Goal: Task Accomplishment & Management: Manage account settings

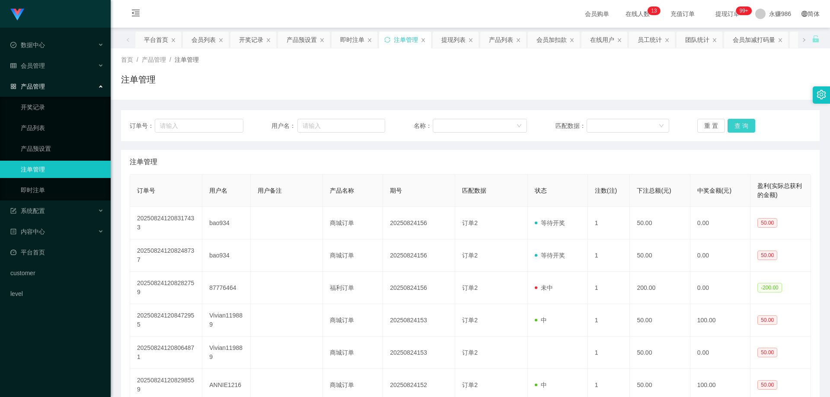
click at [733, 127] on button "查 询" at bounding box center [742, 126] width 28 height 14
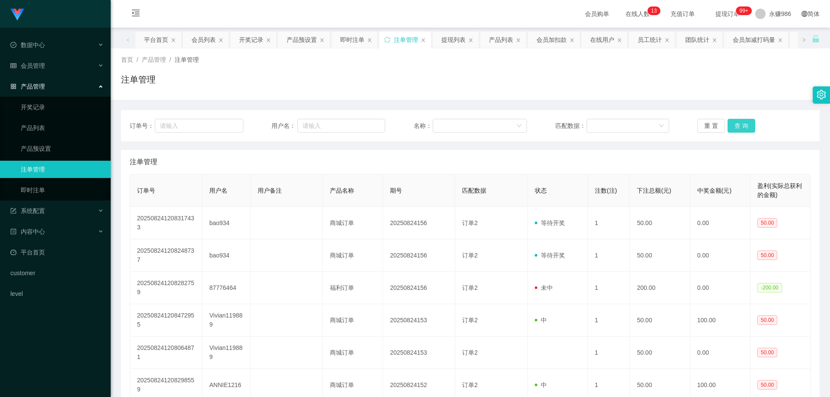
click at [733, 127] on button "查 询" at bounding box center [742, 126] width 28 height 14
click at [733, 127] on button "查 询" at bounding box center [746, 126] width 37 height 14
click at [733, 127] on button "查 询" at bounding box center [742, 126] width 28 height 14
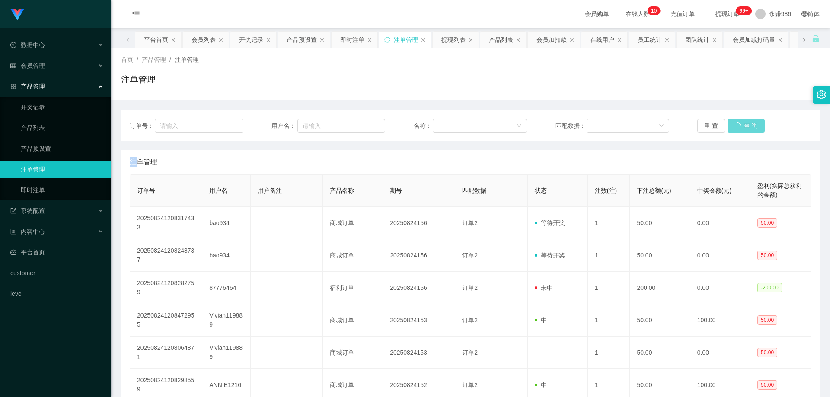
click at [733, 127] on div "重 置 查 询" at bounding box center [755, 126] width 114 height 14
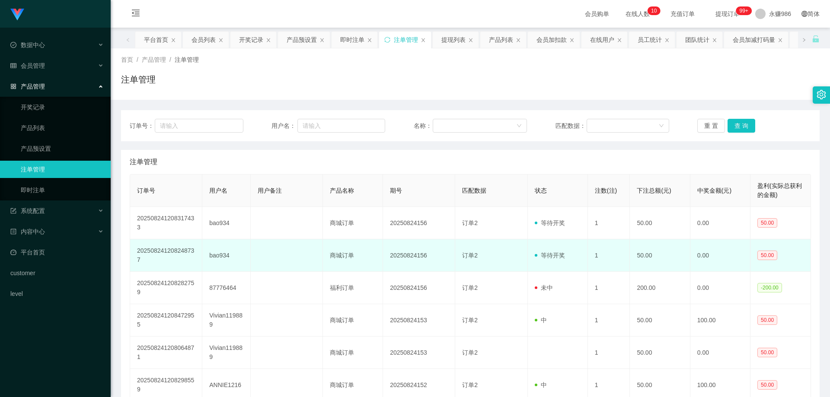
click at [422, 255] on td "20250824156" at bounding box center [419, 256] width 72 height 32
copy td "20250824156"
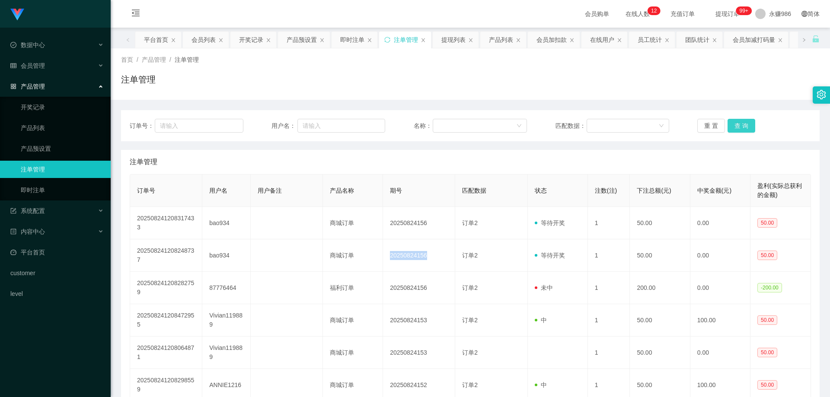
click at [746, 130] on button "查 询" at bounding box center [742, 126] width 28 height 14
click at [746, 128] on button "查 询" at bounding box center [742, 126] width 28 height 14
click at [746, 128] on button "查 询" at bounding box center [746, 126] width 37 height 14
click at [52, 102] on link "开奖记录" at bounding box center [62, 107] width 83 height 17
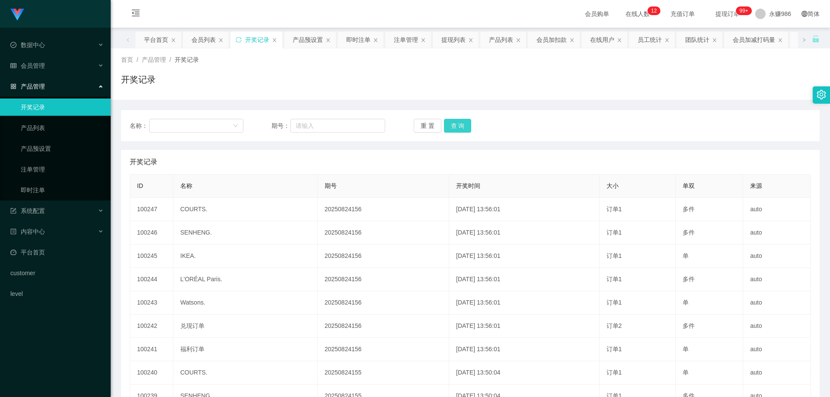
click at [461, 125] on button "查 询" at bounding box center [458, 126] width 28 height 14
click at [36, 48] on span "数据中心" at bounding box center [27, 45] width 35 height 7
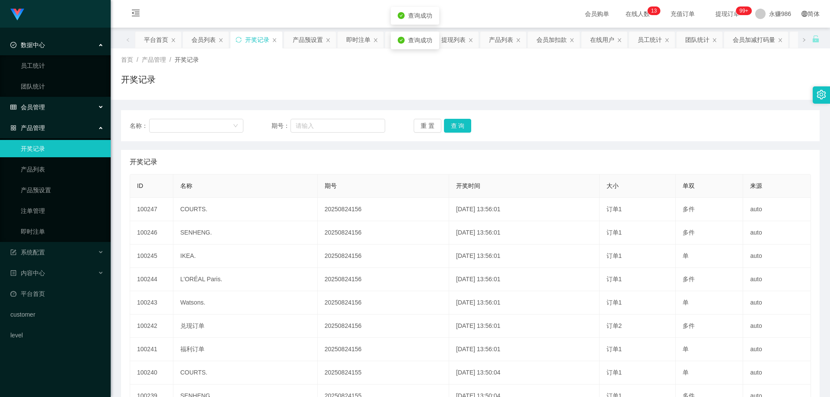
click at [41, 104] on span "会员管理" at bounding box center [27, 107] width 35 height 7
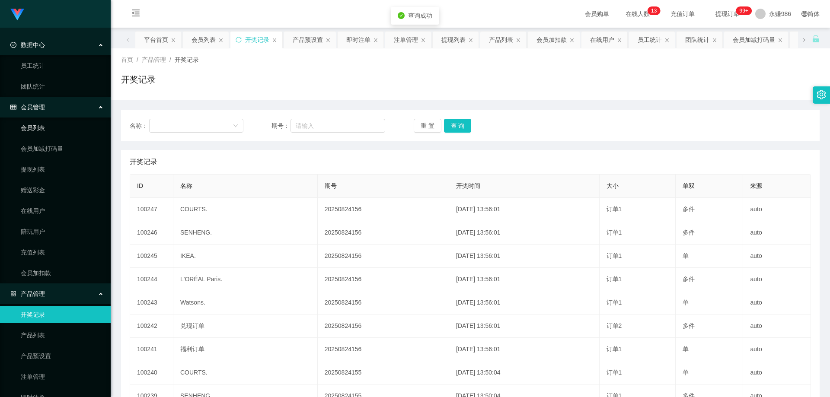
click at [35, 127] on link "会员列表" at bounding box center [62, 127] width 83 height 17
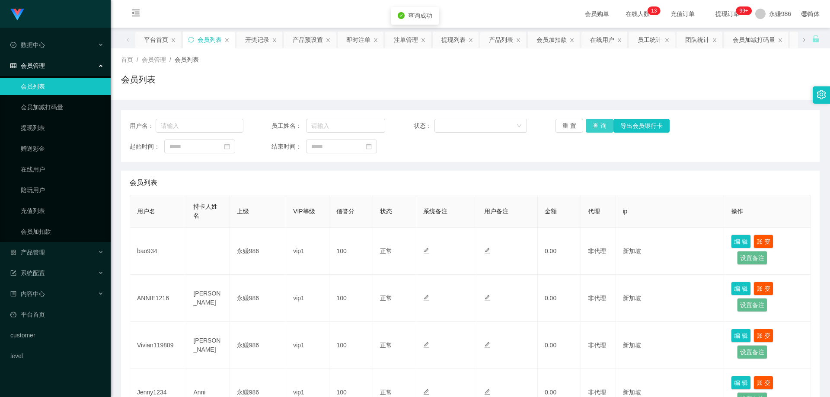
click at [590, 126] on button "查 询" at bounding box center [600, 126] width 28 height 14
click at [604, 124] on button "查 询" at bounding box center [600, 126] width 28 height 14
click at [52, 250] on div "产品管理" at bounding box center [55, 252] width 111 height 17
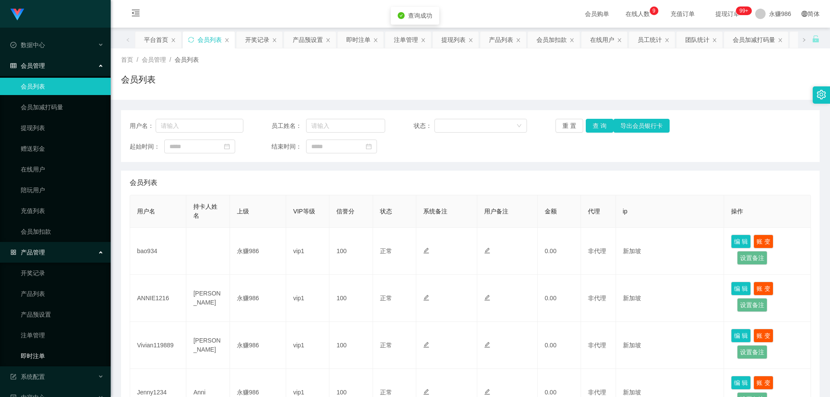
click at [46, 351] on link "即时注单" at bounding box center [62, 356] width 83 height 17
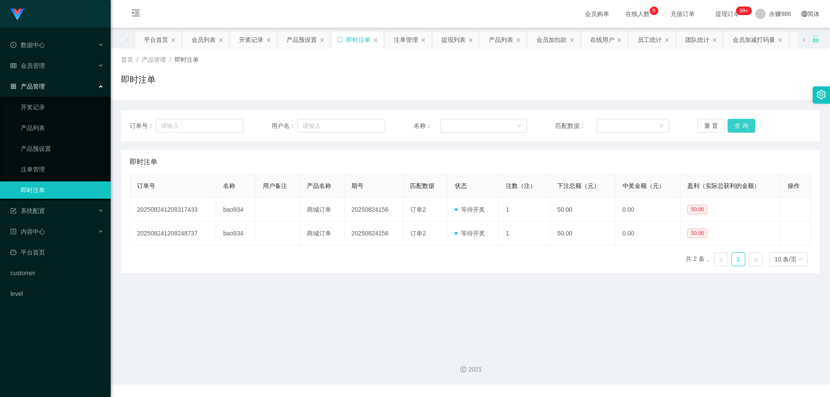
click at [731, 127] on button "查 询" at bounding box center [742, 126] width 28 height 14
click at [740, 125] on button "查 询" at bounding box center [742, 126] width 28 height 14
click at [742, 125] on button "查 询" at bounding box center [742, 126] width 28 height 14
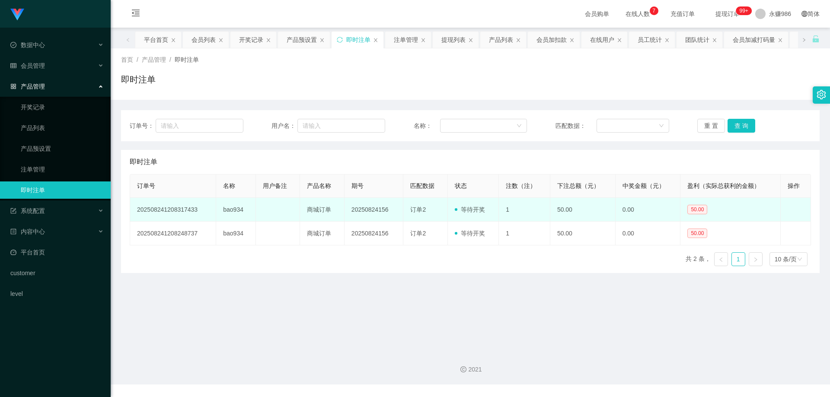
click at [226, 206] on td "bao934" at bounding box center [236, 210] width 40 height 24
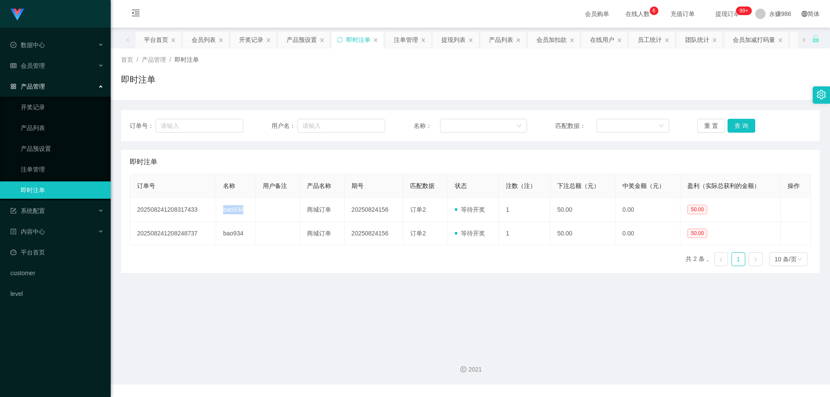
copy td "bao934"
click at [741, 125] on button "查 询" at bounding box center [742, 126] width 28 height 14
click at [736, 124] on button "查 询" at bounding box center [742, 126] width 28 height 14
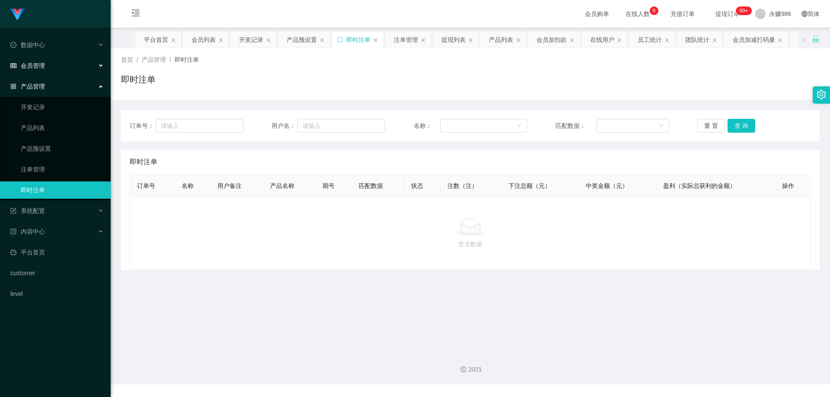
click at [44, 69] on span "会员管理" at bounding box center [27, 65] width 35 height 7
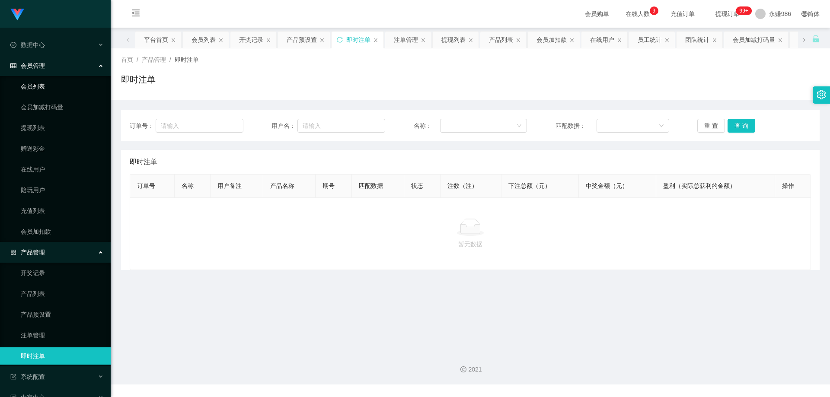
click at [44, 83] on link "会员列表" at bounding box center [62, 86] width 83 height 17
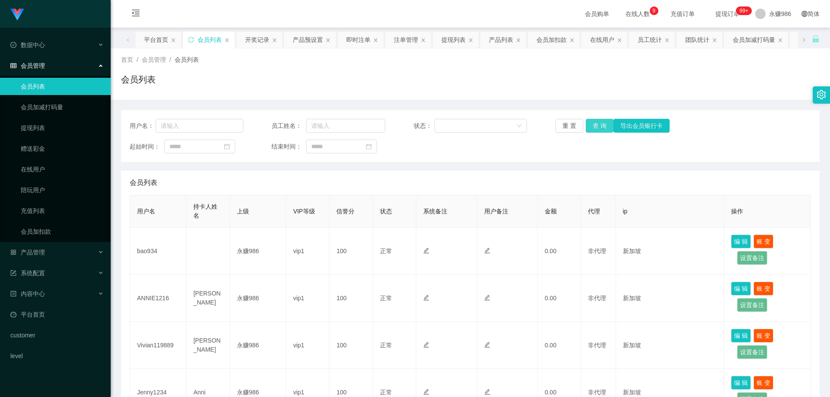
click at [604, 125] on button "查 询" at bounding box center [600, 126] width 28 height 14
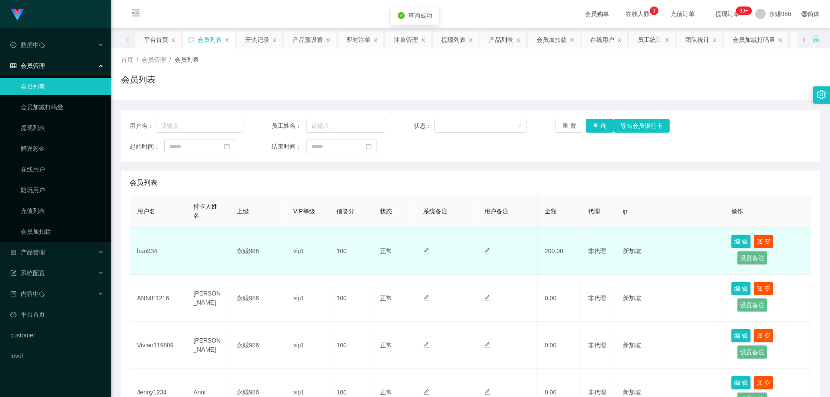
click at [150, 253] on td "bao934" at bounding box center [158, 251] width 56 height 47
copy td "bao934"
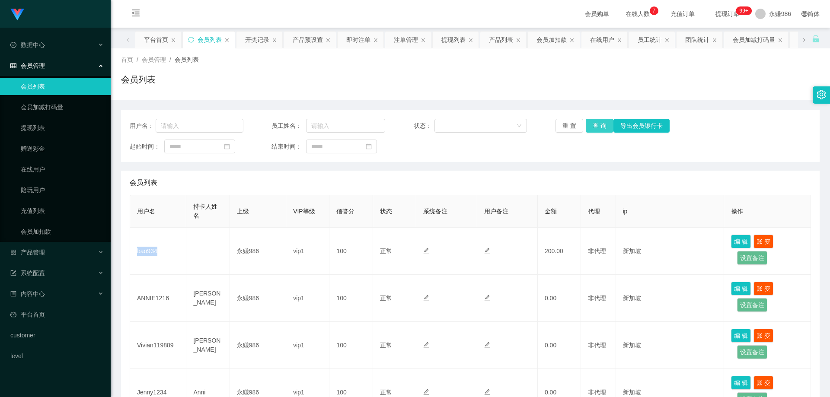
click at [600, 120] on button "查 询" at bounding box center [600, 126] width 28 height 14
click at [598, 124] on button "查 询" at bounding box center [600, 126] width 28 height 14
click at [597, 125] on div "重 置 查 询 导出会员银行卡" at bounding box center [613, 126] width 114 height 14
click at [597, 125] on button "查 询" at bounding box center [600, 126] width 28 height 14
click at [597, 125] on div "重 置 查 询 导出会员银行卡" at bounding box center [613, 126] width 114 height 14
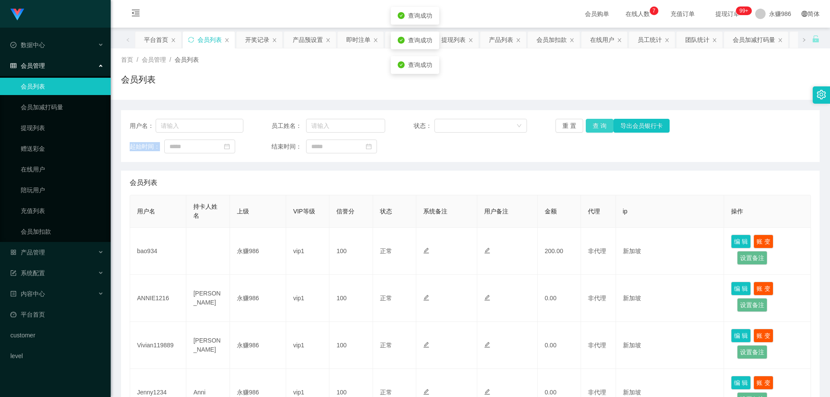
click at [597, 125] on button "查 询" at bounding box center [600, 126] width 28 height 14
click at [592, 125] on button "查 询" at bounding box center [600, 126] width 28 height 14
click at [591, 125] on button "查 询" at bounding box center [600, 126] width 28 height 14
click at [39, 128] on link "提现列表" at bounding box center [62, 127] width 83 height 17
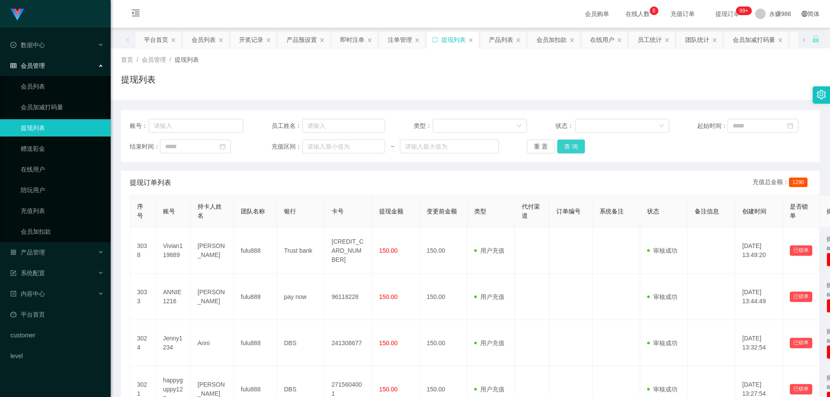
click at [570, 146] on button "查 询" at bounding box center [571, 147] width 28 height 14
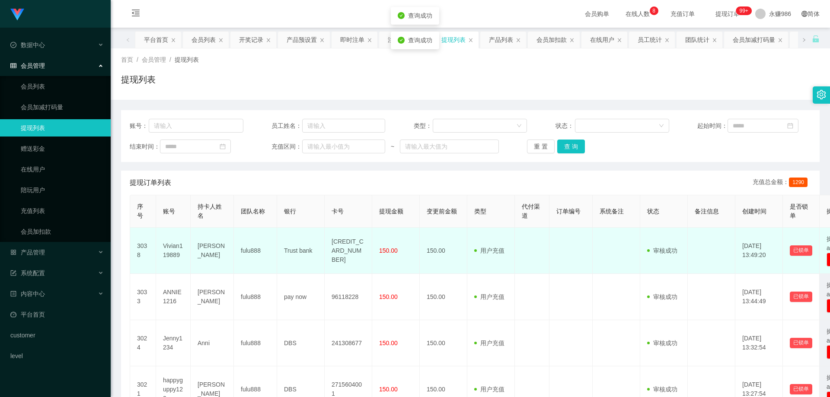
click at [171, 247] on td "Vivian119889" at bounding box center [173, 251] width 35 height 46
copy td "Vivian119889"
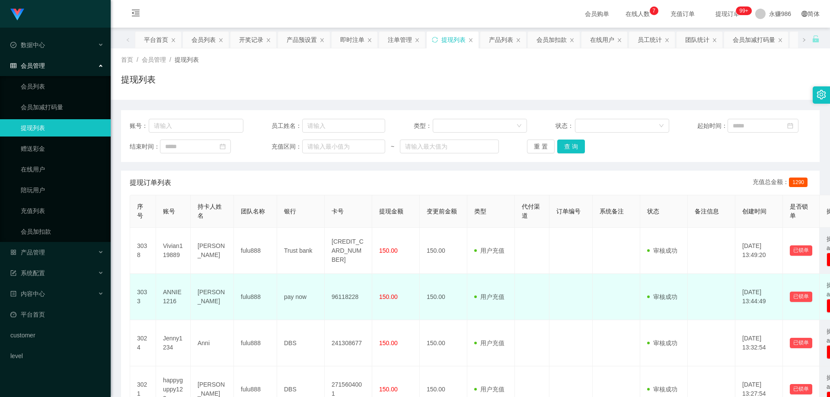
click at [257, 282] on td "fulu888" at bounding box center [255, 297] width 43 height 46
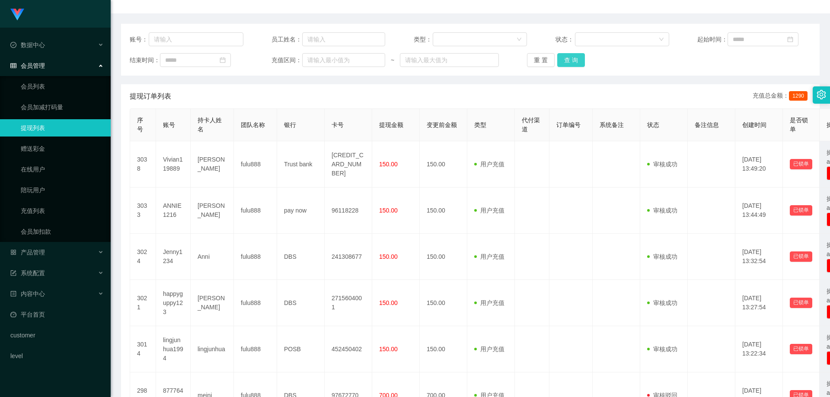
click at [570, 58] on button "查 询" at bounding box center [571, 60] width 28 height 14
click at [570, 58] on div "重 置 查 询" at bounding box center [584, 60] width 114 height 14
click at [38, 81] on link "会员列表" at bounding box center [62, 86] width 83 height 17
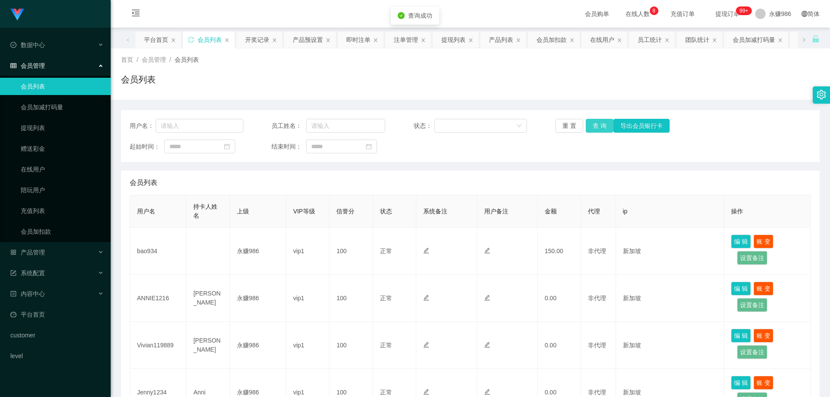
click at [592, 120] on button "查 询" at bounding box center [600, 126] width 28 height 14
click at [594, 123] on button "查 询" at bounding box center [600, 126] width 28 height 14
click at [44, 137] on link "提现列表" at bounding box center [62, 127] width 83 height 17
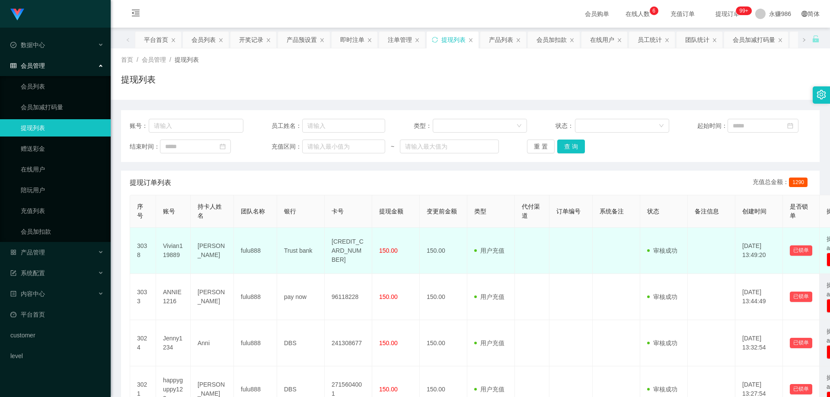
click at [339, 250] on td "[CREDIT_CARD_NUMBER]" at bounding box center [349, 251] width 48 height 46
copy td "[CREDIT_CARD_NUMBER]"
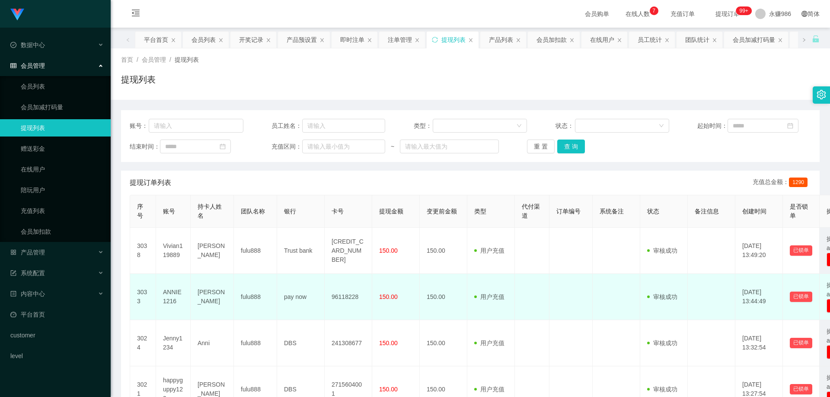
click at [435, 285] on td "150.00" at bounding box center [444, 297] width 48 height 46
click at [293, 303] on td "pay now" at bounding box center [301, 297] width 48 height 46
click at [294, 298] on td "pay now" at bounding box center [301, 297] width 48 height 46
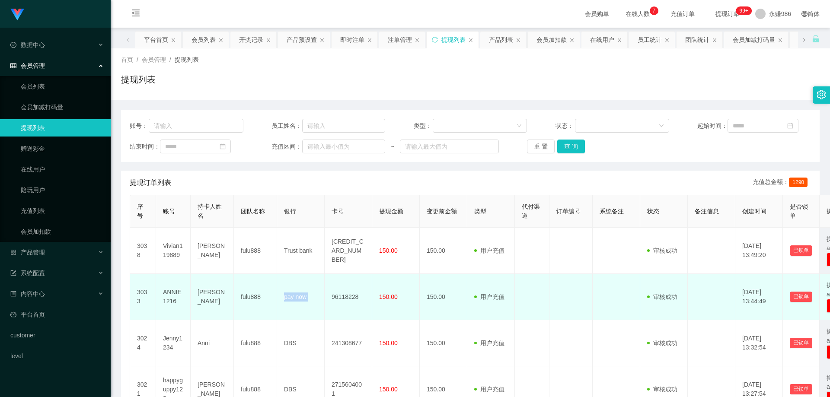
copy td "pay now"
click at [389, 296] on span "150.00" at bounding box center [388, 297] width 19 height 7
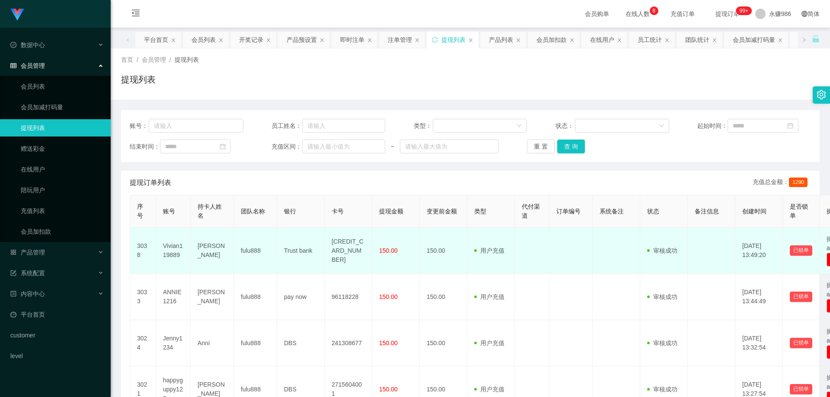
click at [342, 254] on td "[CREDIT_CARD_NUMBER]" at bounding box center [349, 251] width 48 height 46
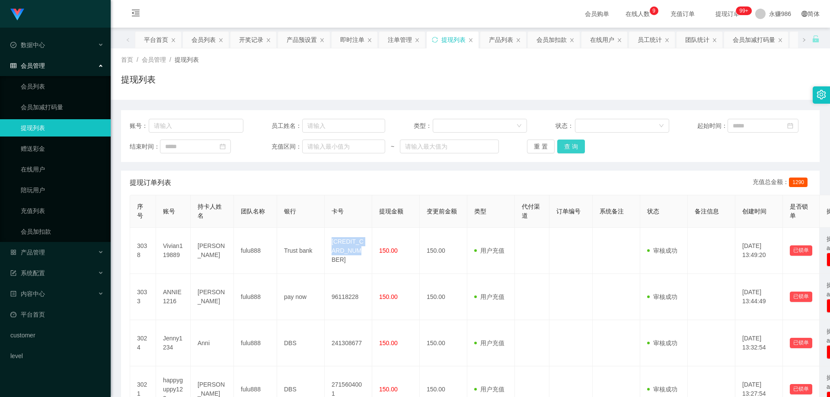
click at [576, 150] on button "查 询" at bounding box center [571, 147] width 28 height 14
click at [41, 89] on link "会员列表" at bounding box center [62, 86] width 83 height 17
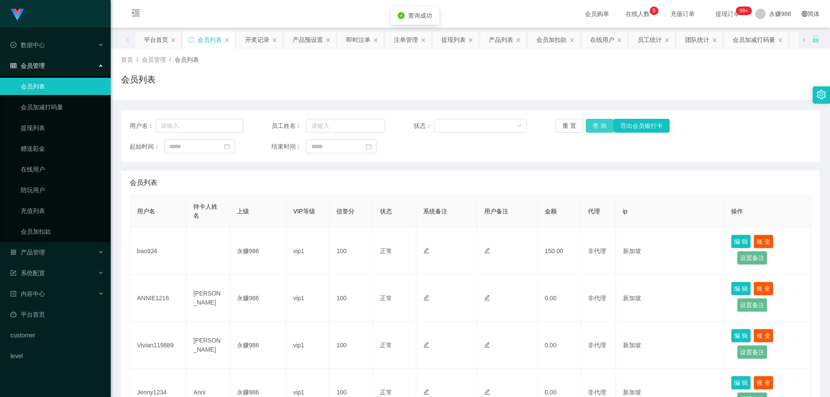
click at [602, 124] on button "查 询" at bounding box center [600, 126] width 28 height 14
click at [601, 124] on button "查 询" at bounding box center [600, 126] width 28 height 14
click at [51, 246] on div "产品管理" at bounding box center [55, 252] width 111 height 17
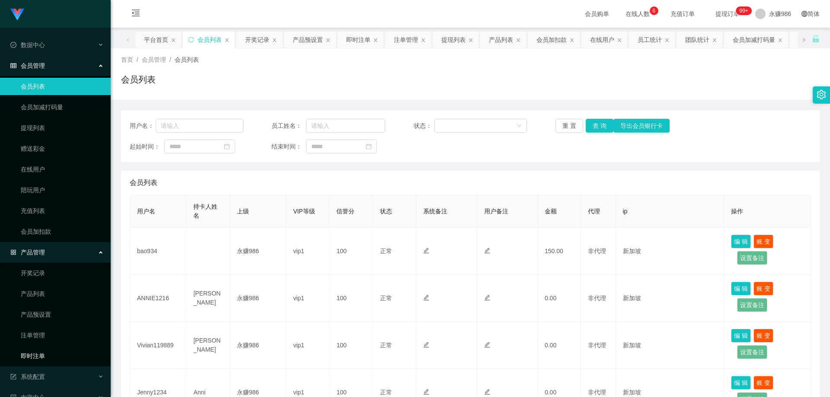
click at [47, 350] on link "即时注单" at bounding box center [62, 356] width 83 height 17
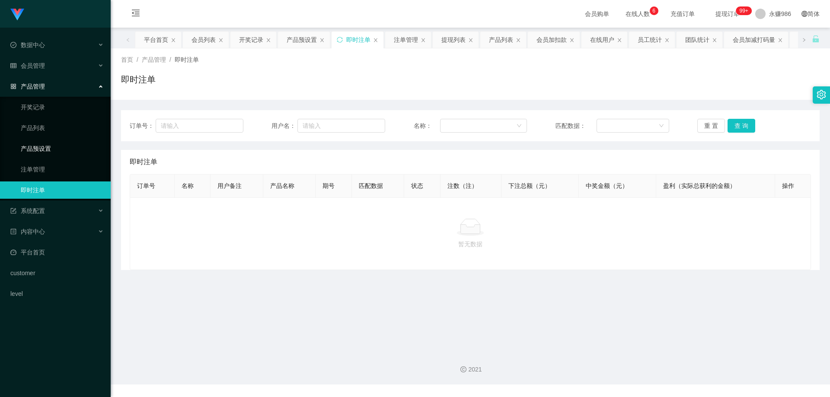
click at [48, 145] on link "产品预设置" at bounding box center [62, 148] width 83 height 17
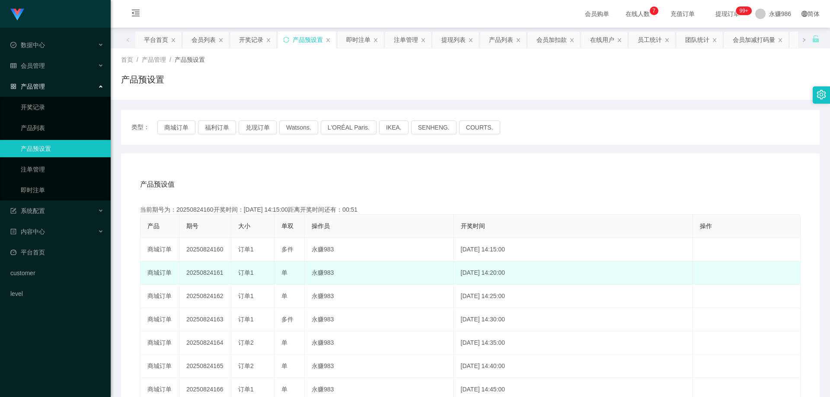
drag, startPoint x: 222, startPoint y: 275, endPoint x: 212, endPoint y: 275, distance: 9.6
click at [212, 275] on td "20250824161" at bounding box center [205, 273] width 52 height 23
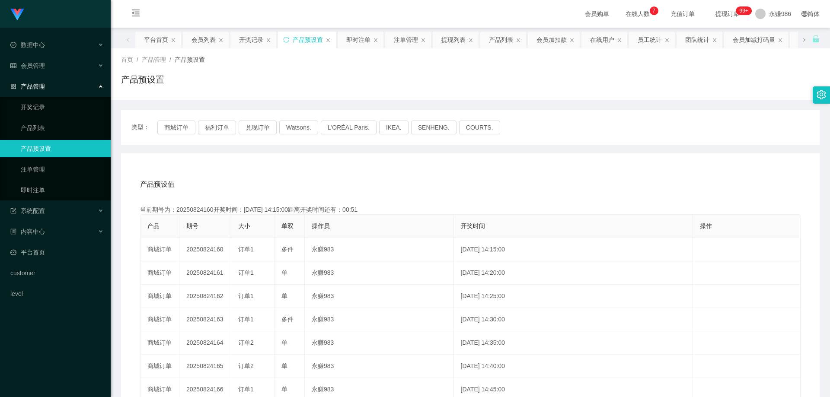
copy td "161"
drag, startPoint x: 368, startPoint y: 183, endPoint x: 362, endPoint y: 182, distance: 6.5
click at [368, 183] on div "产品预设值 添加期号" at bounding box center [470, 185] width 661 height 24
click at [37, 140] on link "产品预设置" at bounding box center [62, 148] width 83 height 17
click at [60, 67] on div "会员管理" at bounding box center [55, 65] width 111 height 17
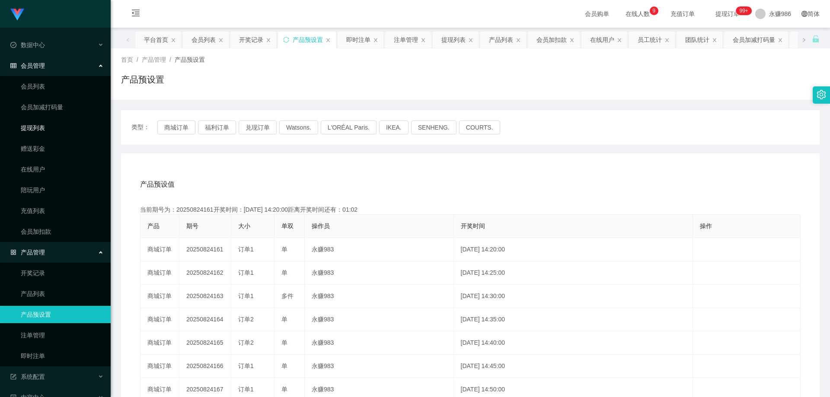
click at [40, 125] on link "提现列表" at bounding box center [62, 127] width 83 height 17
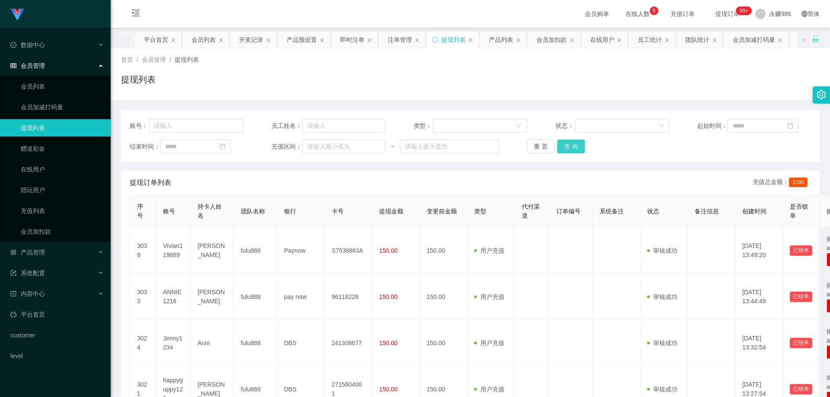
click at [565, 141] on button "查 询" at bounding box center [571, 147] width 28 height 14
click at [565, 148] on button "查 询" at bounding box center [571, 147] width 28 height 14
click at [565, 148] on div "重 置 查 询" at bounding box center [584, 147] width 114 height 14
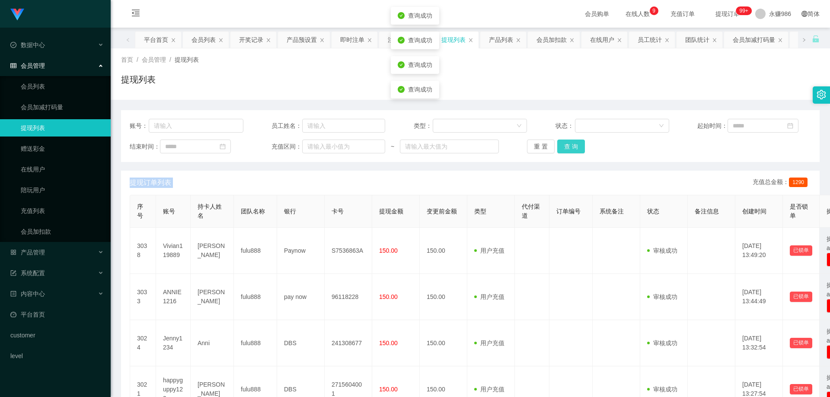
click at [565, 148] on button "查 询" at bounding box center [571, 147] width 28 height 14
click at [571, 150] on button "查 询" at bounding box center [571, 147] width 28 height 14
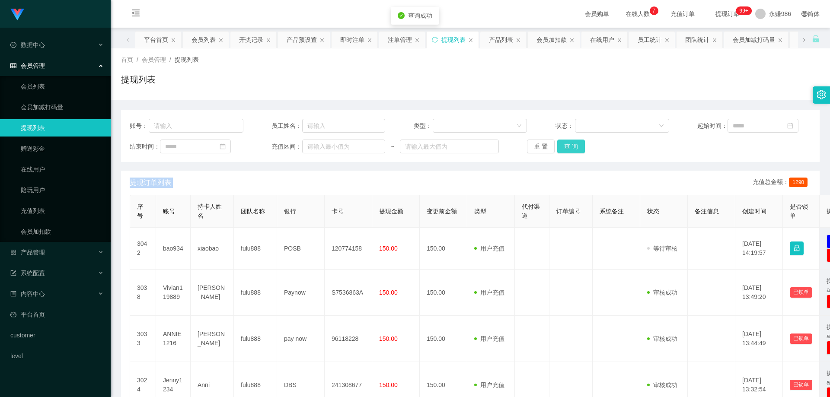
click at [570, 150] on button "查 询" at bounding box center [571, 147] width 28 height 14
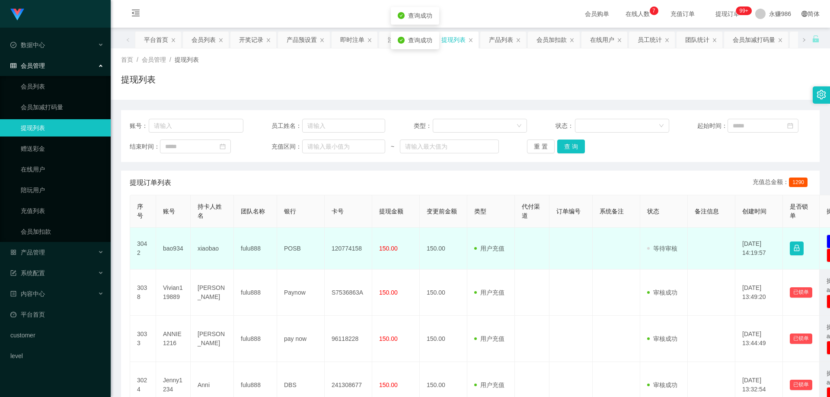
click at [163, 250] on td "bao934" at bounding box center [173, 249] width 35 height 42
copy td "bao934"
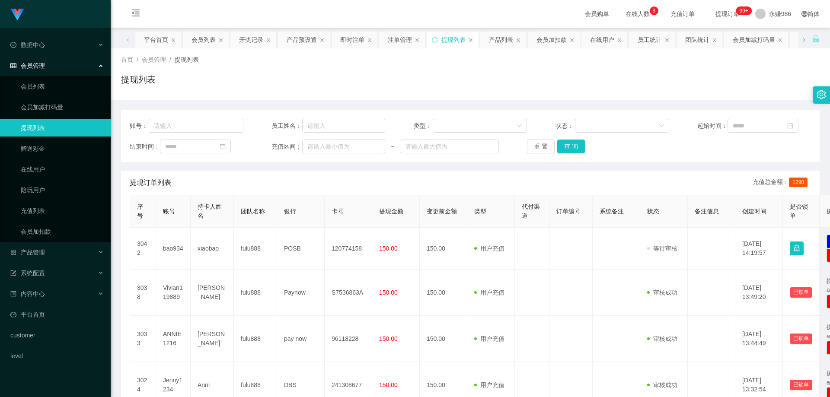
click at [569, 137] on div "账号： 员工姓名： 类型： 状态： 起始时间： 结束时间： 充值区间： ~ 重 置 查 询" at bounding box center [470, 136] width 699 height 52
click at [569, 145] on button "查 询" at bounding box center [571, 147] width 28 height 14
click at [61, 84] on link "会员列表" at bounding box center [62, 86] width 83 height 17
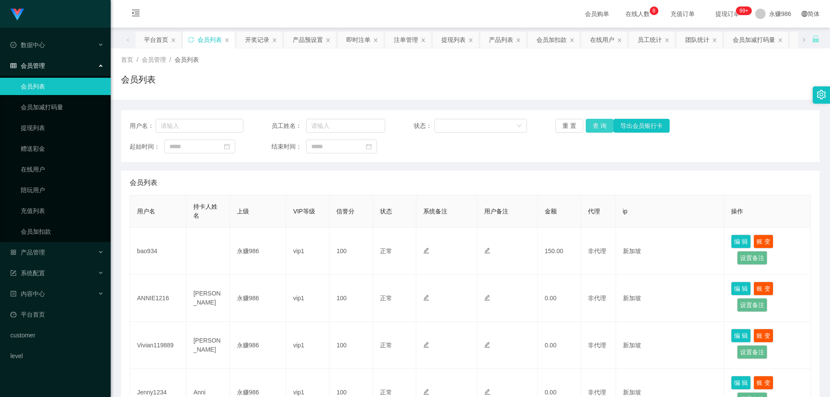
click at [594, 124] on button "查 询" at bounding box center [600, 126] width 28 height 14
click at [591, 123] on button "查 询" at bounding box center [600, 126] width 28 height 14
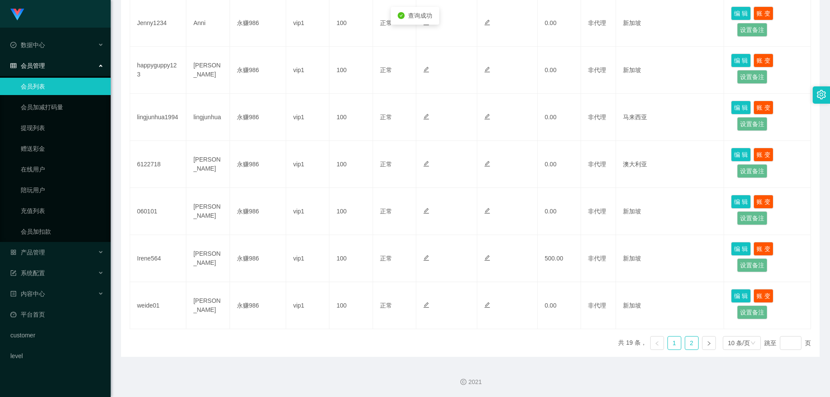
click at [691, 346] on link "2" at bounding box center [691, 343] width 13 height 13
click at [668, 346] on link "1" at bounding box center [674, 343] width 13 height 13
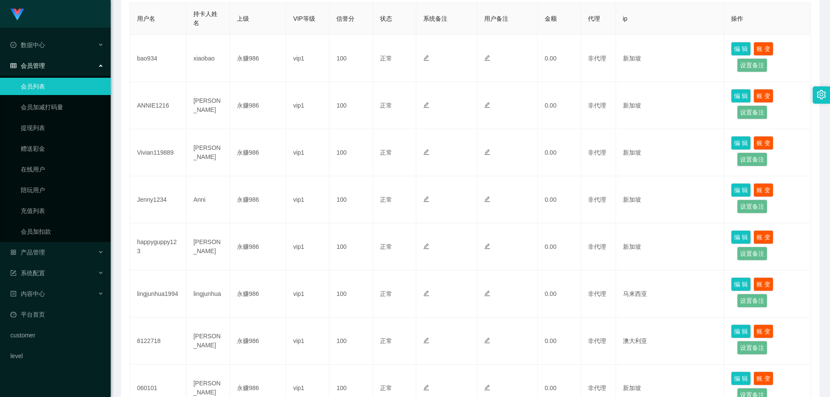
scroll to position [20, 0]
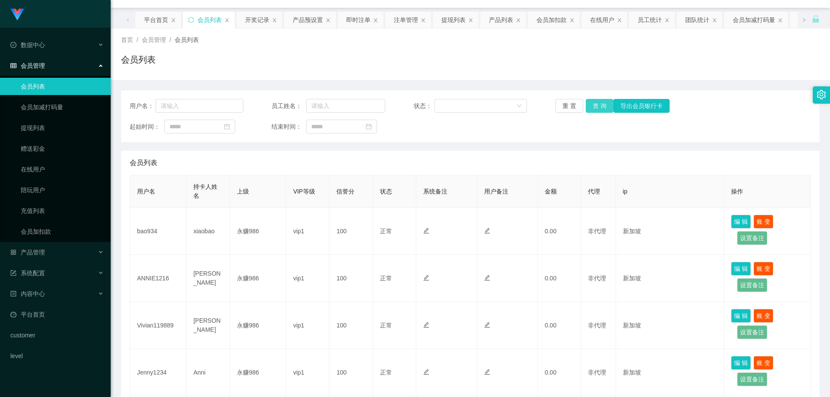
click at [596, 106] on button "查 询" at bounding box center [600, 106] width 28 height 14
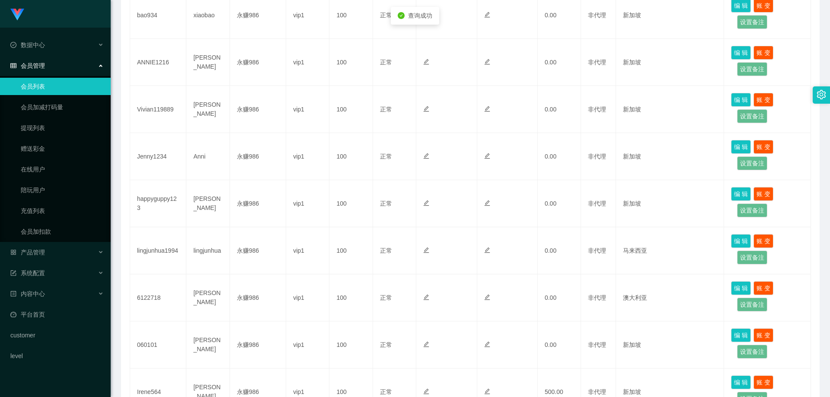
scroll to position [370, 0]
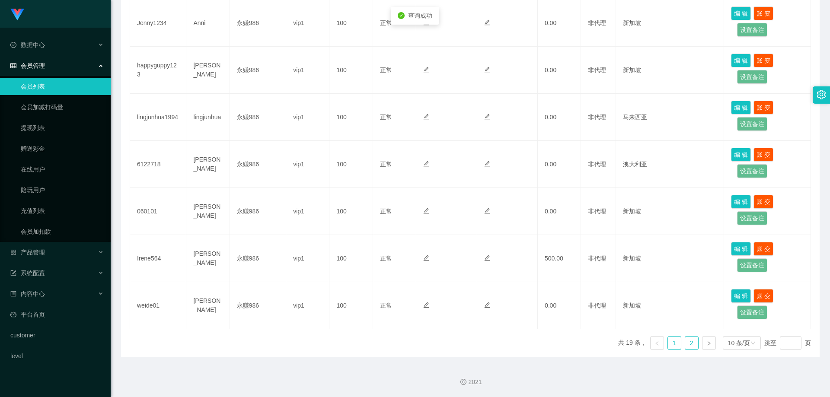
click at [688, 341] on link "2" at bounding box center [691, 343] width 13 height 13
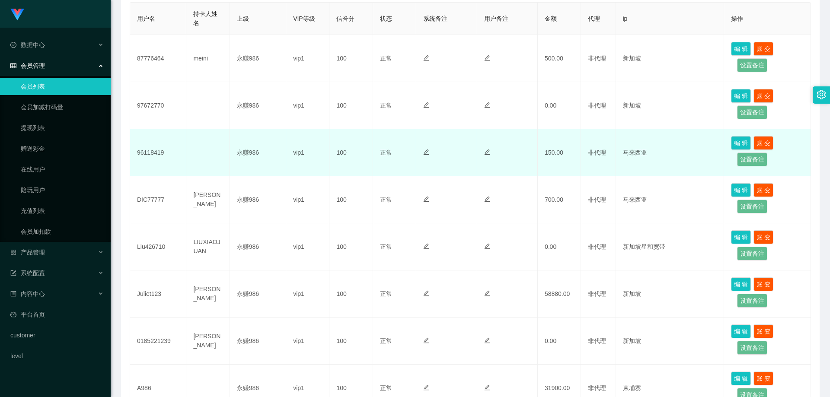
scroll to position [106, 0]
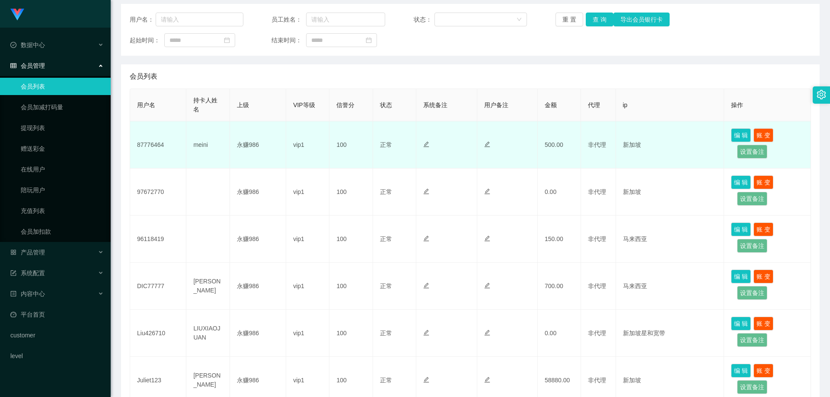
click at [148, 154] on td "87776464" at bounding box center [158, 145] width 56 height 47
click at [152, 146] on td "87776464" at bounding box center [158, 145] width 56 height 47
click at [176, 141] on td "87776464" at bounding box center [158, 145] width 56 height 47
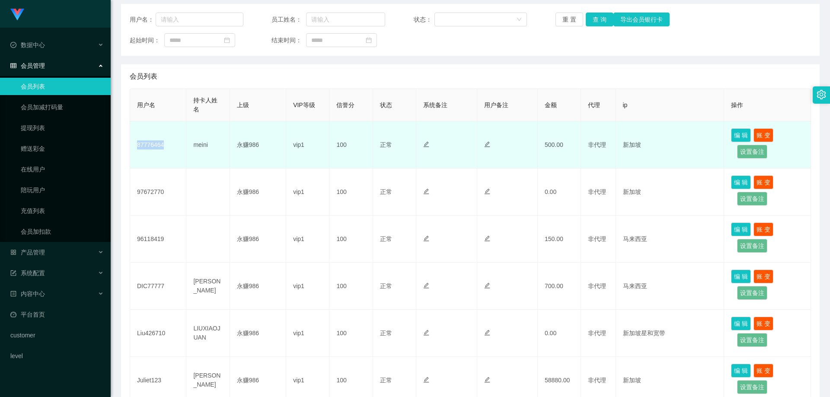
click at [158, 147] on td "87776464" at bounding box center [158, 145] width 56 height 47
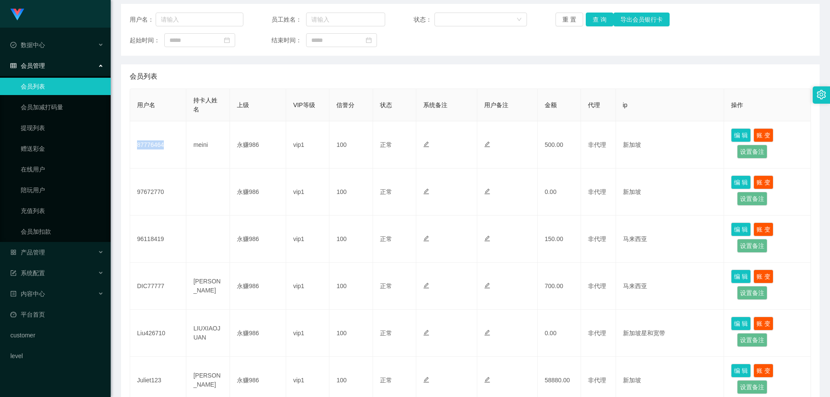
scroll to position [0, 0]
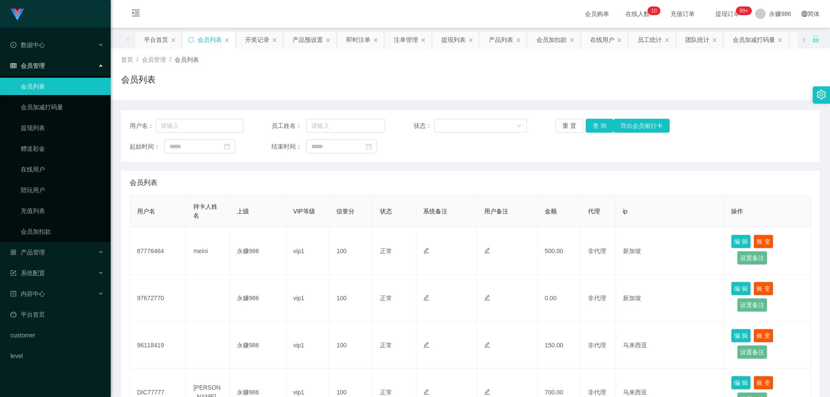
click at [179, 133] on div "用户名： 员工姓名： 状态： 重 置 查 询 导出会员银行卡 起始时间： 结束时间：" at bounding box center [470, 136] width 699 height 52
click at [190, 128] on input "text" at bounding box center [200, 126] width 88 height 14
paste input "87776464"
type input "87776464"
click at [594, 125] on button "查 询" at bounding box center [600, 126] width 28 height 14
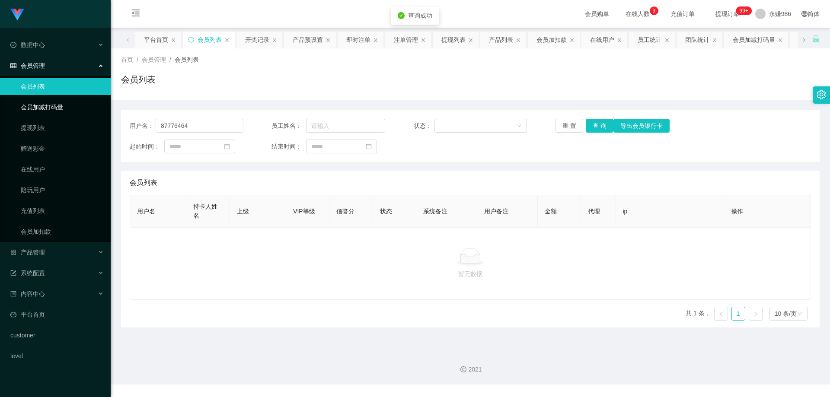
click at [43, 86] on link "会员列表" at bounding box center [62, 86] width 83 height 17
click at [48, 104] on link "会员加减打码量" at bounding box center [62, 107] width 83 height 17
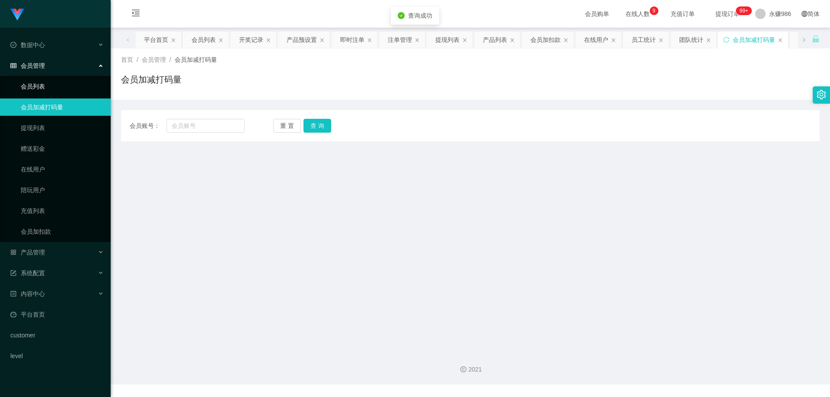
click at [44, 87] on link "会员列表" at bounding box center [62, 86] width 83 height 17
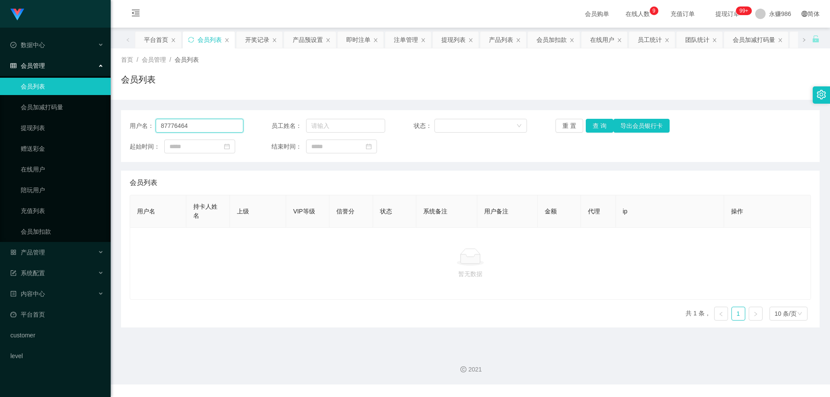
click at [202, 123] on input "87776464" at bounding box center [200, 126] width 88 height 14
click at [582, 135] on div "用户名： 员工姓名： 状态： 重 置 查 询 导出会员银行卡 起始时间： 结束时间：" at bounding box center [470, 136] width 699 height 52
click at [593, 124] on button "查 询" at bounding box center [600, 126] width 28 height 14
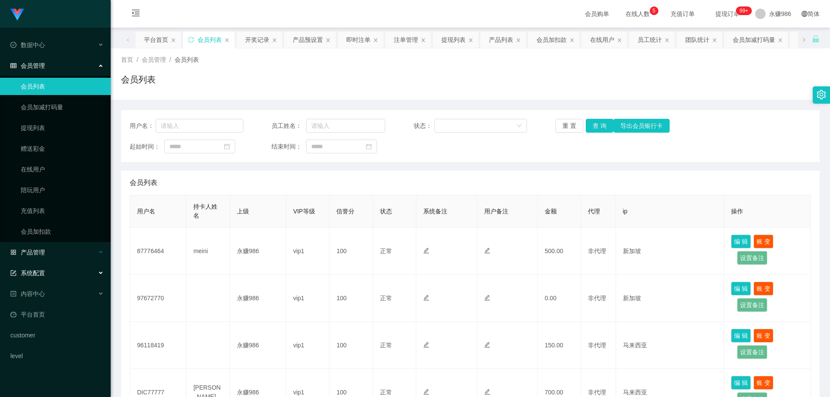
click at [62, 248] on div "产品管理" at bounding box center [55, 252] width 111 height 17
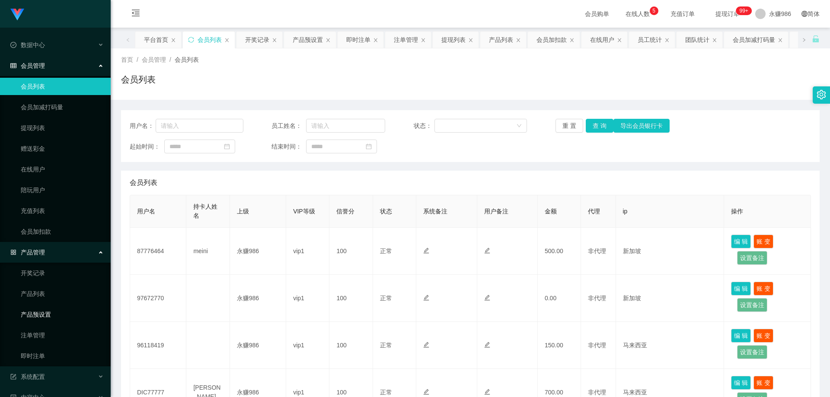
click at [62, 311] on link "产品预设置" at bounding box center [62, 314] width 83 height 17
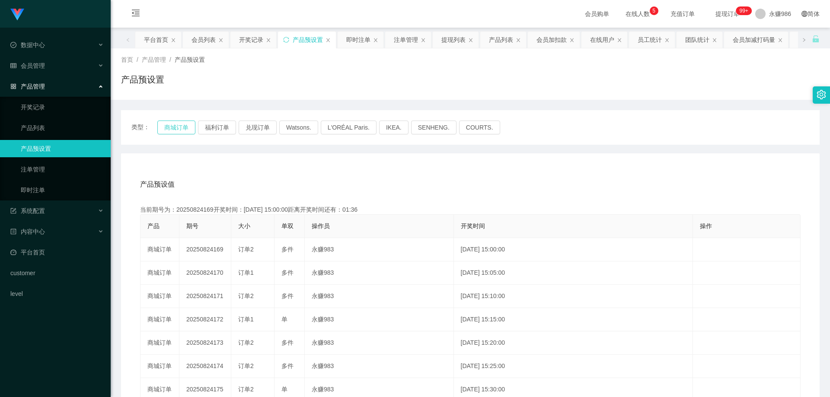
click at [188, 132] on button "商城订单" at bounding box center [176, 128] width 38 height 14
click at [221, 128] on button "福利订单" at bounding box center [217, 128] width 38 height 14
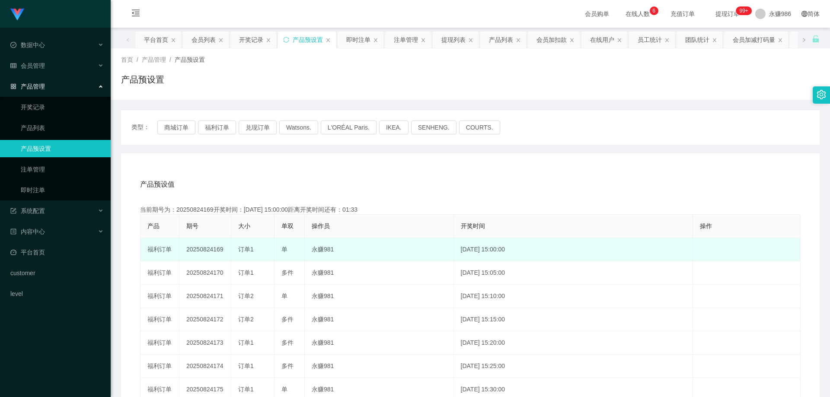
drag, startPoint x: 224, startPoint y: 249, endPoint x: 212, endPoint y: 250, distance: 12.6
click at [212, 250] on td "20250824169" at bounding box center [205, 249] width 52 height 23
copy td "169"
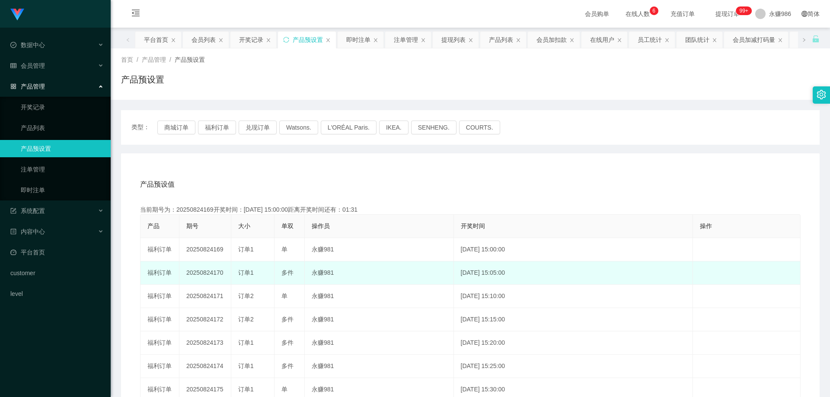
click at [212, 273] on td "20250824170" at bounding box center [205, 273] width 52 height 23
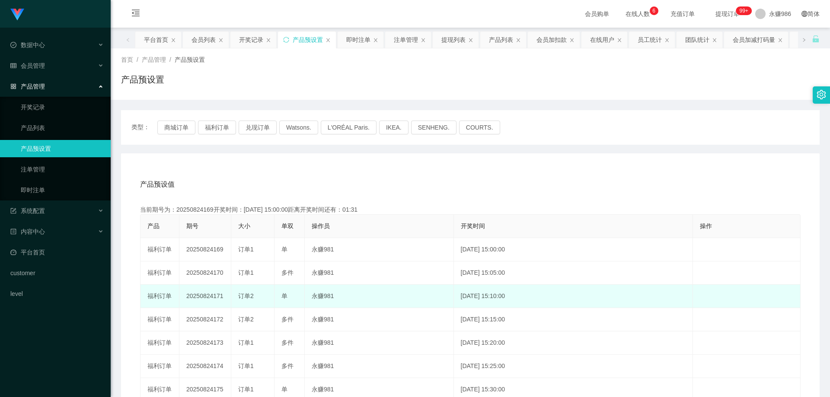
copy td "170"
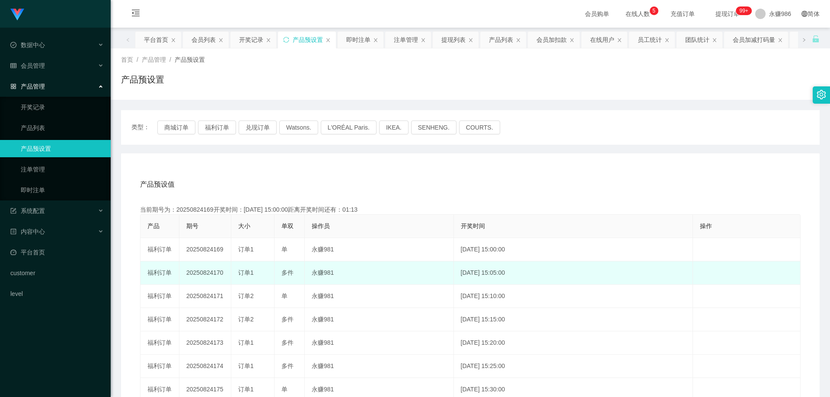
click at [258, 273] on div "订单1" at bounding box center [252, 273] width 29 height 9
drag, startPoint x: 289, startPoint y: 275, endPoint x: 284, endPoint y: 274, distance: 5.3
click at [284, 274] on span "多件" at bounding box center [288, 272] width 12 height 7
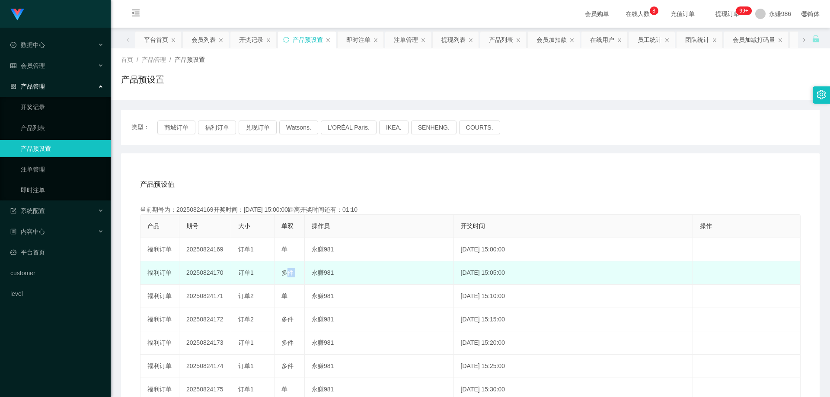
click at [284, 274] on span "多件" at bounding box center [288, 272] width 12 height 7
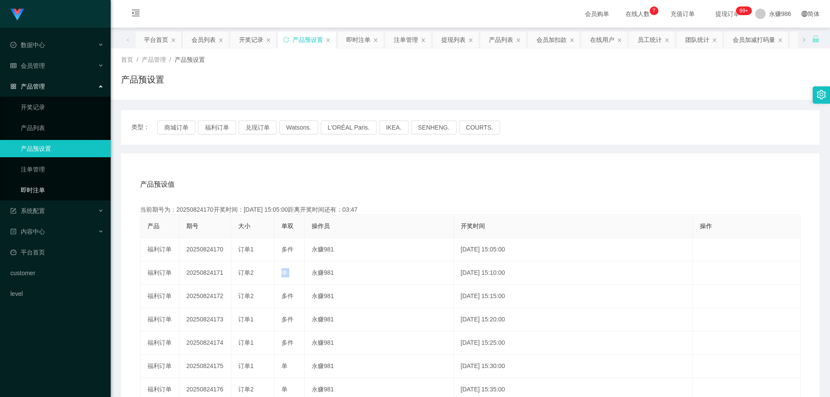
click at [45, 190] on link "即时注单" at bounding box center [62, 190] width 83 height 17
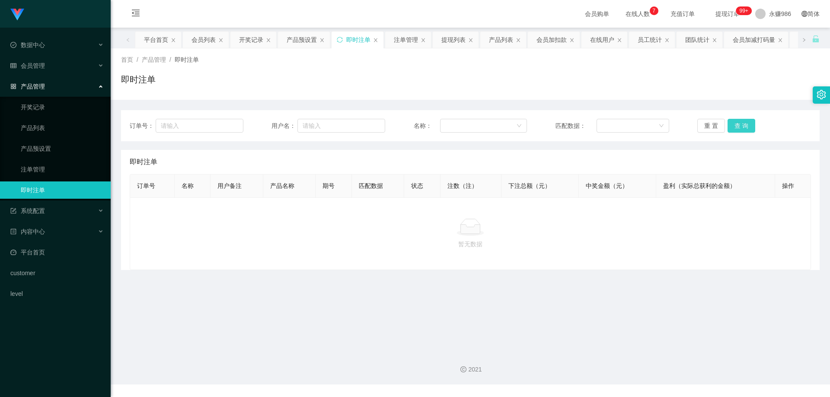
click at [733, 127] on button "查 询" at bounding box center [742, 126] width 28 height 14
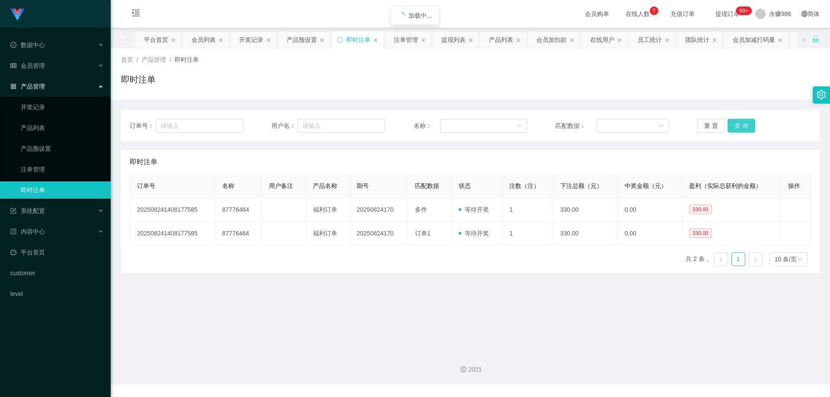
click at [733, 127] on button "查 询" at bounding box center [742, 126] width 28 height 14
click at [50, 61] on div "会员管理" at bounding box center [55, 65] width 111 height 17
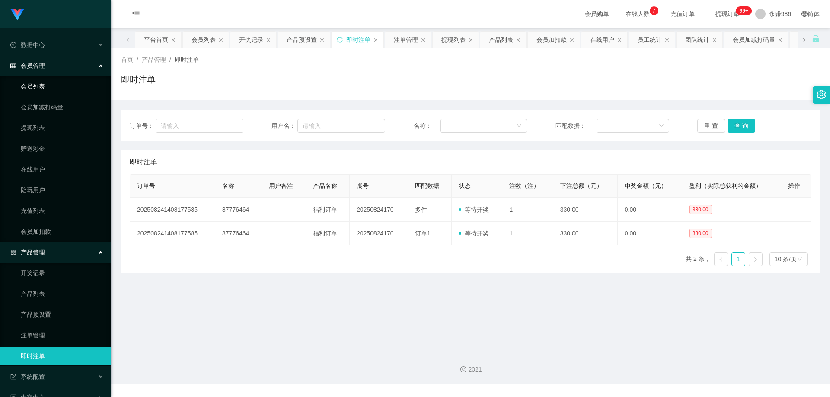
click at [50, 92] on link "会员列表" at bounding box center [62, 86] width 83 height 17
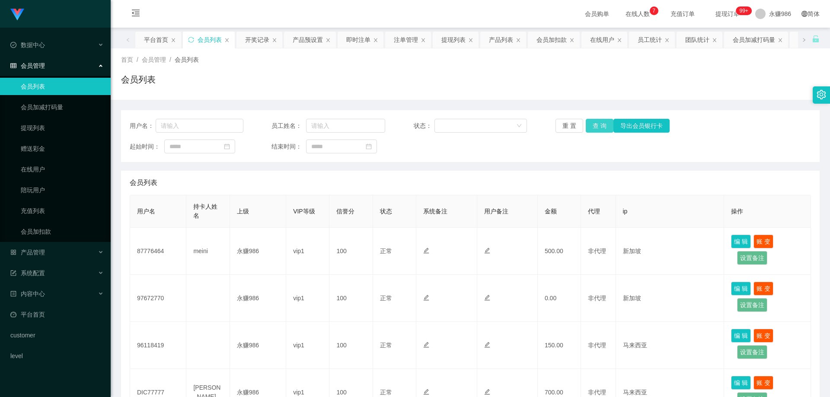
click at [593, 124] on button "查 询" at bounding box center [600, 126] width 28 height 14
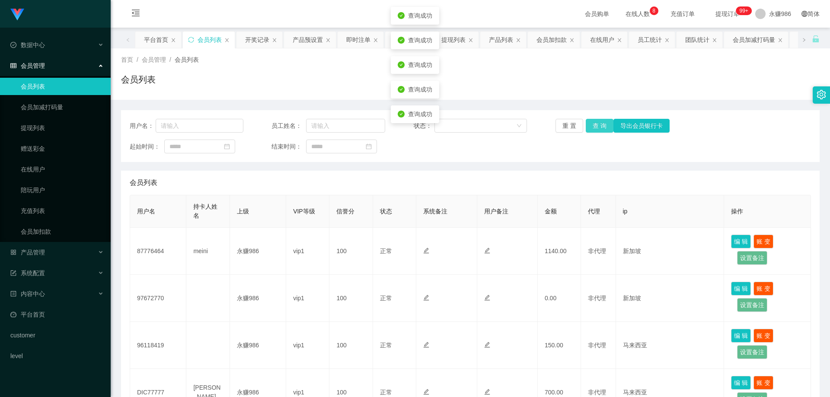
click at [593, 124] on button "查 询" at bounding box center [600, 126] width 28 height 14
click at [593, 124] on div "重 置 查 询 导出会员银行卡" at bounding box center [613, 126] width 114 height 14
click at [593, 124] on button "查 询" at bounding box center [600, 126] width 28 height 14
click at [593, 124] on button "查 询" at bounding box center [604, 126] width 37 height 14
click at [51, 79] on link "会员列表" at bounding box center [62, 86] width 83 height 17
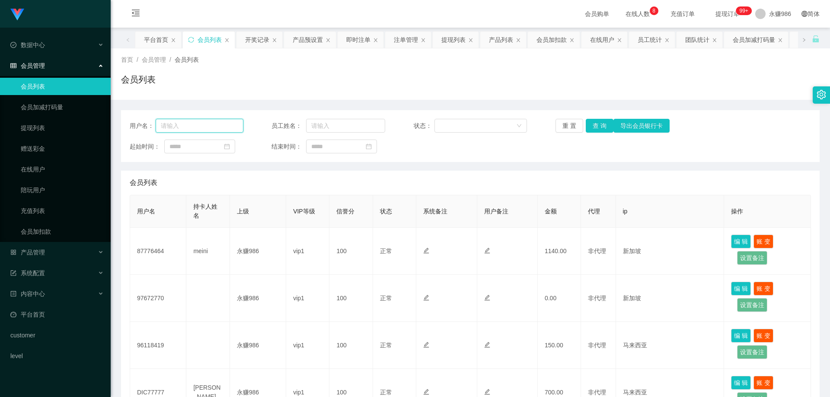
click at [195, 128] on input "text" at bounding box center [200, 126] width 88 height 14
paste input "i thought just select 2 and put 330"
type input "i thought just select 2 and put 330"
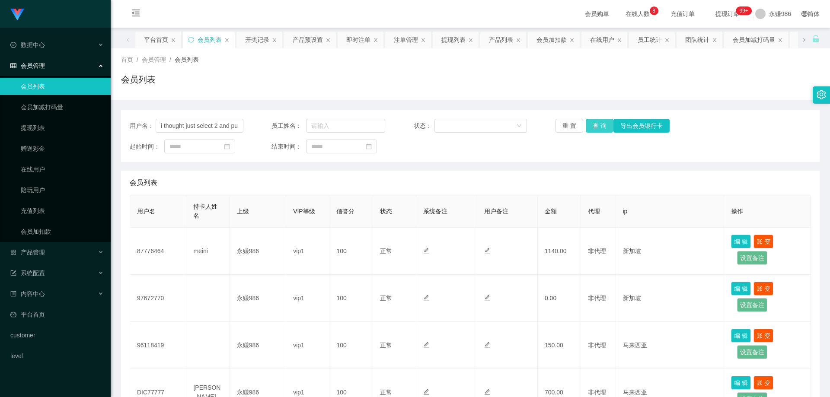
click at [597, 129] on button "查 询" at bounding box center [600, 126] width 28 height 14
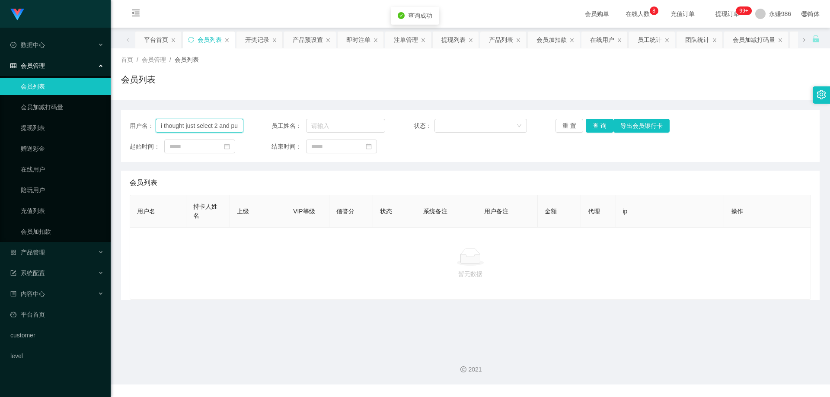
click at [203, 129] on input "i thought just select 2 and put 330" at bounding box center [200, 126] width 88 height 14
click at [41, 106] on link "会员加减打码量" at bounding box center [62, 107] width 83 height 17
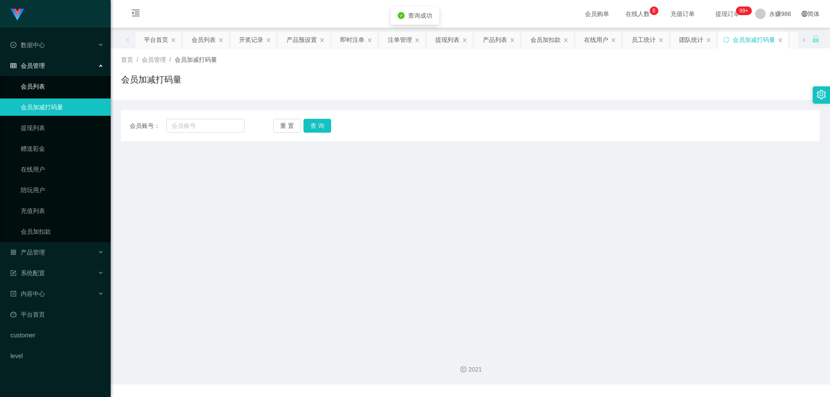
click at [41, 89] on link "会员列表" at bounding box center [62, 86] width 83 height 17
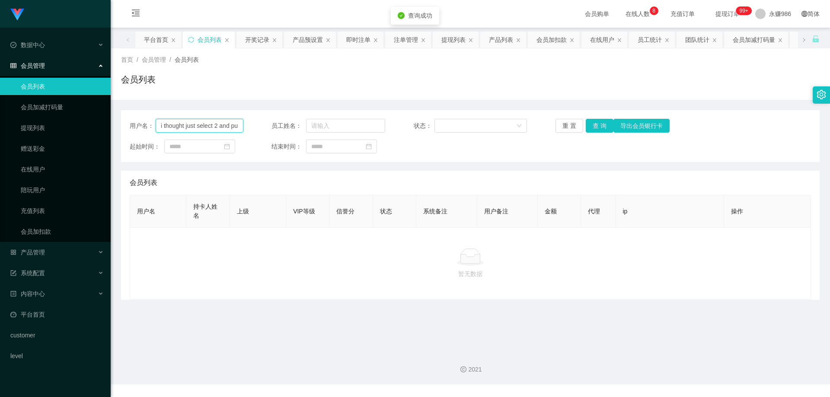
click at [215, 125] on input "i thought just select 2 and put 330" at bounding box center [200, 126] width 88 height 14
click at [593, 124] on button "查 询" at bounding box center [600, 126] width 28 height 14
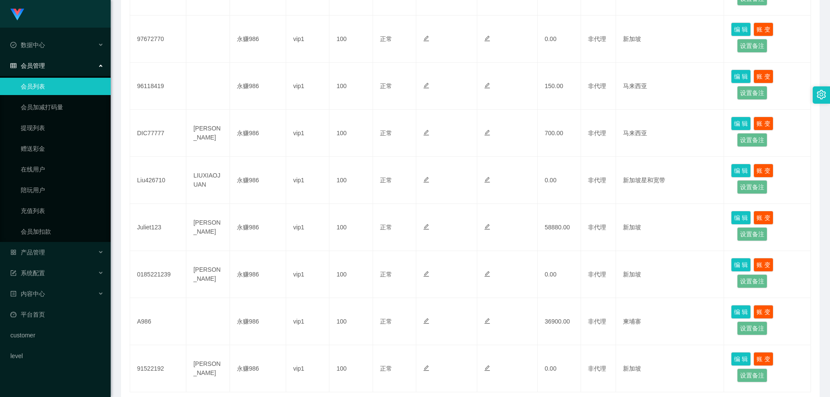
scroll to position [323, 0]
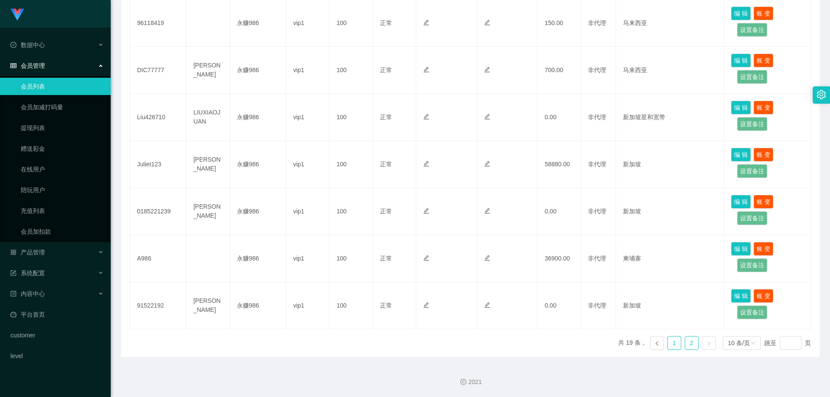
click at [668, 340] on link "1" at bounding box center [674, 343] width 13 height 13
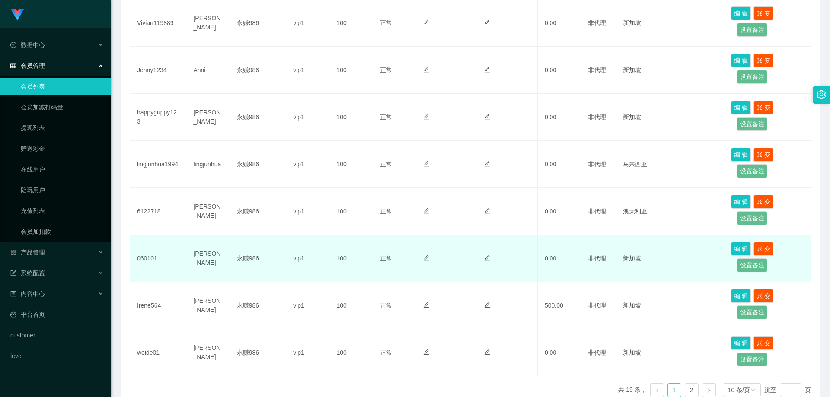
scroll to position [193, 0]
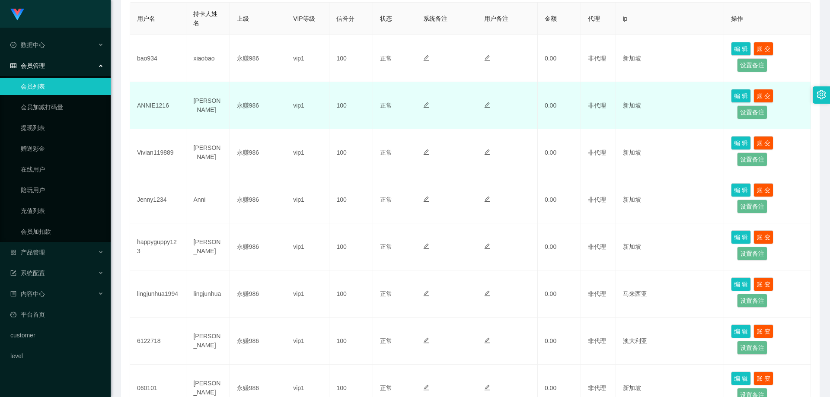
click at [156, 103] on td "ANNIE1216" at bounding box center [158, 105] width 56 height 47
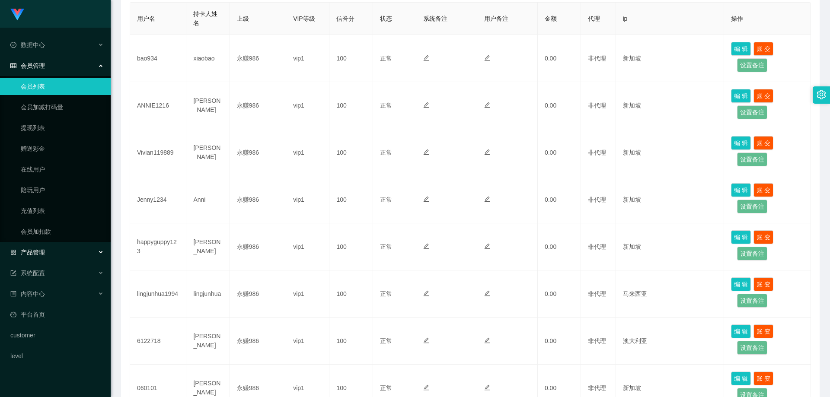
click at [60, 255] on div "产品管理" at bounding box center [55, 252] width 111 height 17
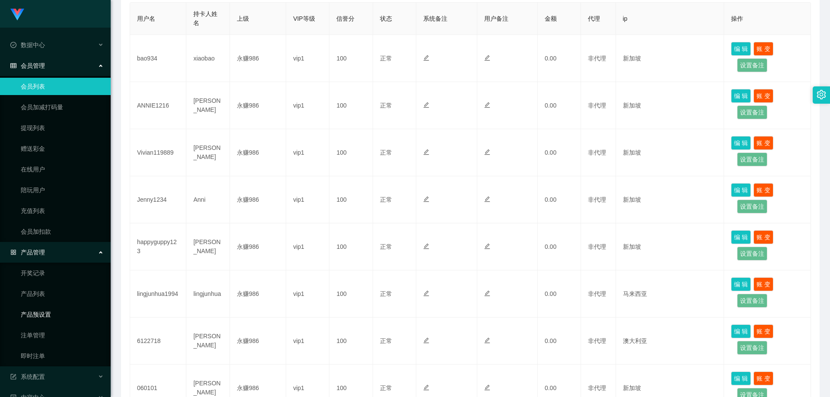
click at [58, 313] on link "产品预设置" at bounding box center [62, 314] width 83 height 17
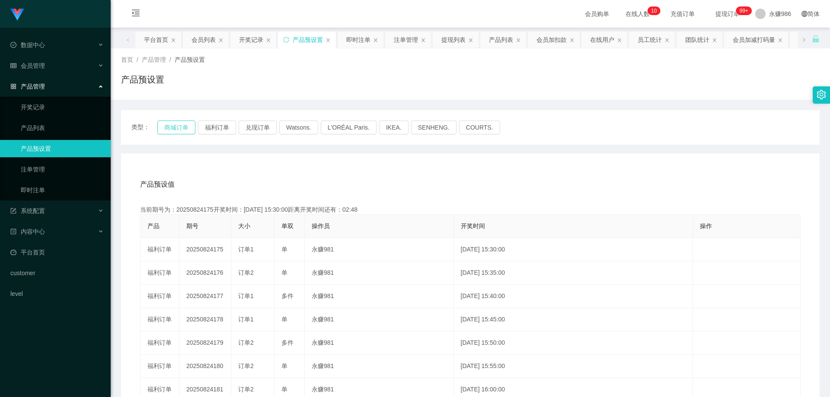
click at [185, 127] on button "商城订单" at bounding box center [176, 128] width 38 height 14
type button "k3wph"
click at [182, 126] on button "商城订单" at bounding box center [176, 128] width 38 height 14
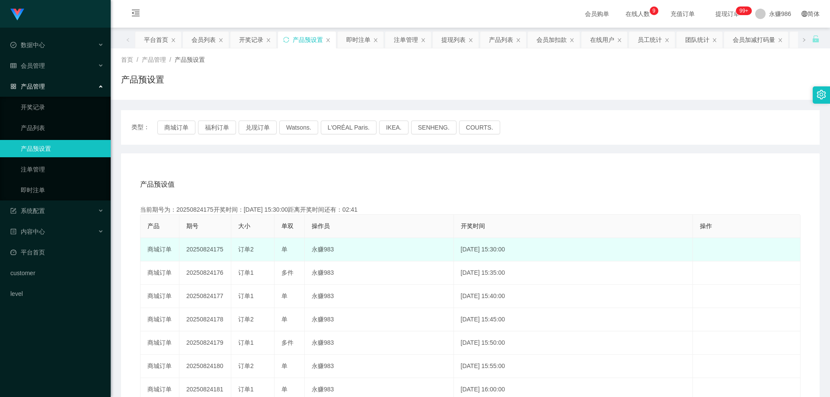
drag, startPoint x: 228, startPoint y: 247, endPoint x: 213, endPoint y: 248, distance: 15.2
click at [213, 248] on td "20250824175" at bounding box center [205, 249] width 52 height 23
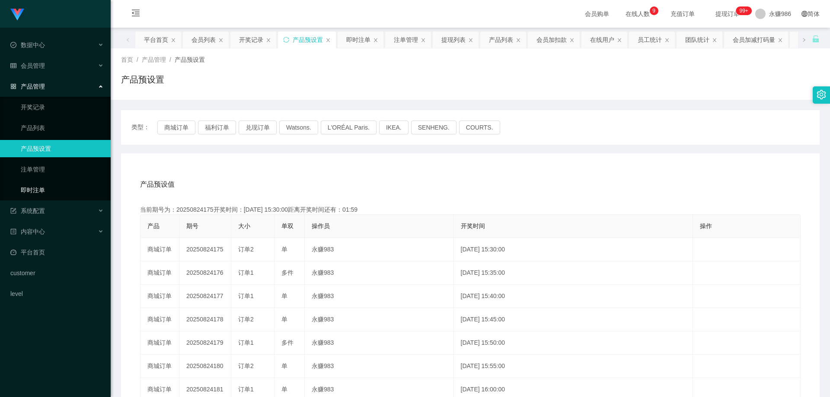
click at [49, 188] on link "即时注单" at bounding box center [62, 190] width 83 height 17
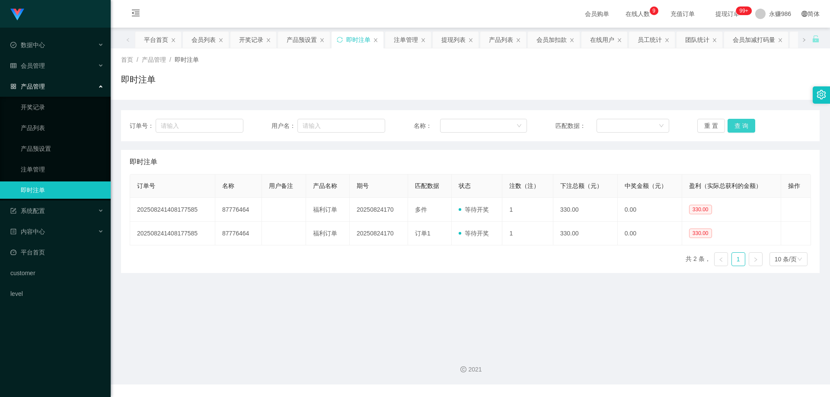
click at [736, 127] on button "查 询" at bounding box center [742, 126] width 28 height 14
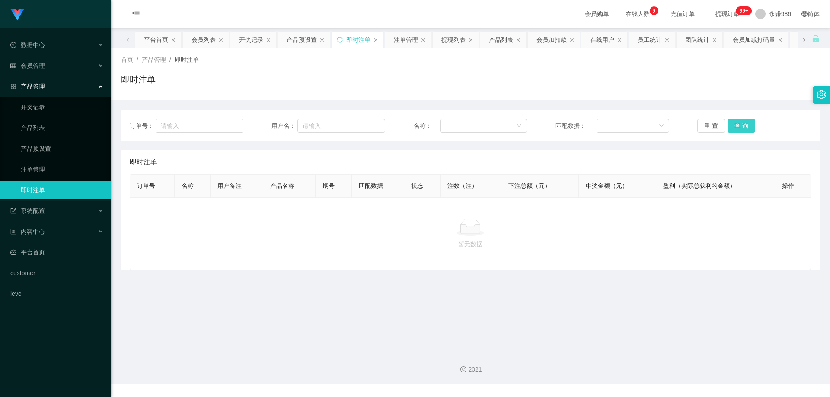
click at [736, 127] on button "查 询" at bounding box center [742, 126] width 28 height 14
click at [39, 164] on link "注单管理" at bounding box center [62, 169] width 83 height 17
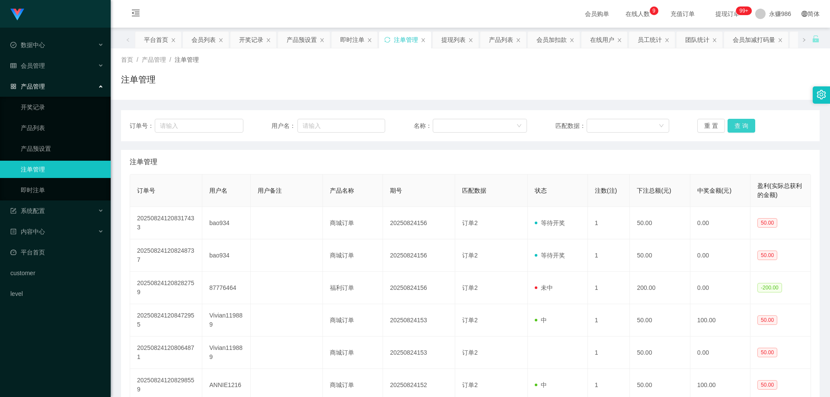
click at [733, 124] on button "查 询" at bounding box center [742, 126] width 28 height 14
click at [733, 124] on div "重 置 查 询" at bounding box center [755, 126] width 114 height 14
click at [37, 102] on link "开奖记录" at bounding box center [62, 107] width 83 height 17
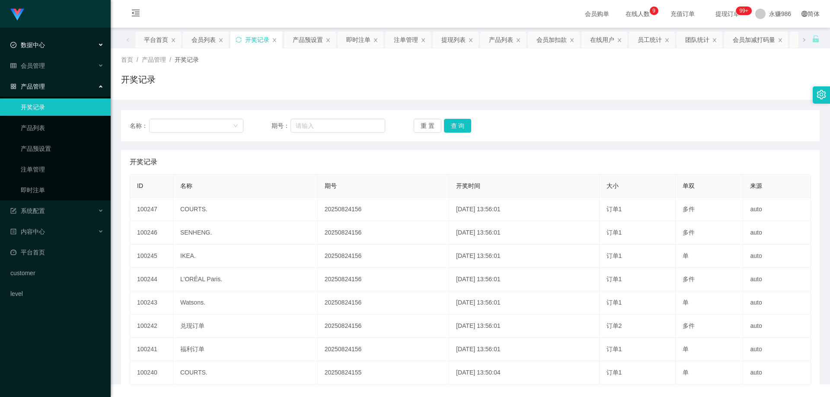
click at [36, 45] on span "数据中心" at bounding box center [27, 45] width 35 height 7
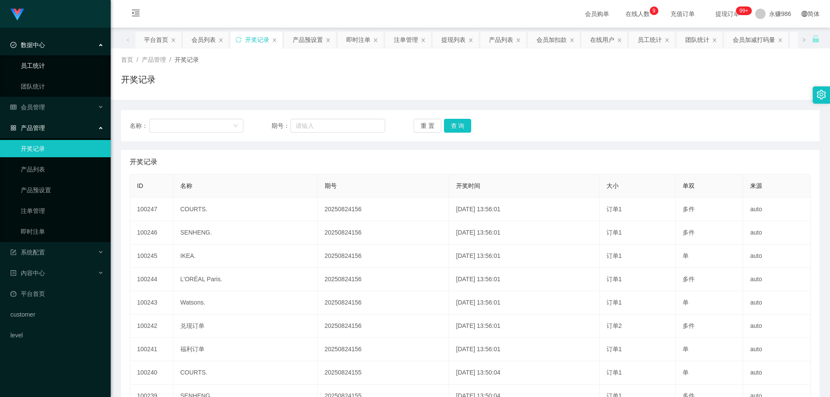
click at [43, 72] on link "员工统计" at bounding box center [62, 65] width 83 height 17
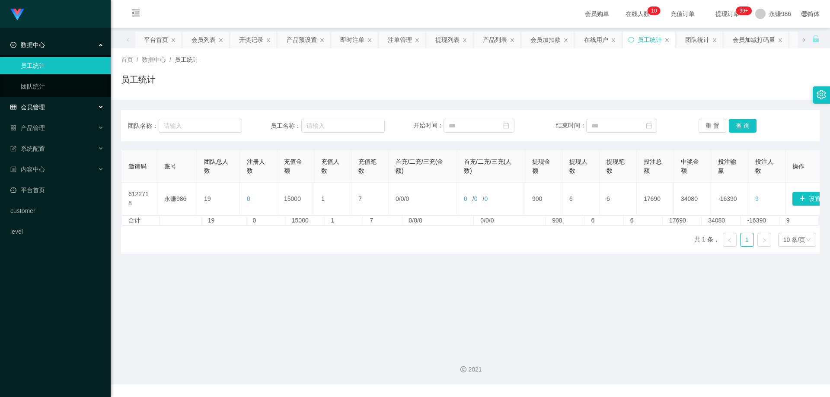
click at [39, 106] on span "会员管理" at bounding box center [27, 107] width 35 height 7
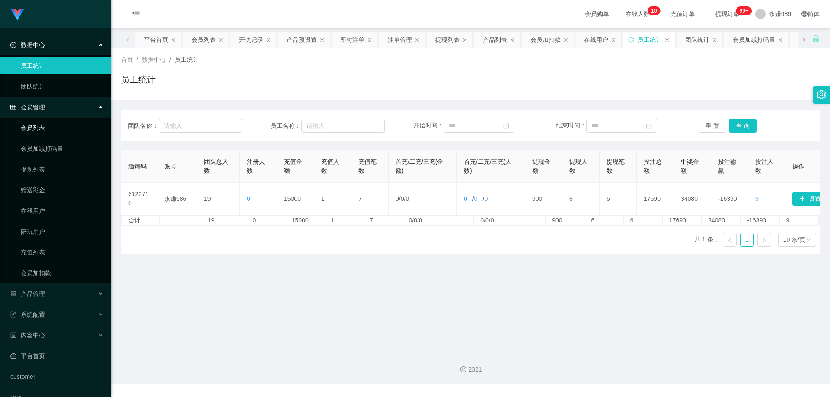
click at [46, 129] on link "会员列表" at bounding box center [62, 127] width 83 height 17
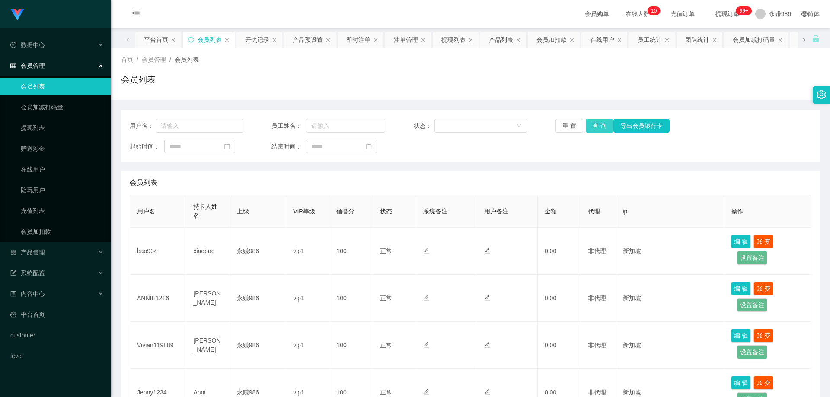
click at [595, 125] on button "查 询" at bounding box center [600, 126] width 28 height 14
click at [599, 124] on button "查 询" at bounding box center [600, 126] width 28 height 14
click at [599, 124] on div "重 置 查 询 导出会员银行卡" at bounding box center [613, 126] width 114 height 14
click at [599, 124] on button "查 询" at bounding box center [600, 126] width 28 height 14
click at [599, 124] on div "重 置 查 询 导出会员银行卡" at bounding box center [613, 126] width 114 height 14
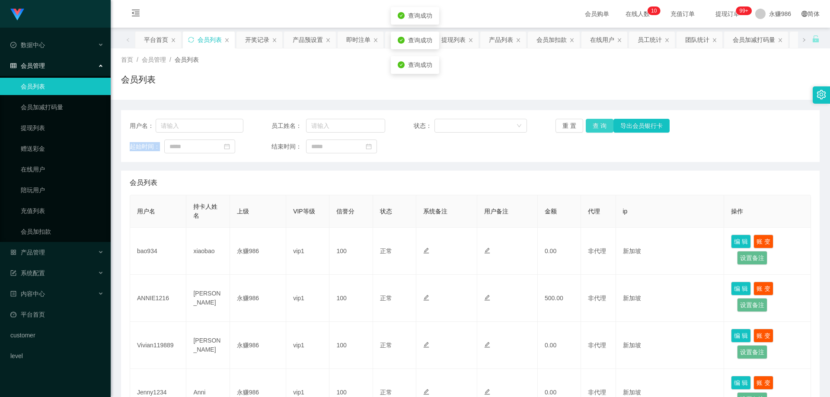
click at [599, 124] on button "查 询" at bounding box center [600, 126] width 28 height 14
click at [599, 124] on div "重 置 查 询 导出会员银行卡" at bounding box center [613, 126] width 114 height 14
click at [599, 124] on button "查 询" at bounding box center [600, 126] width 28 height 14
click at [599, 124] on div "重 置 查 询 导出会员银行卡" at bounding box center [613, 126] width 114 height 14
click at [599, 124] on button "查 询" at bounding box center [600, 126] width 28 height 14
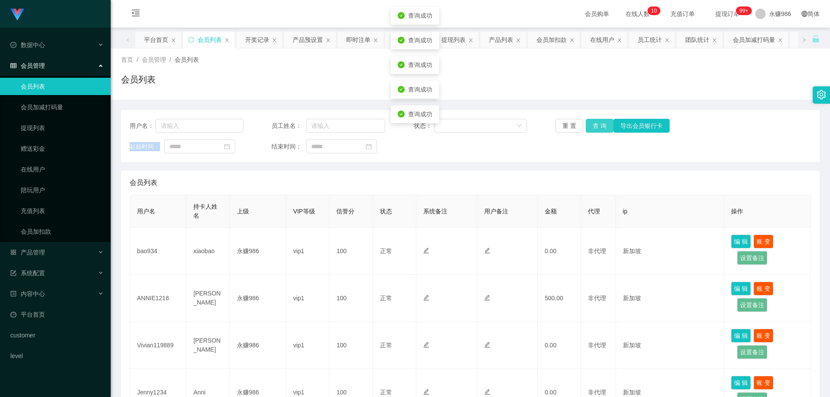
click at [590, 132] on button "查 询" at bounding box center [600, 126] width 28 height 14
click at [592, 130] on button "查 询" at bounding box center [600, 126] width 28 height 14
click at [592, 130] on button "查 询" at bounding box center [604, 126] width 37 height 14
click at [240, 175] on div "会员列表" at bounding box center [471, 183] width 682 height 24
click at [600, 125] on button "查 询" at bounding box center [600, 126] width 28 height 14
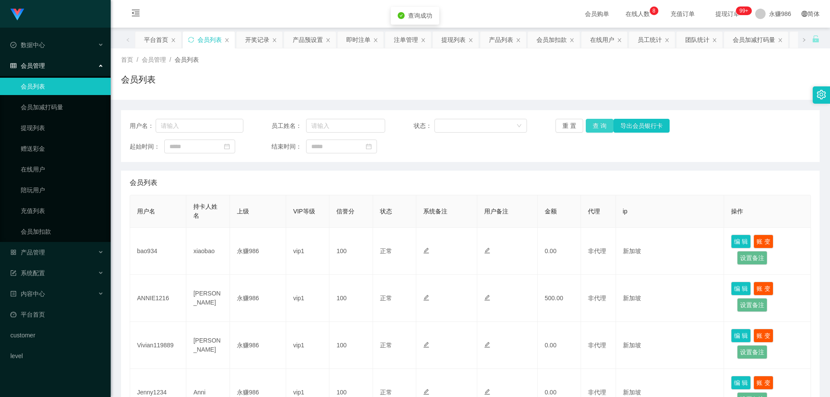
click at [600, 125] on button "查 询" at bounding box center [600, 126] width 28 height 14
click at [604, 124] on button "查 询" at bounding box center [600, 126] width 28 height 14
click at [51, 257] on div "产品管理" at bounding box center [55, 252] width 111 height 17
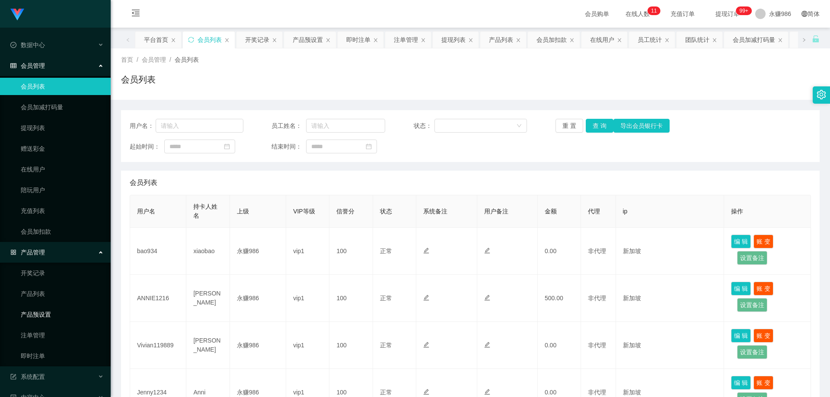
click at [48, 309] on link "产品预设置" at bounding box center [62, 314] width 83 height 17
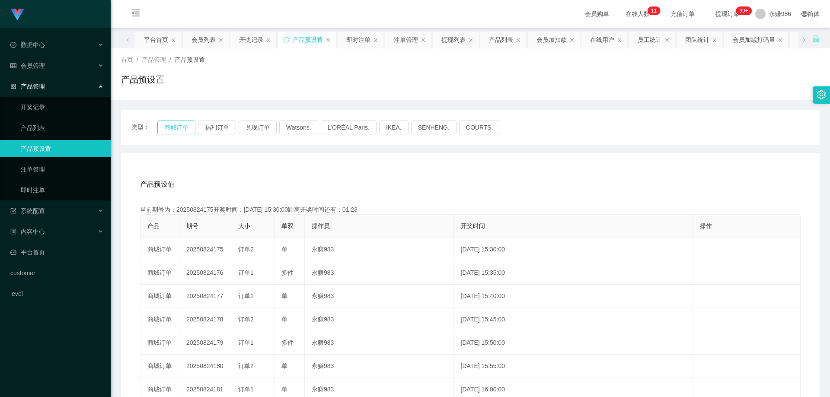
click at [176, 127] on button "商城订单" at bounding box center [176, 128] width 38 height 14
click at [54, 183] on link "即时注单" at bounding box center [62, 190] width 83 height 17
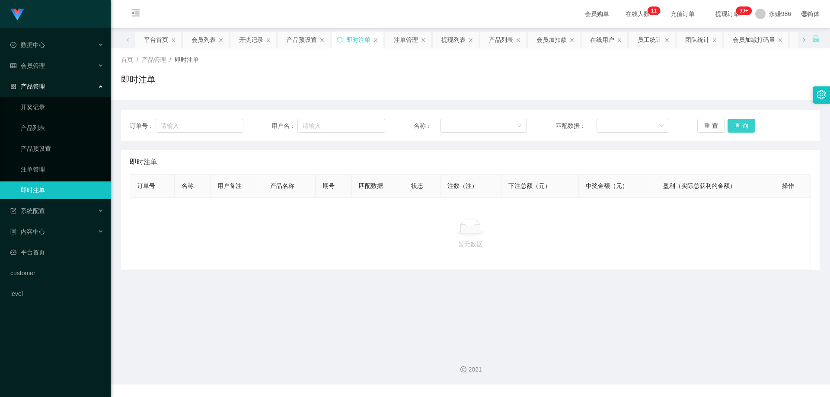
click at [743, 127] on button "查 询" at bounding box center [742, 126] width 28 height 14
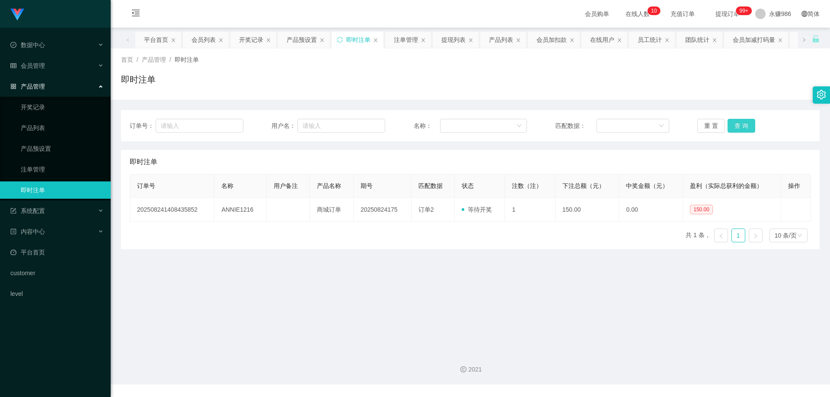
click at [743, 127] on button "查 询" at bounding box center [742, 126] width 28 height 14
click at [40, 66] on span "会员管理" at bounding box center [27, 65] width 35 height 7
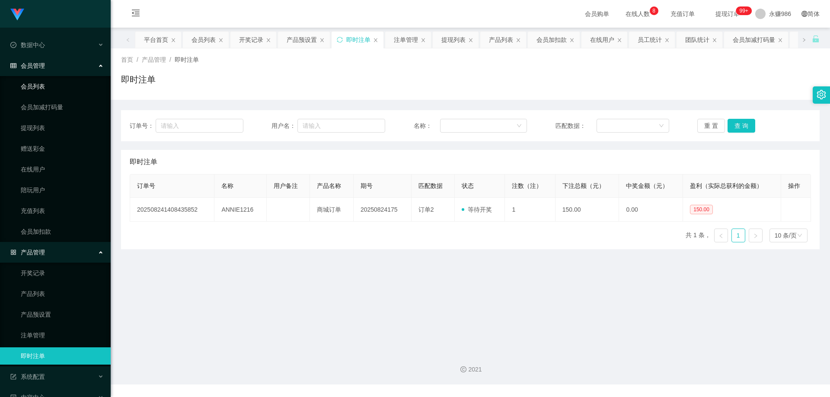
click at [33, 91] on link "会员列表" at bounding box center [62, 86] width 83 height 17
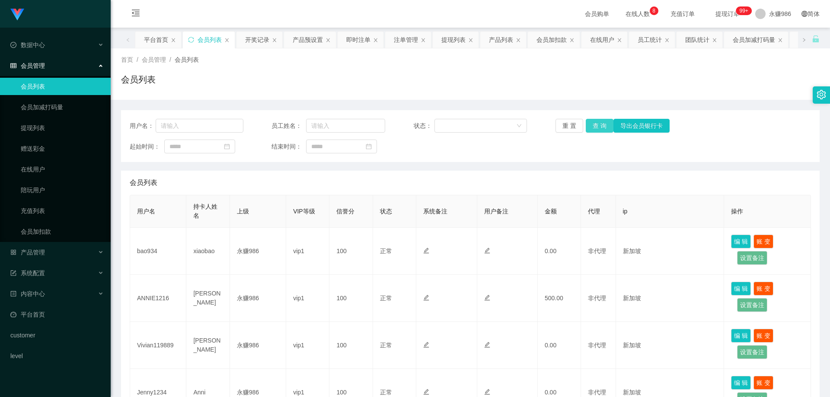
click at [590, 123] on button "查 询" at bounding box center [600, 126] width 28 height 14
click at [45, 265] on div "系统配置" at bounding box center [55, 273] width 111 height 17
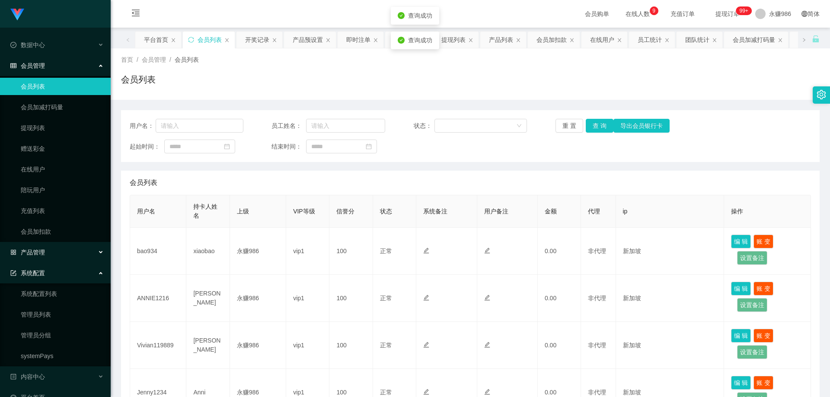
click at [48, 246] on div "产品管理" at bounding box center [55, 252] width 111 height 17
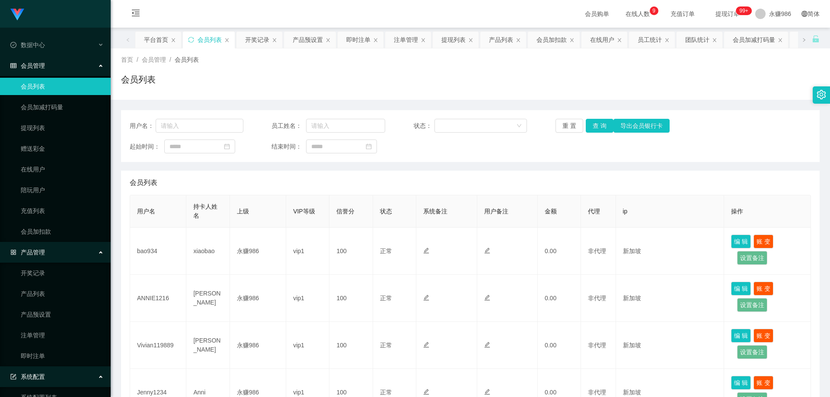
click at [58, 382] on div "系统配置" at bounding box center [55, 376] width 111 height 17
click at [51, 255] on div "产品管理" at bounding box center [55, 252] width 111 height 17
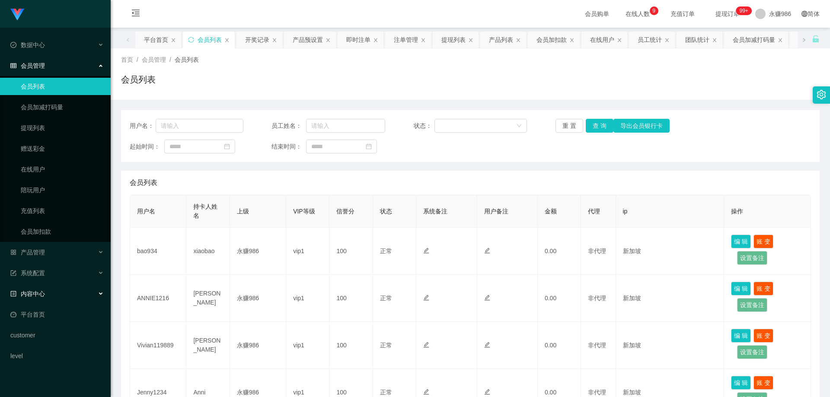
click at [48, 288] on div "内容中心" at bounding box center [55, 293] width 111 height 17
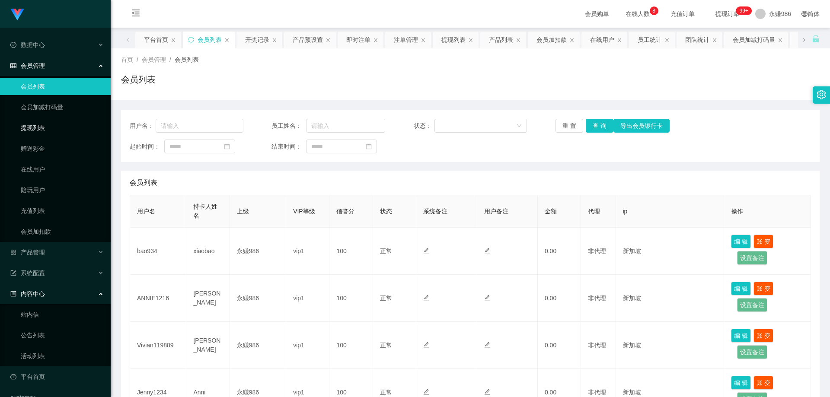
click at [43, 126] on link "提现列表" at bounding box center [62, 127] width 83 height 17
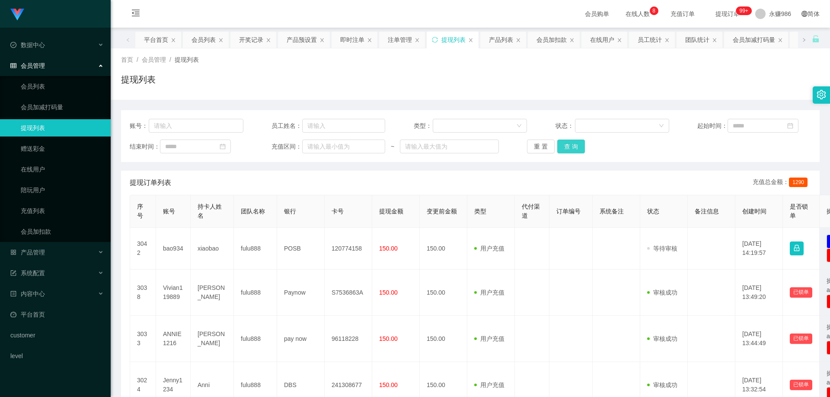
click at [576, 148] on button "查 询" at bounding box center [571, 147] width 28 height 14
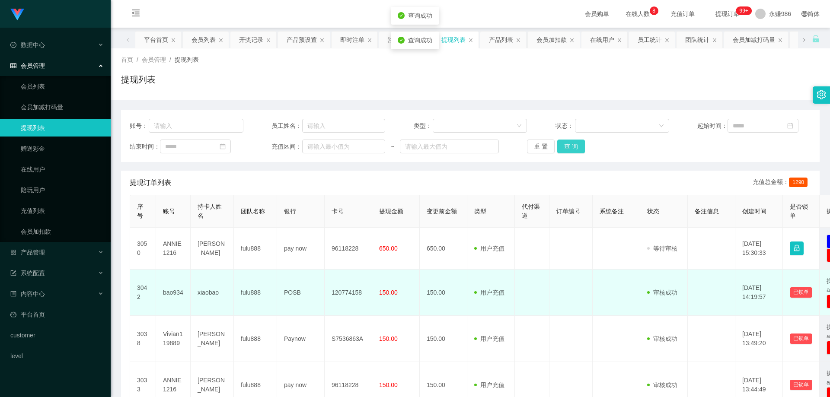
scroll to position [86, 0]
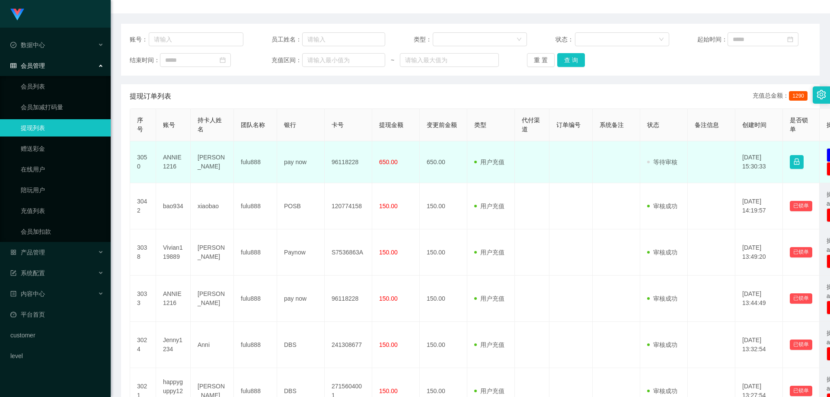
click at [176, 159] on td "ANNIE1216" at bounding box center [173, 162] width 35 height 42
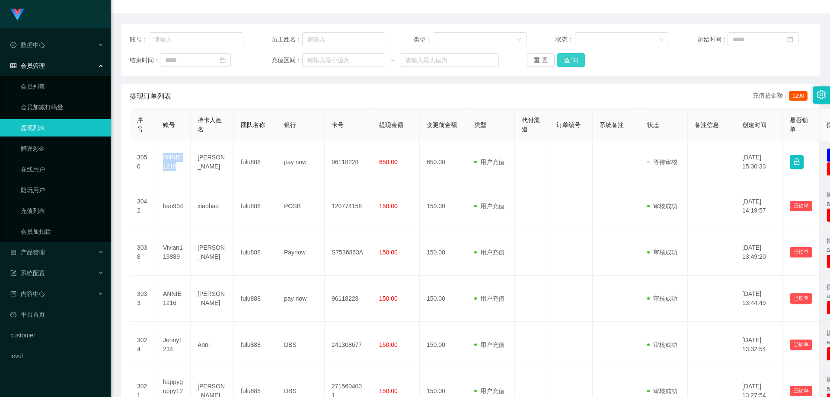
click at [576, 61] on button "查 询" at bounding box center [571, 60] width 28 height 14
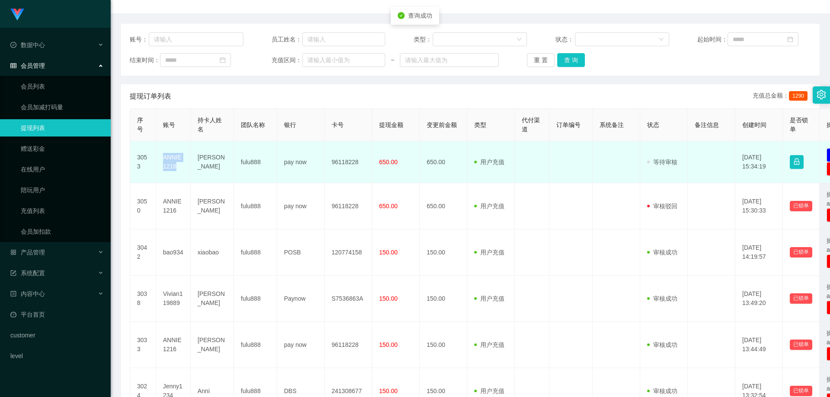
click at [179, 153] on td "ANNIE1216" at bounding box center [173, 162] width 35 height 42
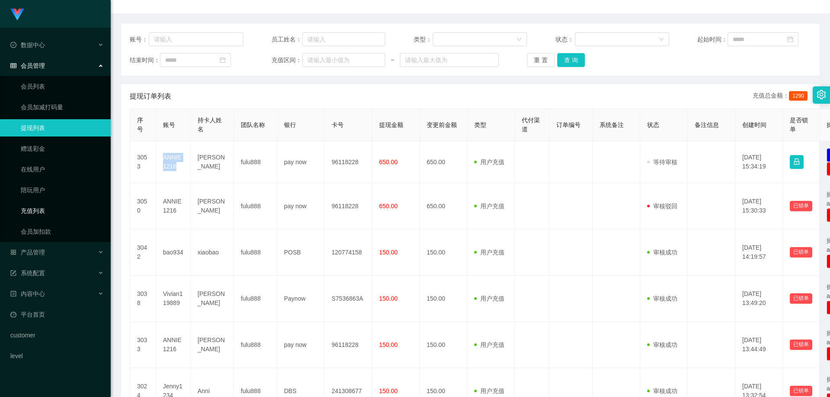
scroll to position [173, 0]
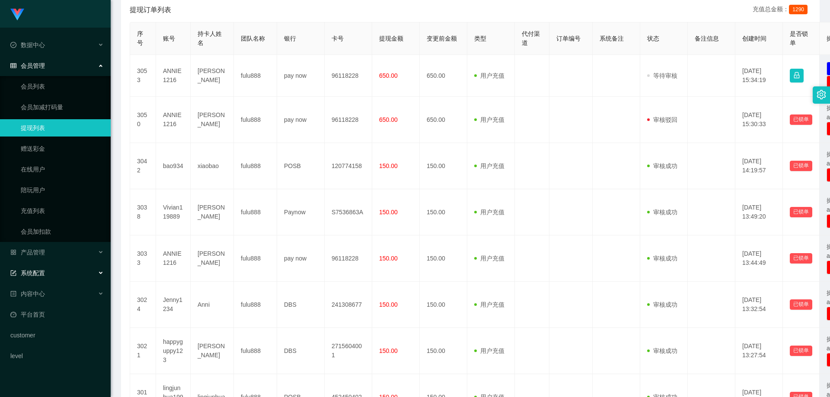
click at [57, 275] on div "系统配置" at bounding box center [55, 273] width 111 height 17
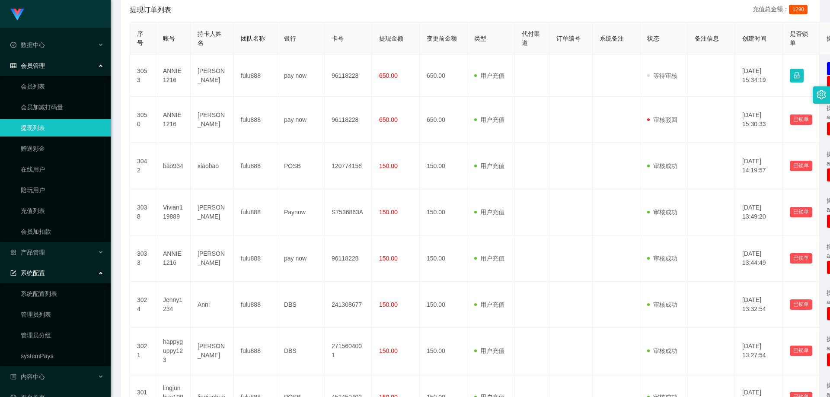
click at [74, 269] on div "系统配置" at bounding box center [55, 273] width 111 height 17
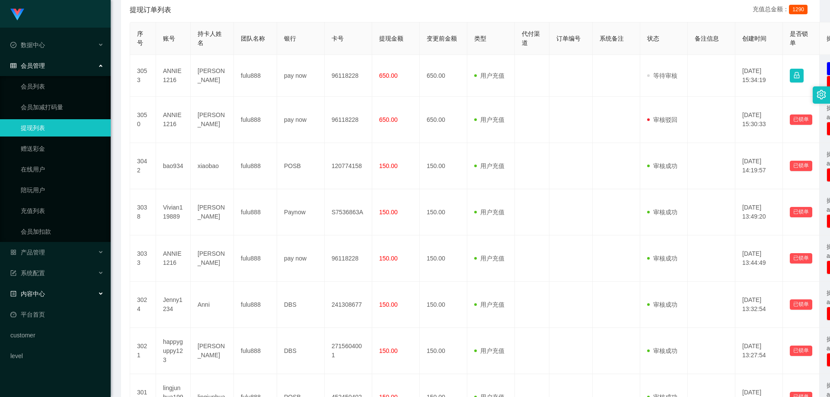
click at [58, 299] on div "内容中心" at bounding box center [55, 293] width 111 height 17
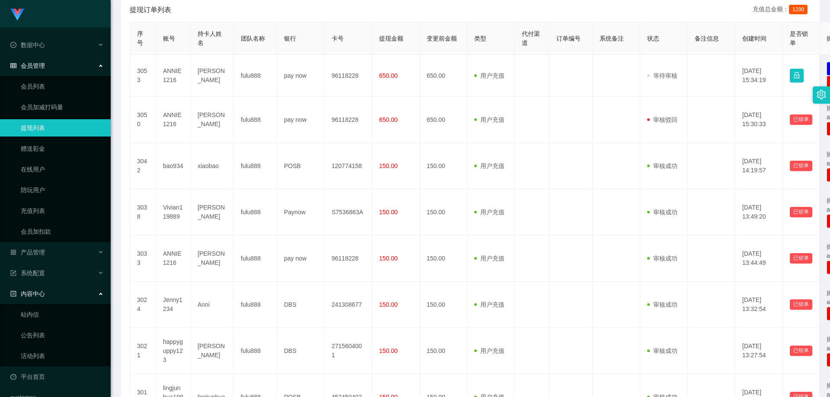
click at [58, 299] on div "内容中心" at bounding box center [55, 293] width 111 height 17
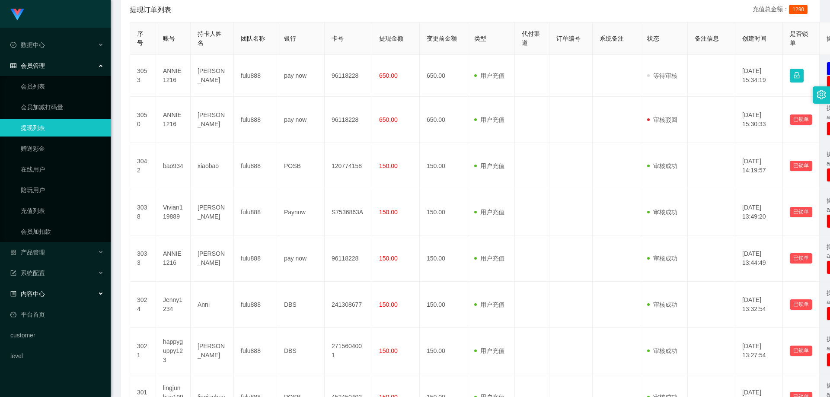
click at [58, 299] on div "内容中心" at bounding box center [55, 293] width 111 height 17
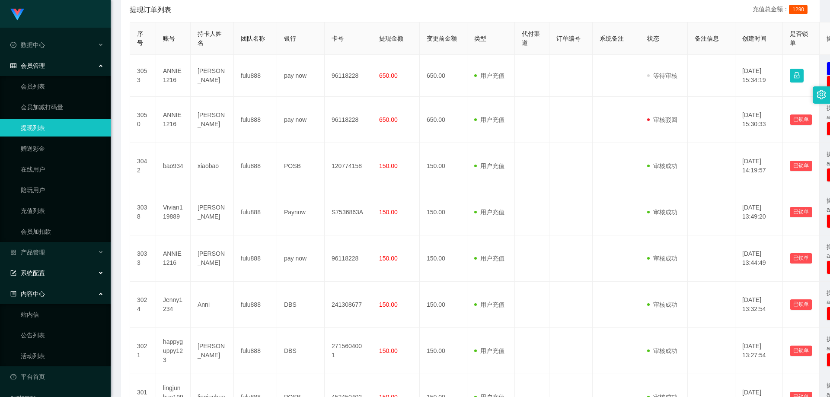
click at [55, 280] on div "系统配置" at bounding box center [55, 273] width 111 height 17
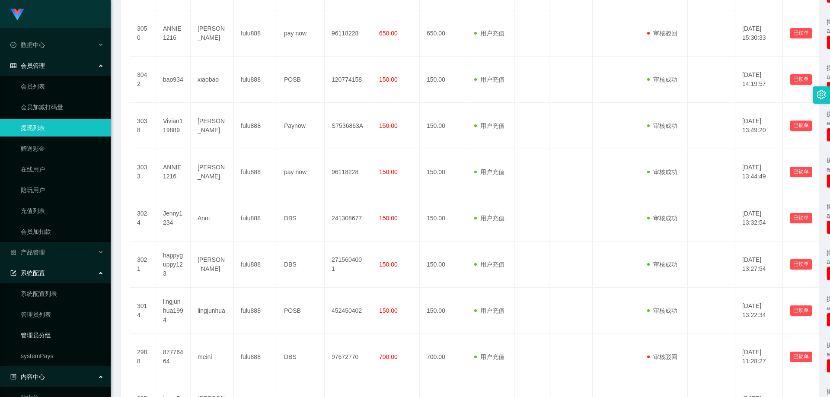
scroll to position [122, 0]
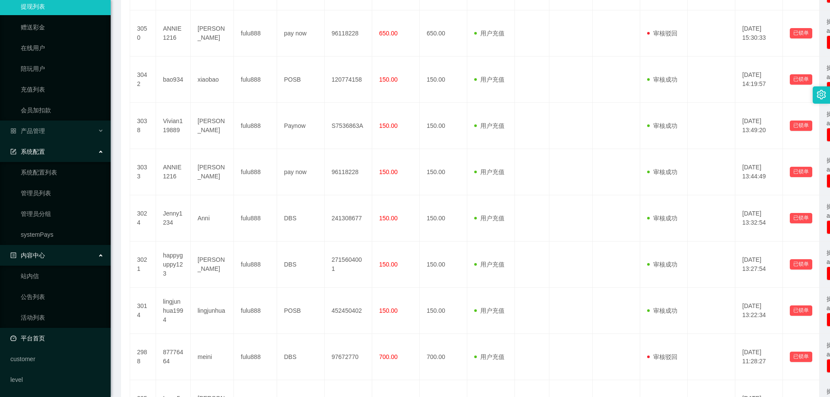
click at [48, 339] on link "平台首页" at bounding box center [56, 338] width 93 height 17
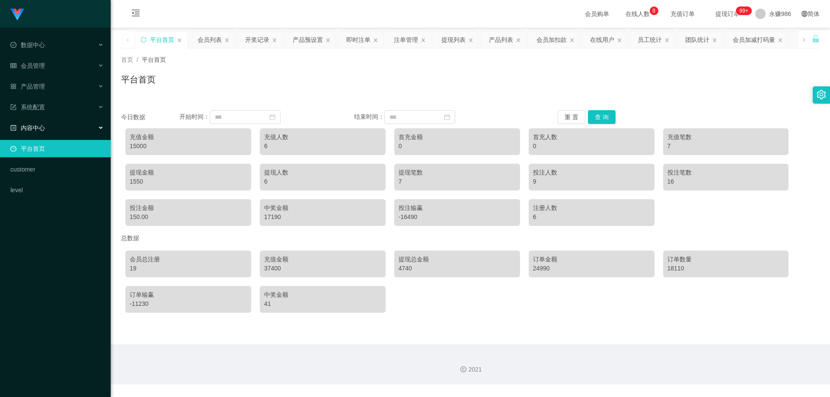
click at [61, 124] on div "内容中心" at bounding box center [55, 127] width 111 height 17
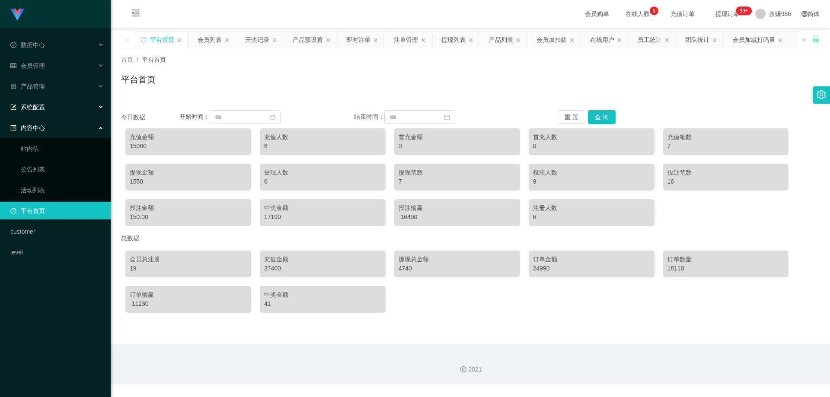
click at [69, 103] on div "系统配置" at bounding box center [55, 107] width 111 height 17
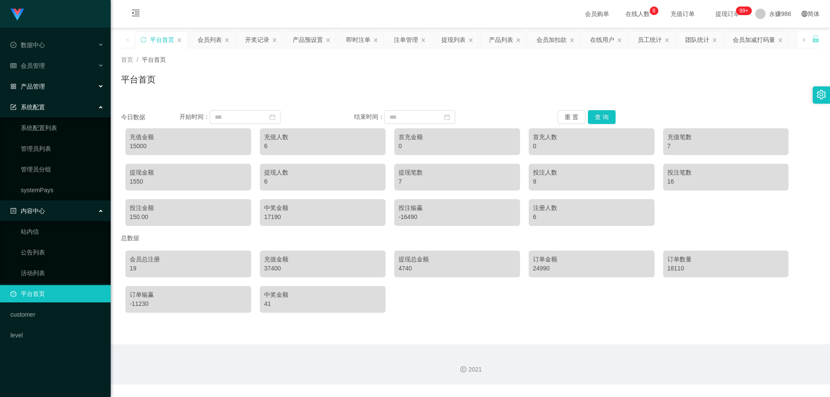
click at [70, 87] on div "产品管理" at bounding box center [55, 86] width 111 height 17
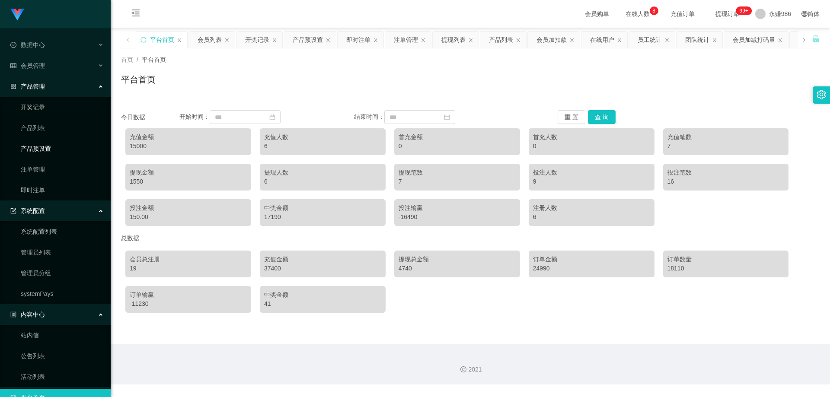
click at [48, 148] on link "产品预设置" at bounding box center [62, 148] width 83 height 17
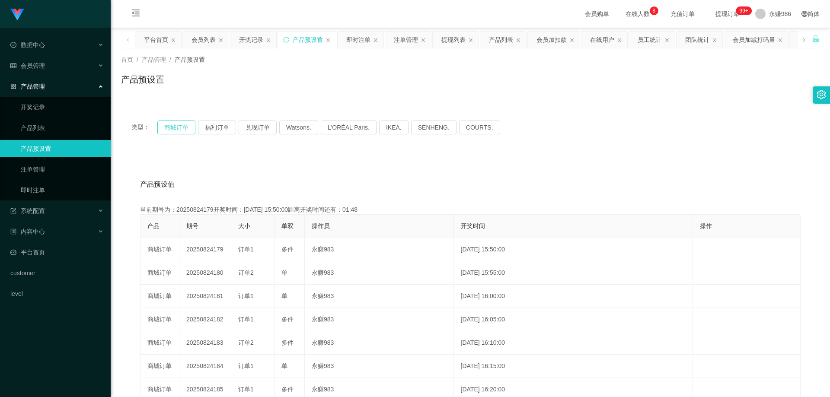
click at [183, 128] on button "商城订单" at bounding box center [176, 128] width 38 height 14
click at [220, 129] on button "福利订单" at bounding box center [217, 128] width 38 height 14
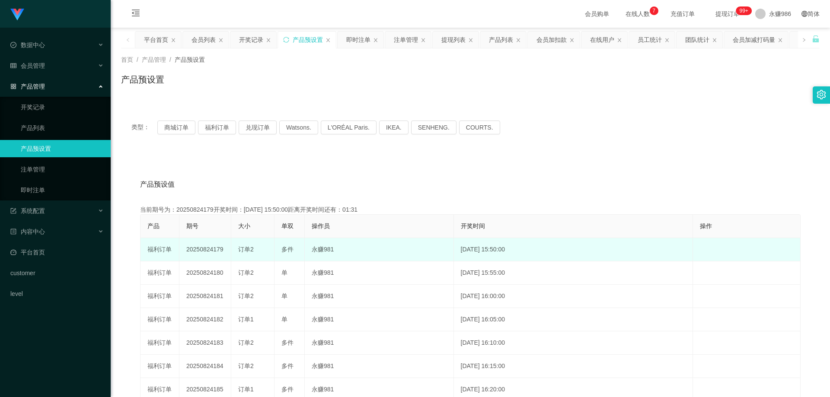
drag, startPoint x: 225, startPoint y: 250, endPoint x: 214, endPoint y: 250, distance: 11.3
click at [214, 250] on td "20250824179" at bounding box center [205, 249] width 52 height 23
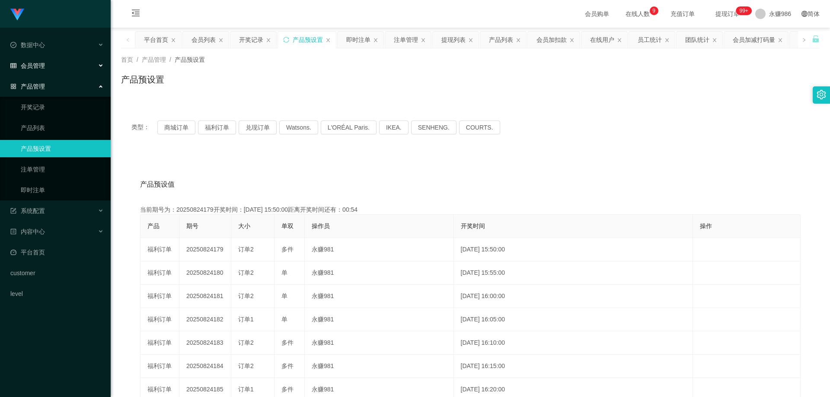
click at [60, 59] on div "会员管理" at bounding box center [55, 65] width 111 height 17
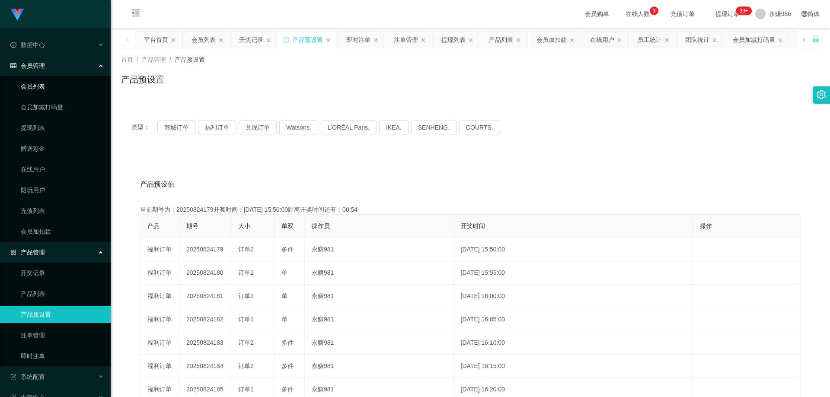
click at [39, 85] on link "会员列表" at bounding box center [62, 86] width 83 height 17
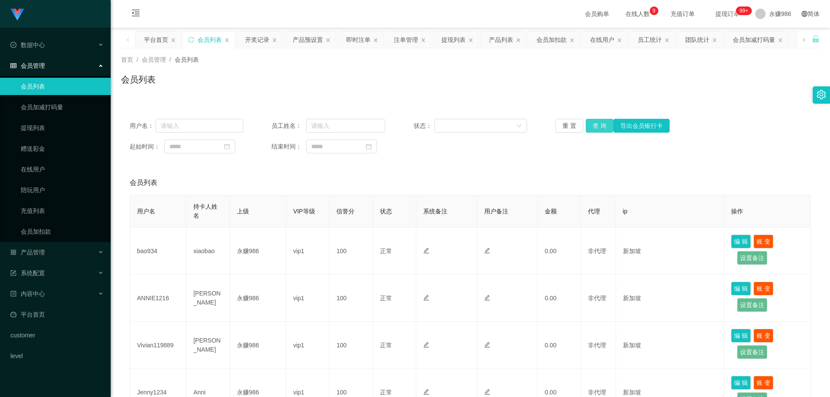
click at [606, 125] on button "查 询" at bounding box center [600, 126] width 28 height 14
click at [606, 125] on button "查 询" at bounding box center [604, 126] width 37 height 14
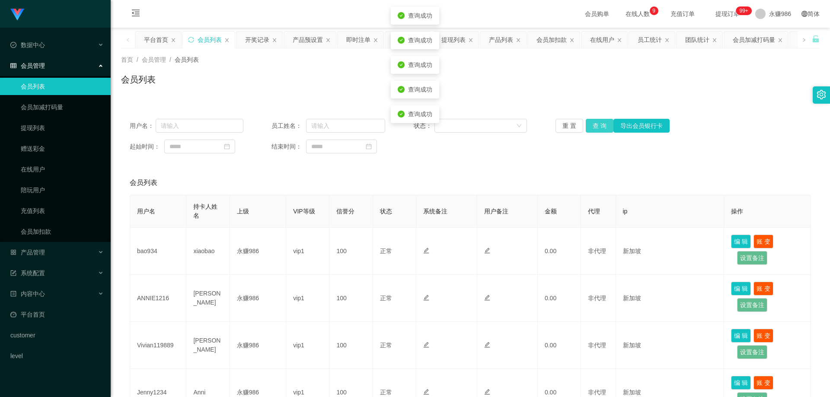
click at [606, 125] on button "查 询" at bounding box center [600, 126] width 28 height 14
click at [604, 125] on button "查 询" at bounding box center [600, 126] width 28 height 14
click at [604, 125] on div "重 置 查 询 导出会员银行卡" at bounding box center [613, 126] width 114 height 14
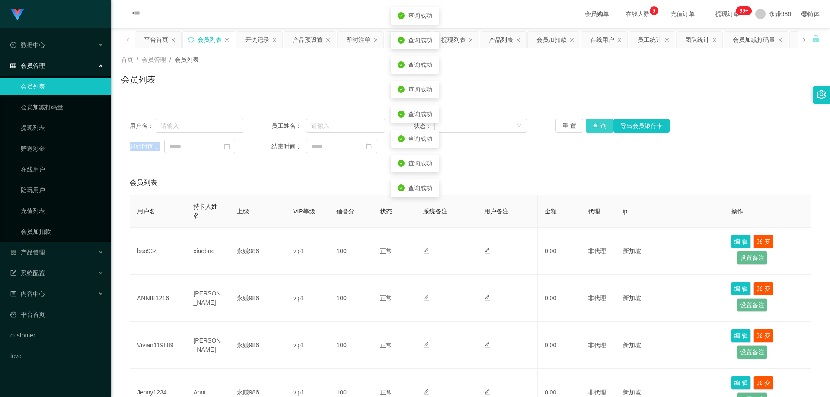
click at [604, 125] on button "查 询" at bounding box center [600, 126] width 28 height 14
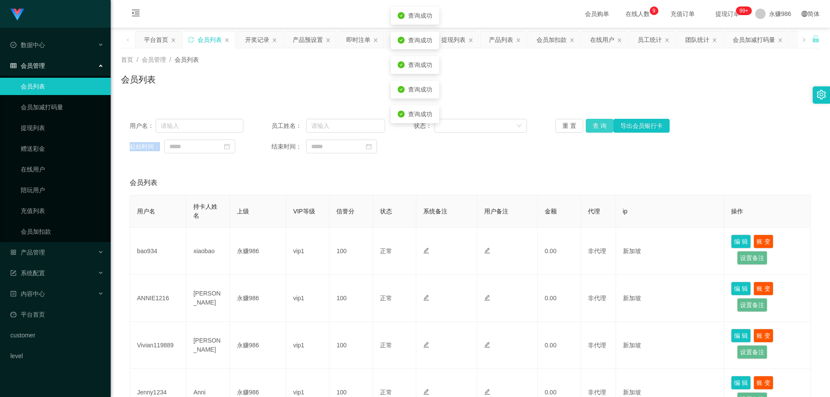
click at [604, 125] on button "查 询" at bounding box center [600, 126] width 28 height 14
click at [601, 129] on button "查 询" at bounding box center [600, 126] width 28 height 14
click at [600, 130] on button "查 询" at bounding box center [600, 126] width 28 height 14
click at [597, 129] on button "查 询" at bounding box center [600, 126] width 28 height 14
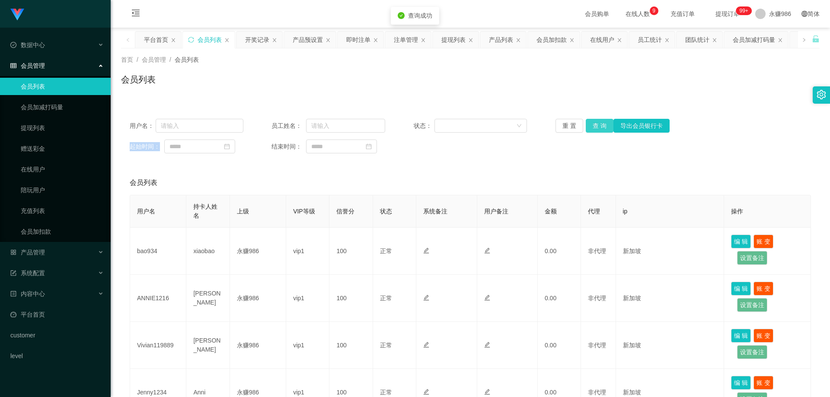
click at [595, 129] on button "查 询" at bounding box center [600, 126] width 28 height 14
click at [58, 250] on div "产品管理" at bounding box center [55, 252] width 111 height 17
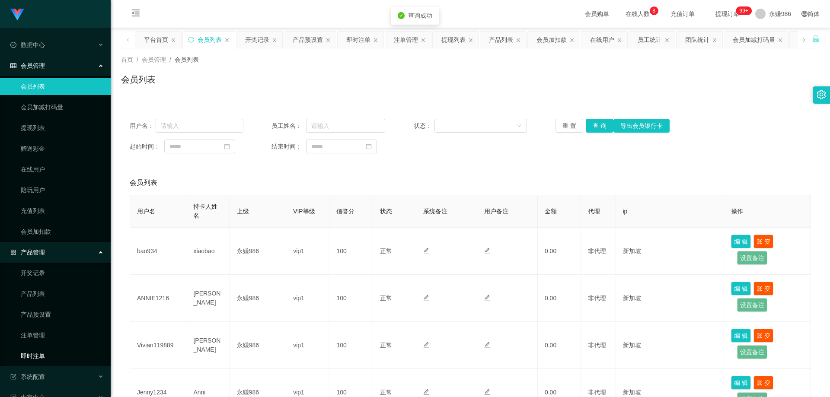
click at [46, 356] on link "即时注单" at bounding box center [62, 356] width 83 height 17
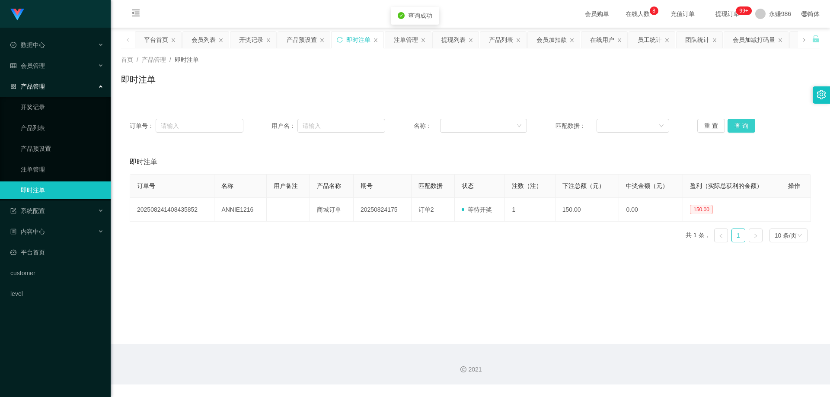
click at [736, 125] on button "查 询" at bounding box center [742, 126] width 28 height 14
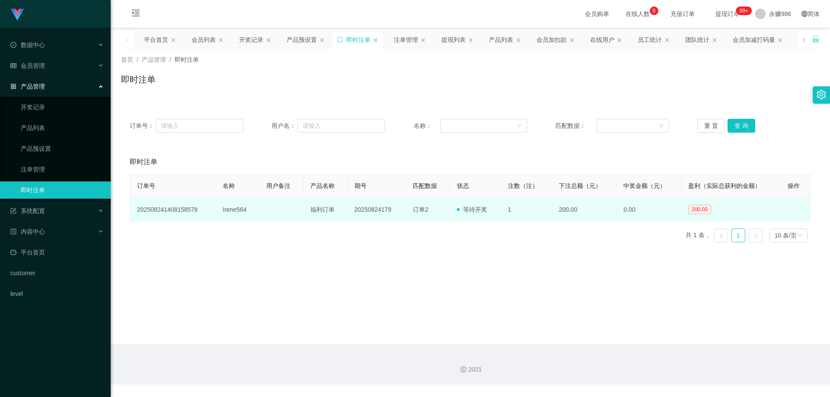
click at [224, 212] on td "Irene564" at bounding box center [238, 210] width 44 height 24
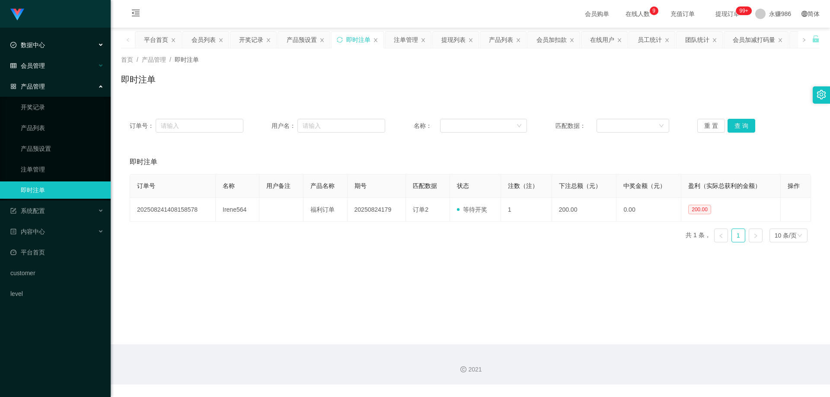
click at [39, 62] on span "会员管理" at bounding box center [27, 65] width 35 height 7
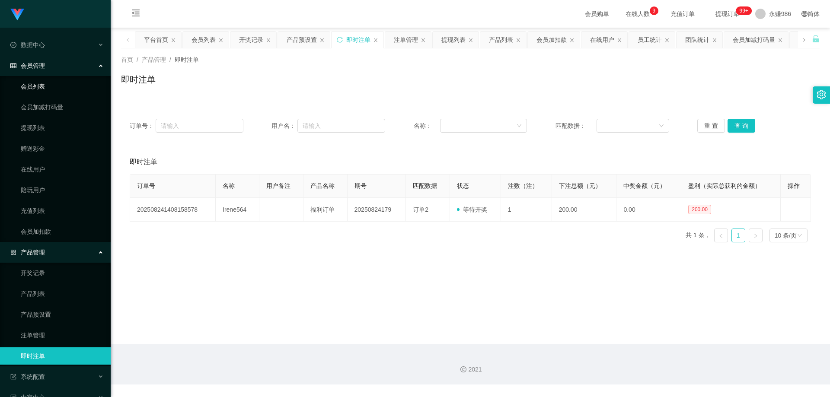
click at [40, 82] on link "会员列表" at bounding box center [62, 86] width 83 height 17
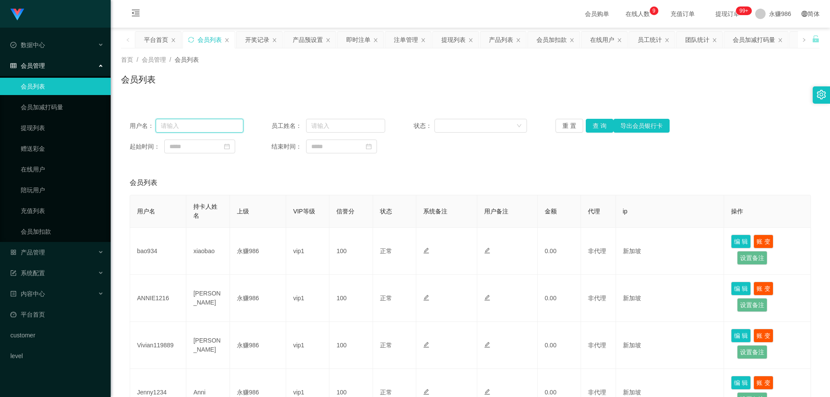
click at [225, 120] on input "text" at bounding box center [200, 126] width 88 height 14
paste input "Irene564"
type input "Irene564"
click at [594, 122] on button "查 询" at bounding box center [600, 126] width 28 height 14
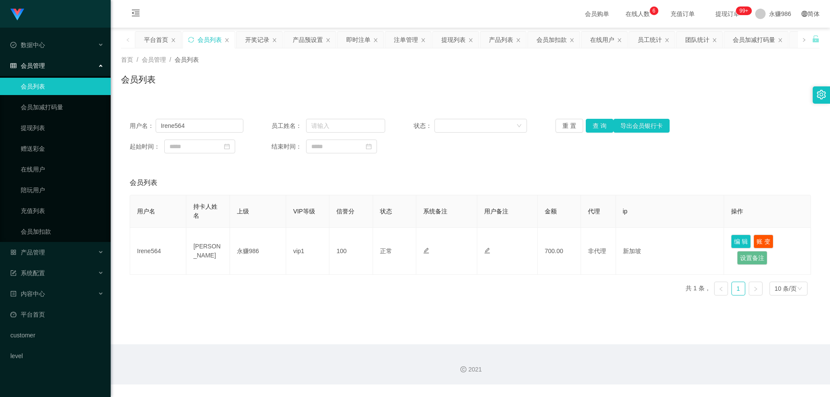
click at [48, 83] on link "会员列表" at bounding box center [62, 86] width 83 height 17
click at [186, 123] on input "Irene564" at bounding box center [200, 126] width 88 height 14
click at [603, 124] on button "查 询" at bounding box center [600, 126] width 28 height 14
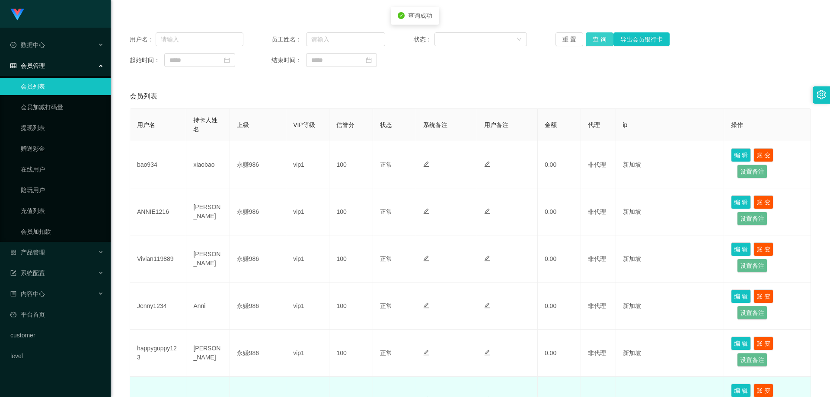
scroll to position [216, 0]
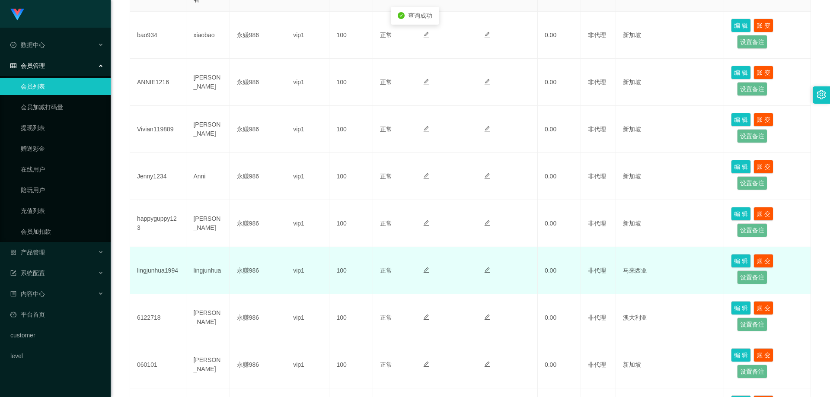
click at [169, 269] on td "lingjunhua1994" at bounding box center [158, 270] width 56 height 47
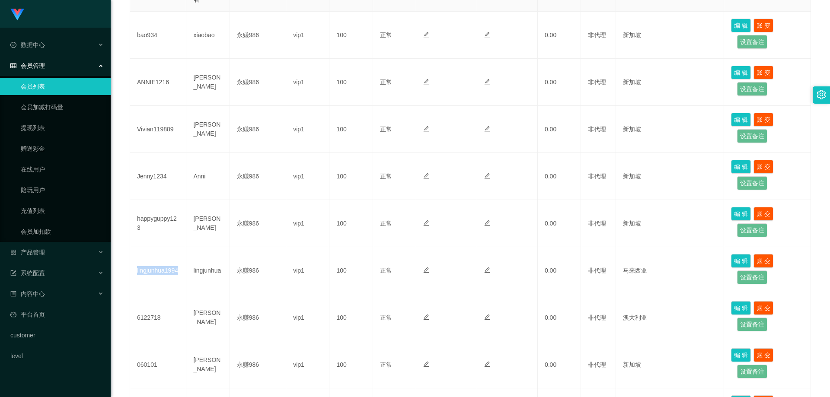
click at [63, 87] on link "会员列表" at bounding box center [62, 86] width 83 height 17
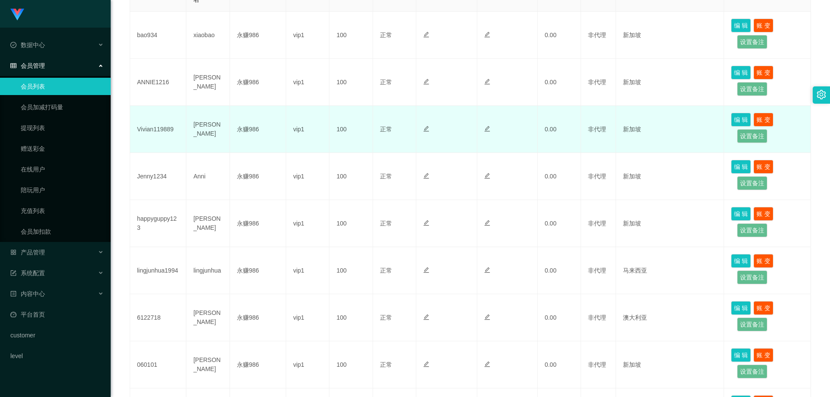
click at [144, 134] on td "Vivian119889" at bounding box center [158, 129] width 56 height 47
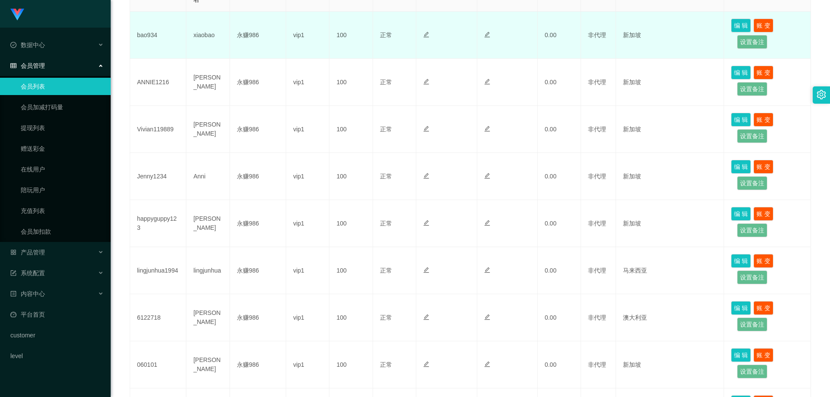
click at [147, 33] on td "bao934" at bounding box center [158, 35] width 56 height 47
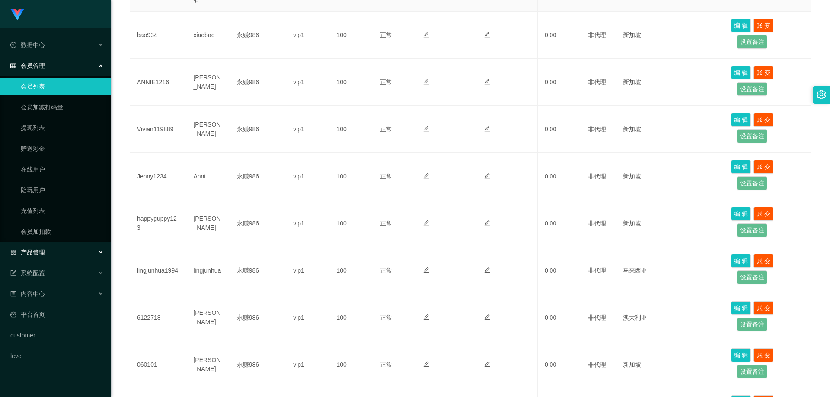
drag, startPoint x: 49, startPoint y: 250, endPoint x: 65, endPoint y: 259, distance: 18.6
click at [49, 250] on div "产品管理" at bounding box center [55, 252] width 111 height 17
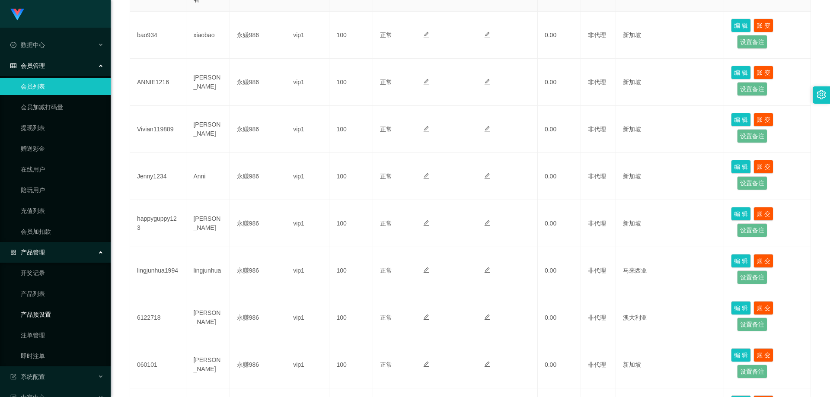
click at [53, 319] on link "产品预设置" at bounding box center [62, 314] width 83 height 17
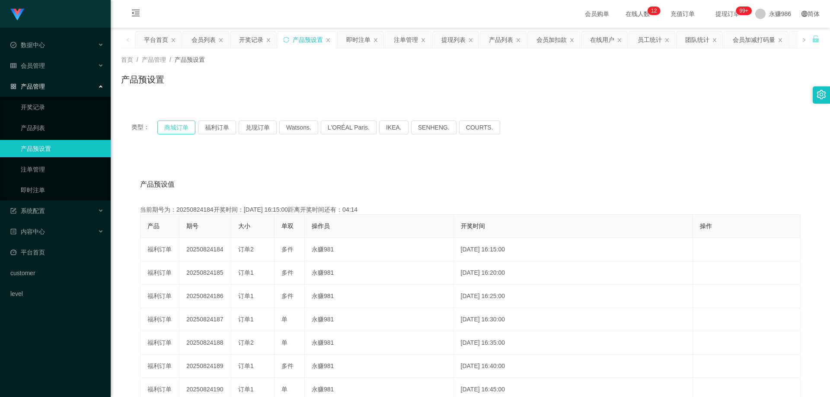
click at [170, 131] on button "商城订单" at bounding box center [176, 128] width 38 height 14
click at [49, 192] on link "即时注单" at bounding box center [62, 190] width 83 height 17
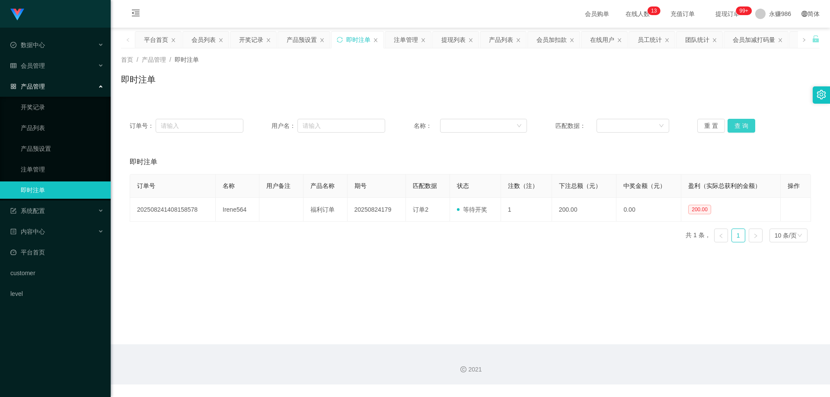
click at [734, 126] on button "查 询" at bounding box center [742, 126] width 28 height 14
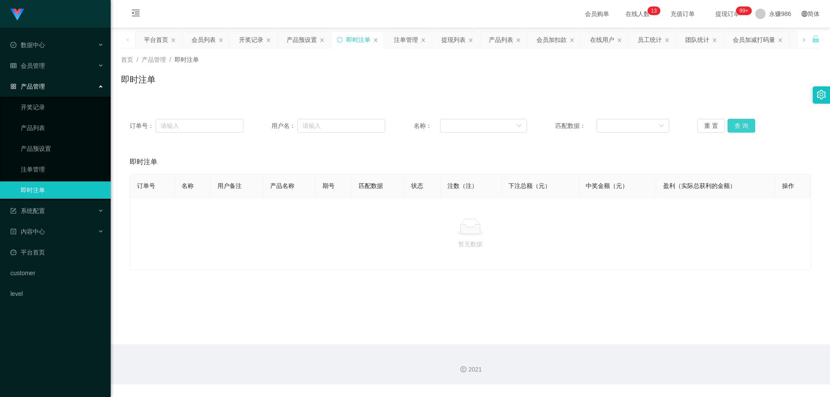
click at [734, 126] on button "查 询" at bounding box center [742, 126] width 28 height 14
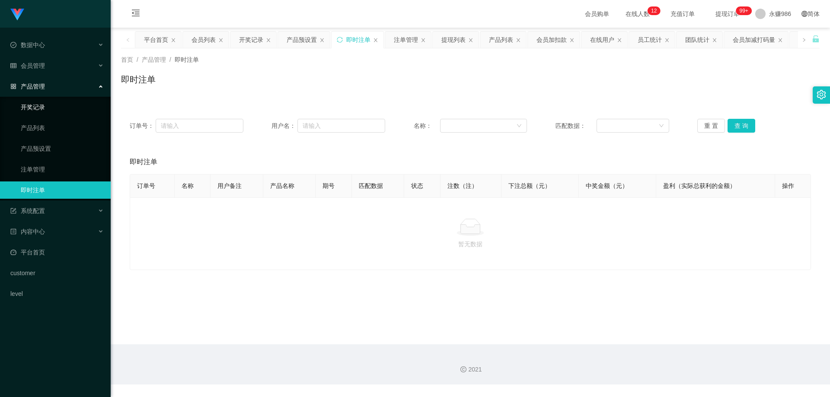
click at [61, 104] on link "开奖记录" at bounding box center [62, 107] width 83 height 17
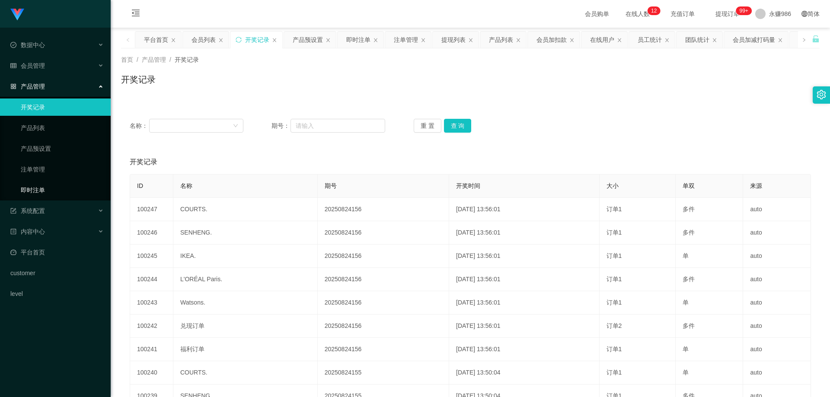
click at [50, 184] on link "即时注单" at bounding box center [62, 190] width 83 height 17
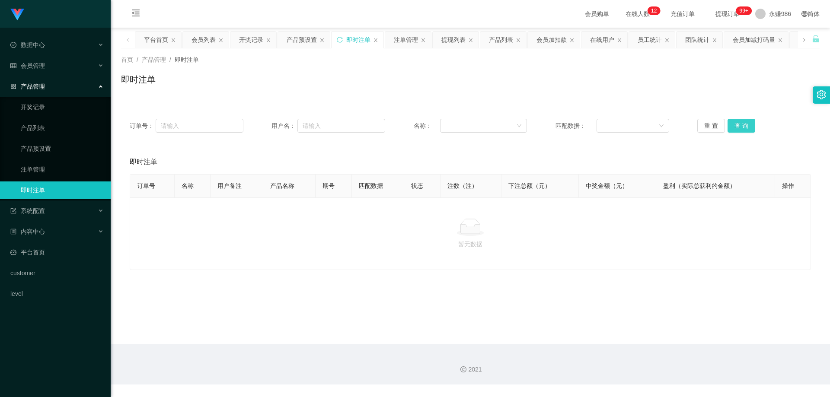
click at [732, 120] on button "查 询" at bounding box center [742, 126] width 28 height 14
click at [733, 123] on button "查 询" at bounding box center [742, 126] width 28 height 14
drag, startPoint x: 733, startPoint y: 123, endPoint x: 778, endPoint y: 307, distance: 190.0
click at [736, 128] on button "查 询" at bounding box center [742, 126] width 28 height 14
click at [53, 62] on div "会员管理" at bounding box center [55, 65] width 111 height 17
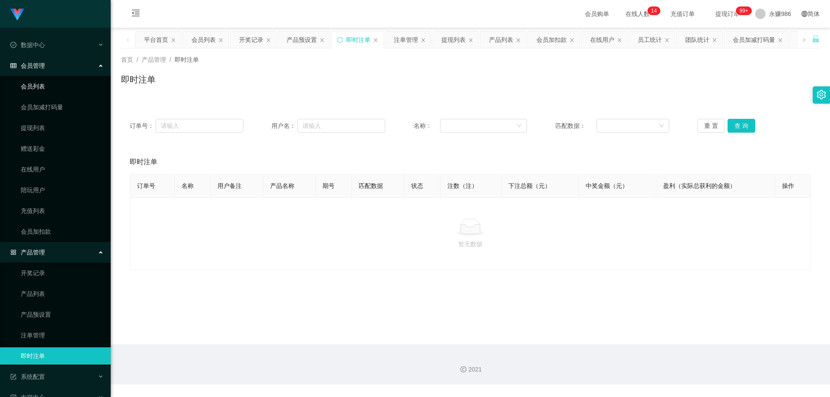
drag, startPoint x: 40, startPoint y: 77, endPoint x: 39, endPoint y: 87, distance: 10.0
click at [39, 79] on ul "会员列表 会员加减打码量 提现列表 赠送彩金 在线用户 陪玩用户 充值列表 会员加扣款" at bounding box center [55, 159] width 111 height 166
click at [39, 87] on link "会员列表" at bounding box center [62, 86] width 83 height 17
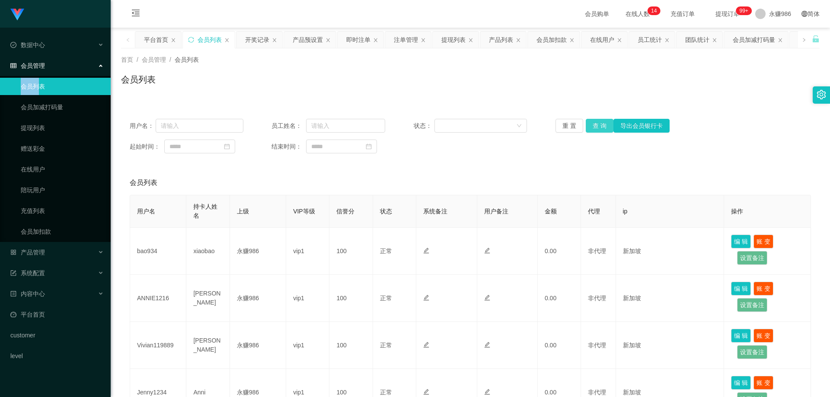
click at [598, 125] on button "查 询" at bounding box center [600, 126] width 28 height 14
click at [598, 125] on div "重 置 查 询 导出会员银行卡" at bounding box center [613, 126] width 114 height 14
click at [598, 125] on button "查 询" at bounding box center [600, 126] width 28 height 14
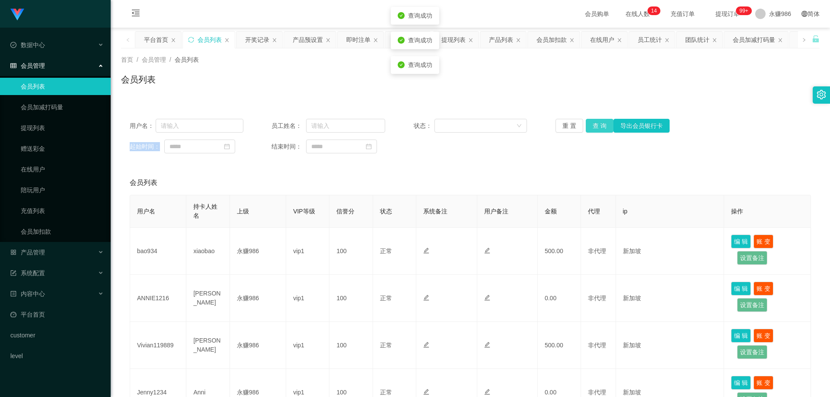
click at [598, 125] on div "重 置 查 询 导出会员银行卡" at bounding box center [613, 126] width 114 height 14
click at [598, 125] on button "查 询" at bounding box center [600, 126] width 28 height 14
click at [598, 125] on div "重 置 查 询 导出会员银行卡" at bounding box center [613, 126] width 114 height 14
click at [598, 125] on button "查 询" at bounding box center [600, 126] width 28 height 14
click at [598, 125] on div "重 置 查 询 导出会员银行卡" at bounding box center [613, 126] width 114 height 14
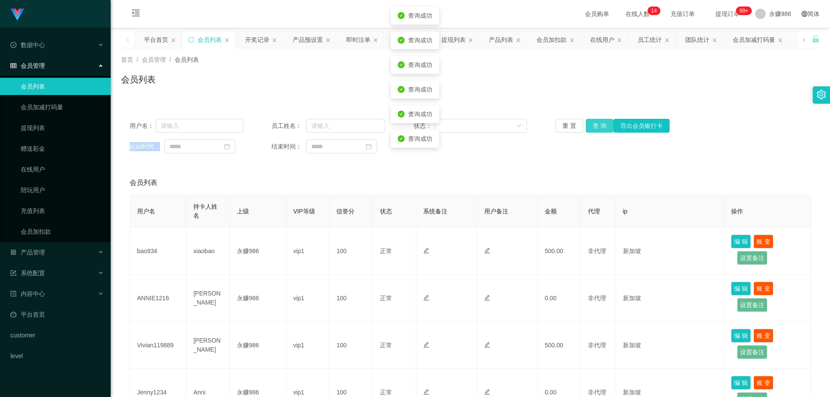
click at [598, 125] on button "查 询" at bounding box center [600, 126] width 28 height 14
click at [598, 125] on div "重 置 查 询 导出会员银行卡" at bounding box center [613, 126] width 114 height 14
click at [598, 125] on button "查 询" at bounding box center [600, 126] width 28 height 14
click at [598, 125] on div "重 置 查 询 导出会员银行卡" at bounding box center [613, 126] width 114 height 14
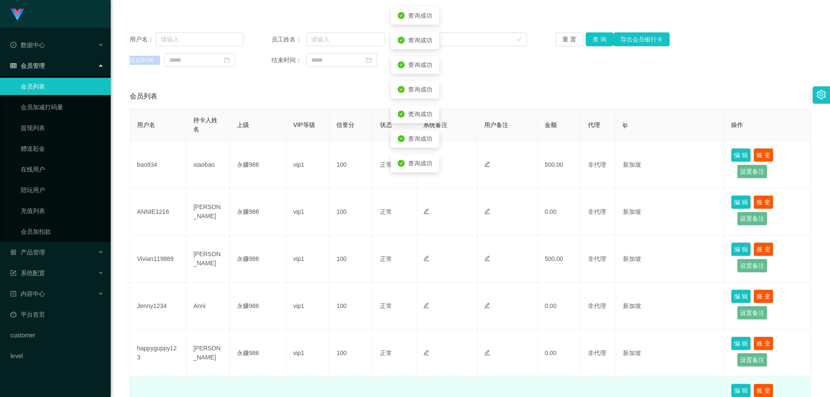
scroll to position [216, 0]
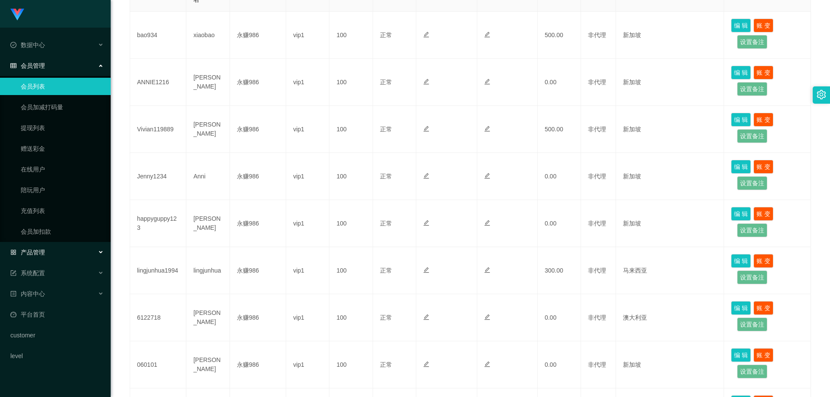
click at [49, 253] on div "产品管理" at bounding box center [55, 252] width 111 height 17
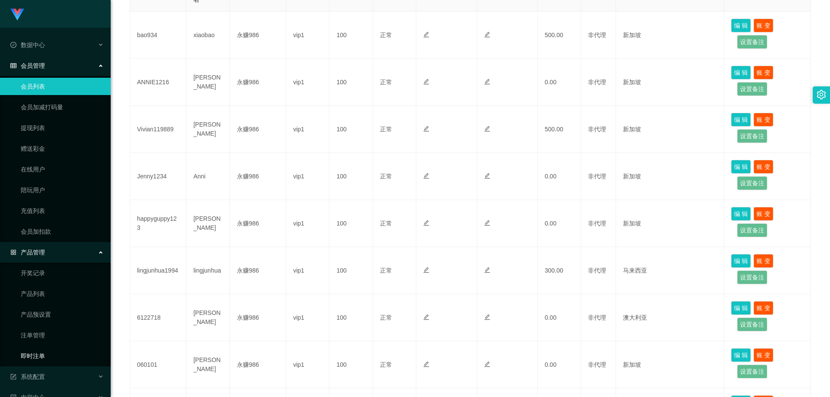
click at [36, 352] on link "即时注单" at bounding box center [62, 356] width 83 height 17
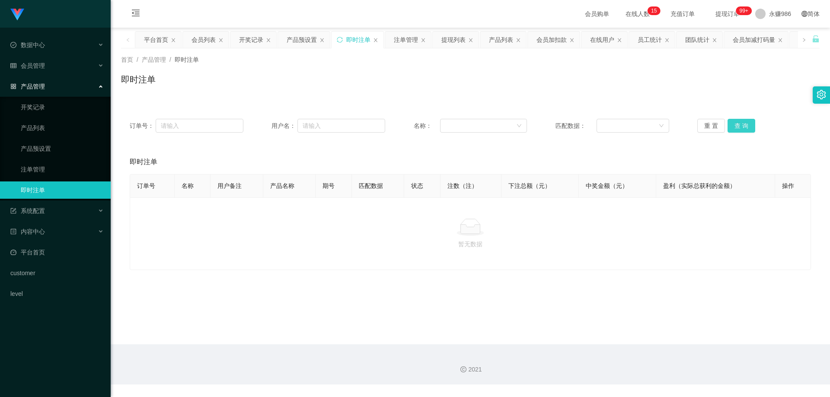
click at [734, 127] on button "查 询" at bounding box center [742, 126] width 28 height 14
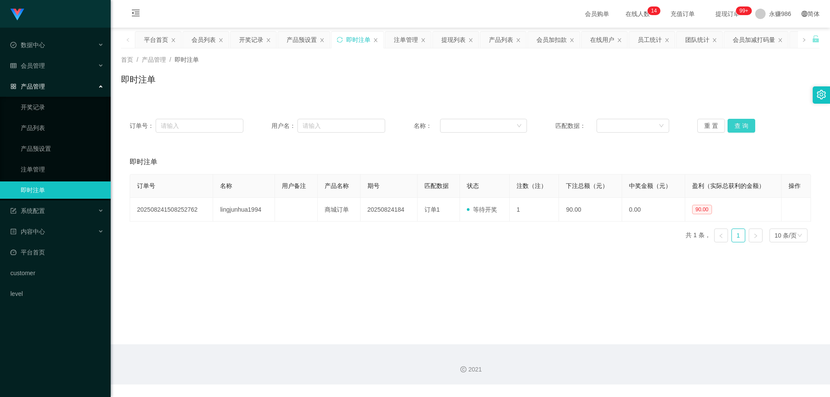
click at [734, 127] on button "查 询" at bounding box center [742, 126] width 28 height 14
click at [748, 132] on button "查 询" at bounding box center [742, 126] width 28 height 14
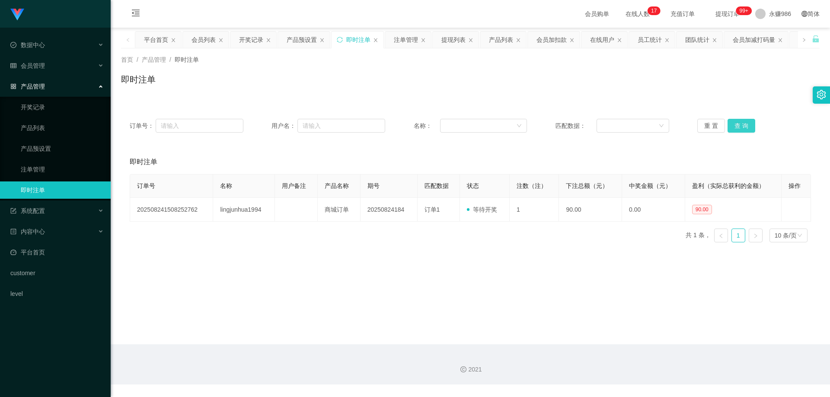
click at [743, 130] on button "查 询" at bounding box center [742, 126] width 28 height 14
click at [45, 70] on div "会员管理" at bounding box center [55, 65] width 111 height 17
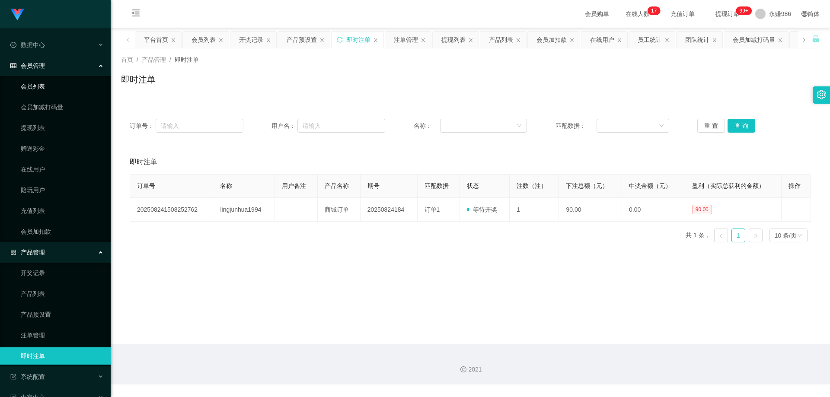
click at [45, 89] on link "会员列表" at bounding box center [62, 86] width 83 height 17
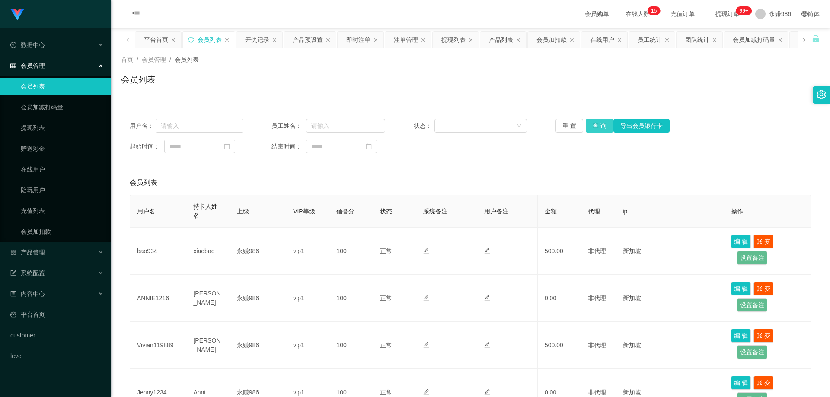
click at [588, 122] on button "查 询" at bounding box center [600, 126] width 28 height 14
click at [589, 123] on button "查 询" at bounding box center [600, 126] width 28 height 14
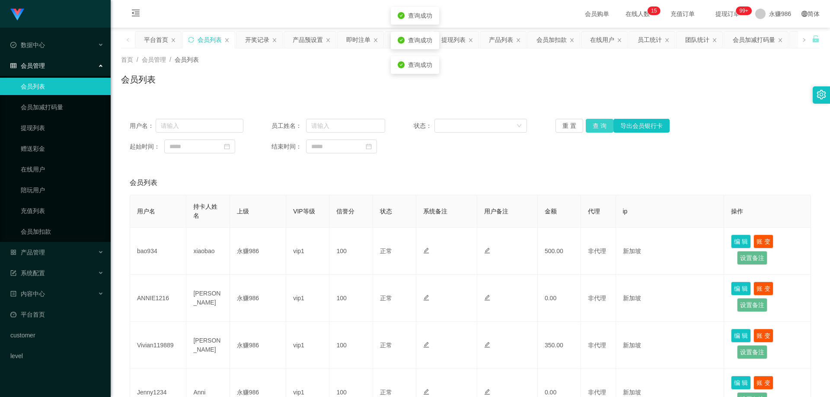
click at [589, 123] on button "查 询" at bounding box center [600, 126] width 28 height 14
click at [597, 127] on button "查 询" at bounding box center [600, 126] width 28 height 14
click at [597, 127] on div "重 置 查 询 导出会员银行卡" at bounding box center [613, 126] width 114 height 14
click at [597, 127] on button "查 询" at bounding box center [600, 126] width 28 height 14
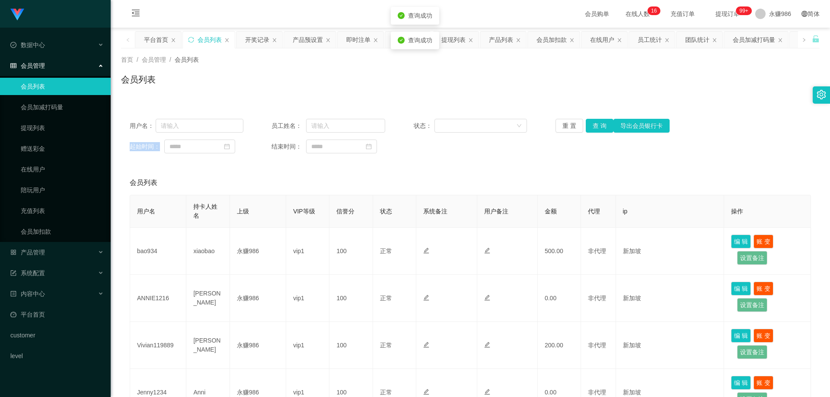
click at [597, 127] on div "重 置 查 询 导出会员银行卡" at bounding box center [613, 126] width 114 height 14
click at [597, 127] on button "查 询" at bounding box center [600, 126] width 28 height 14
click at [597, 127] on div "重 置 查 询 导出会员银行卡" at bounding box center [613, 126] width 114 height 14
click at [596, 128] on button "查 询" at bounding box center [600, 126] width 28 height 14
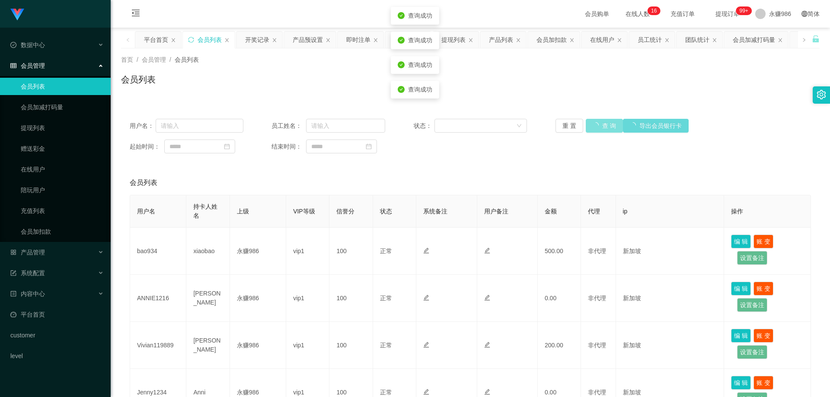
click at [596, 129] on div "重 置 查 询 导出会员银行卡" at bounding box center [613, 126] width 114 height 14
click at [596, 129] on button "查 询" at bounding box center [600, 126] width 28 height 14
click at [595, 129] on div "重 置 查 询 导出会员银行卡" at bounding box center [613, 126] width 114 height 14
click at [595, 129] on button "查 询" at bounding box center [600, 126] width 28 height 14
click at [595, 129] on div "重 置 查 询 导出会员银行卡" at bounding box center [613, 126] width 114 height 14
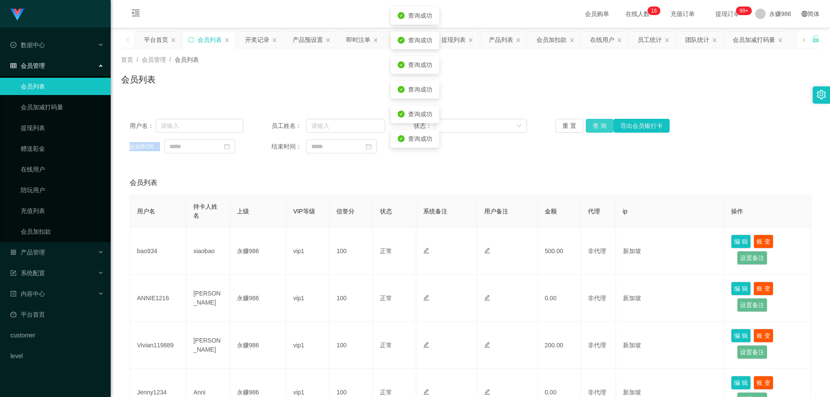
click at [595, 129] on button "查 询" at bounding box center [600, 126] width 28 height 14
click at [595, 129] on div "重 置 查 询 导出会员银行卡" at bounding box center [613, 126] width 114 height 14
click at [595, 129] on button "查 询" at bounding box center [600, 126] width 28 height 14
click at [72, 265] on div "系统配置" at bounding box center [55, 273] width 111 height 17
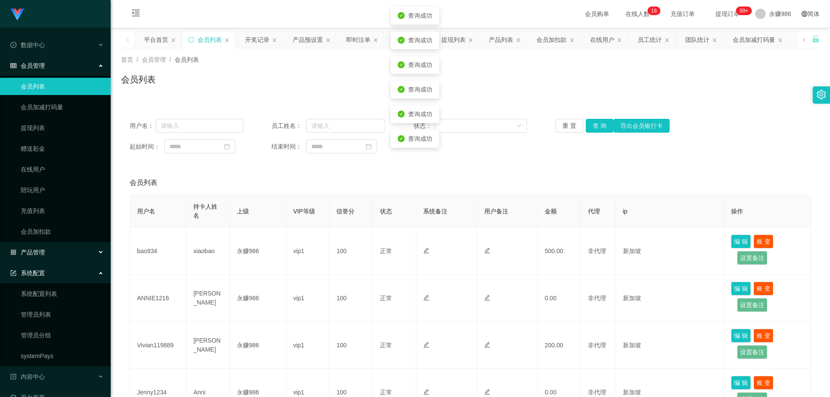
click at [71, 256] on div "产品管理" at bounding box center [55, 252] width 111 height 17
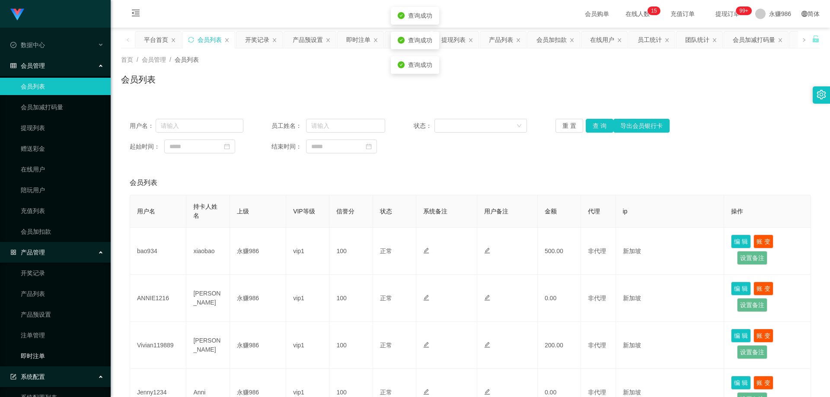
click at [51, 357] on link "即时注单" at bounding box center [62, 356] width 83 height 17
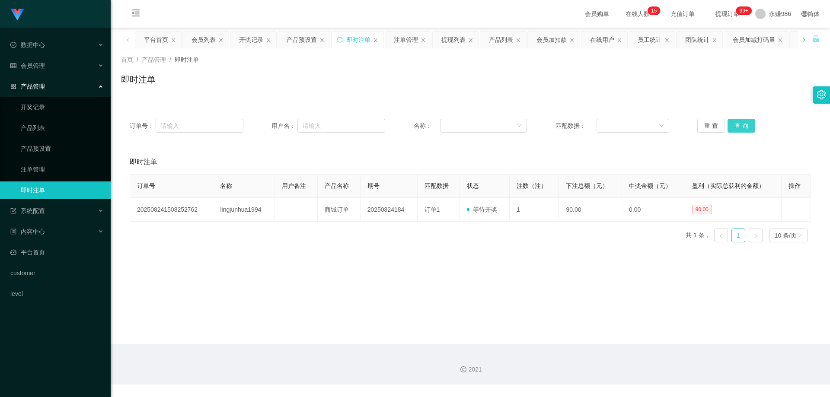
click at [738, 128] on button "查 询" at bounding box center [742, 126] width 28 height 14
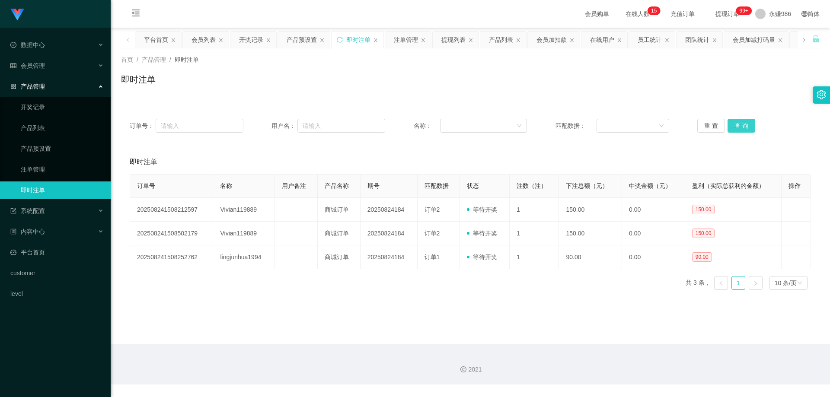
click at [738, 128] on button "查 询" at bounding box center [742, 126] width 28 height 14
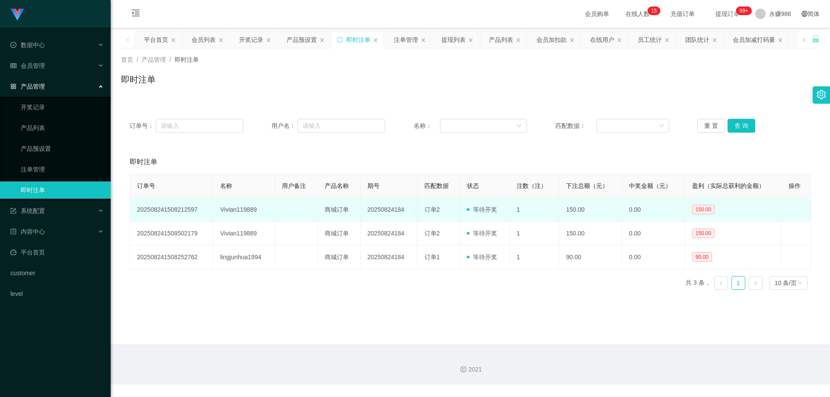
click at [258, 206] on td "Vivian119889" at bounding box center [243, 210] width 61 height 24
click at [242, 211] on td "Vivian119889" at bounding box center [243, 210] width 61 height 24
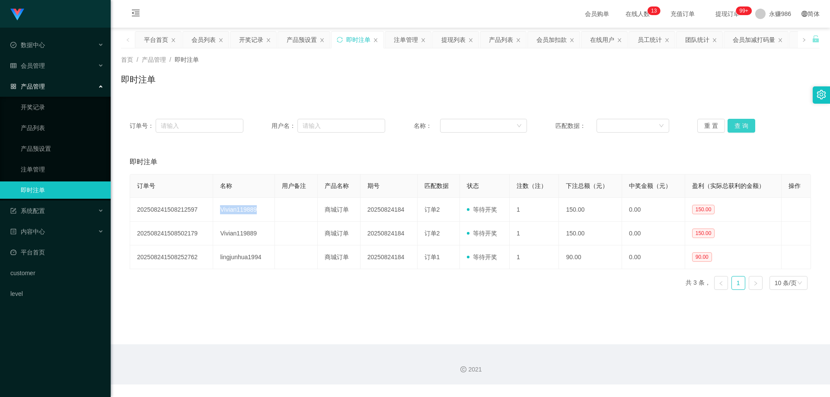
click at [745, 124] on button "查 询" at bounding box center [742, 126] width 28 height 14
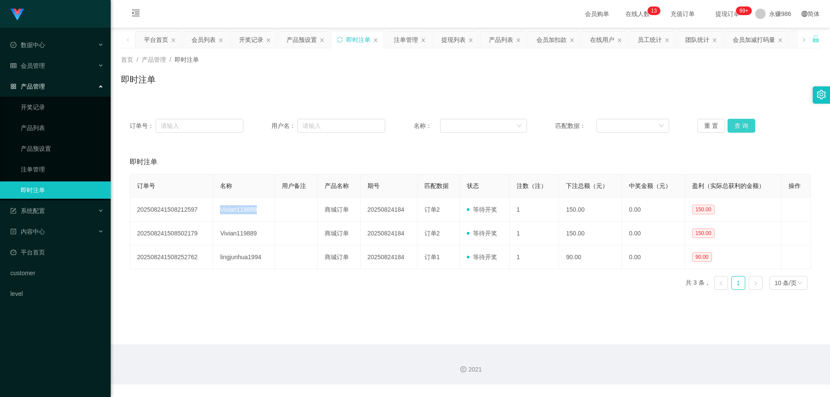
click at [745, 124] on button "查 询" at bounding box center [742, 126] width 28 height 14
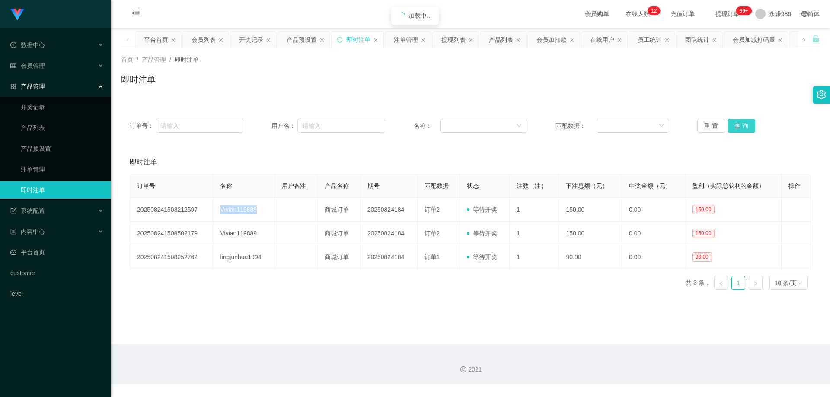
click at [745, 124] on button "查 询" at bounding box center [742, 126] width 28 height 14
click at [741, 126] on button "查 询" at bounding box center [742, 126] width 28 height 14
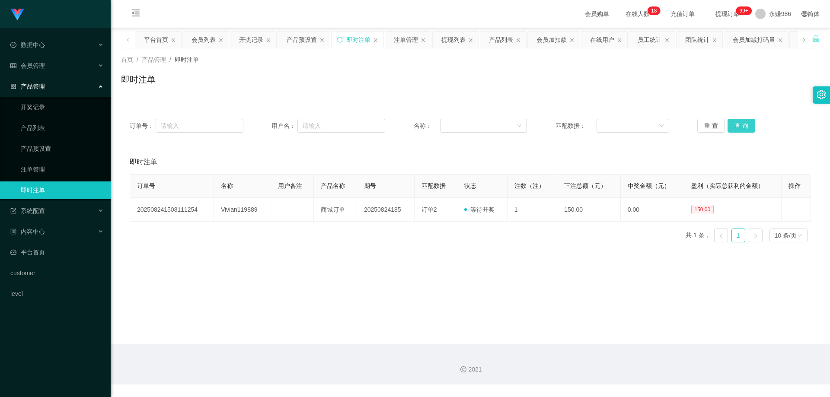
click at [741, 126] on button "查 询" at bounding box center [742, 126] width 28 height 14
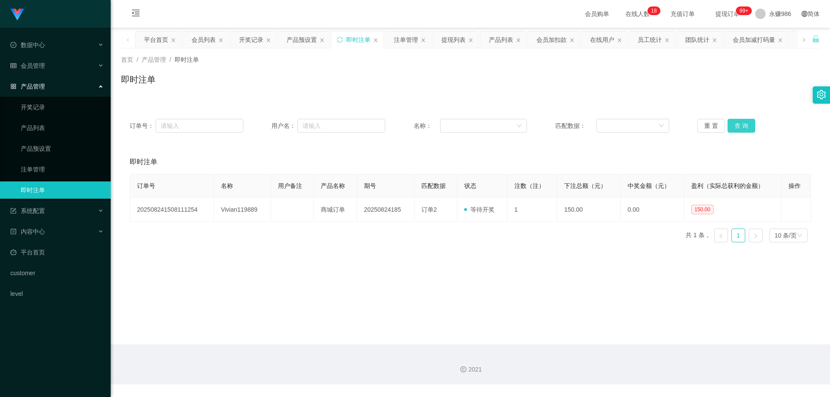
click at [741, 126] on button "查 询" at bounding box center [742, 126] width 28 height 14
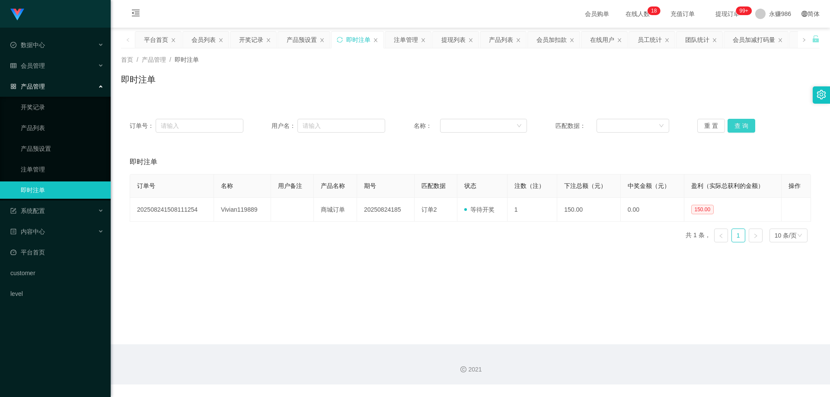
click at [741, 126] on button "查 询" at bounding box center [742, 126] width 28 height 14
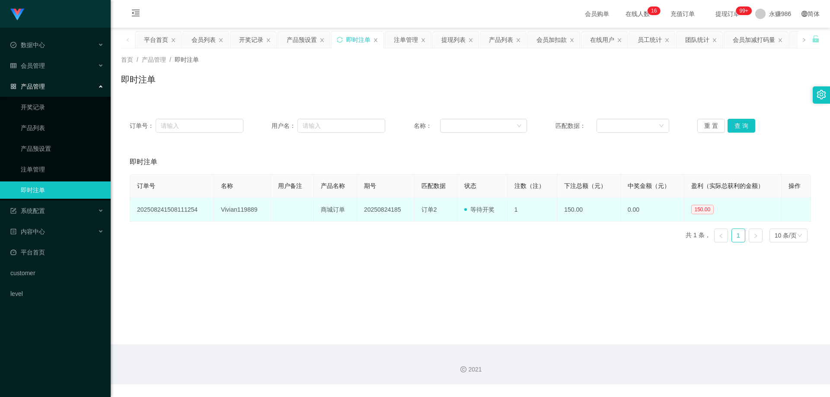
click at [375, 208] on td "20250824185" at bounding box center [386, 210] width 58 height 24
click at [241, 204] on td "Vivian119889" at bounding box center [242, 210] width 57 height 24
click at [242, 209] on td "Vivian119889" at bounding box center [242, 210] width 57 height 24
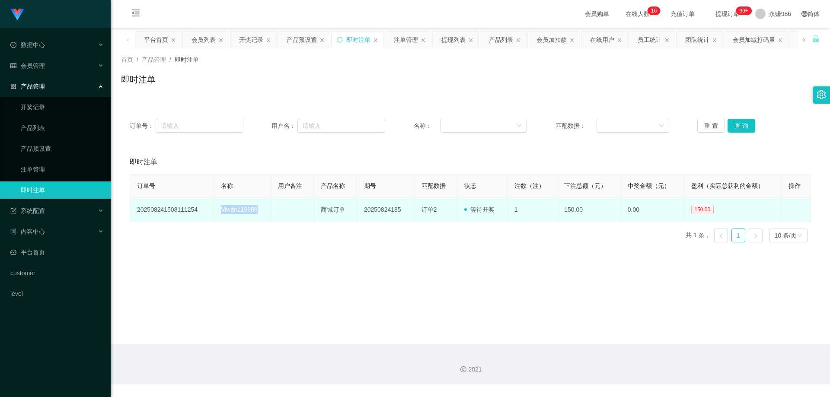
drag, startPoint x: 242, startPoint y: 209, endPoint x: 238, endPoint y: 212, distance: 5.2
click at [242, 209] on td "Vivian119889" at bounding box center [242, 210] width 57 height 24
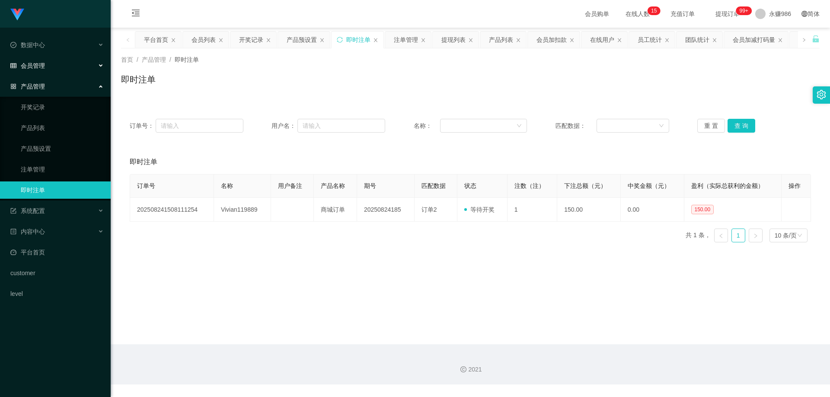
click at [42, 71] on div "会员管理" at bounding box center [55, 65] width 111 height 17
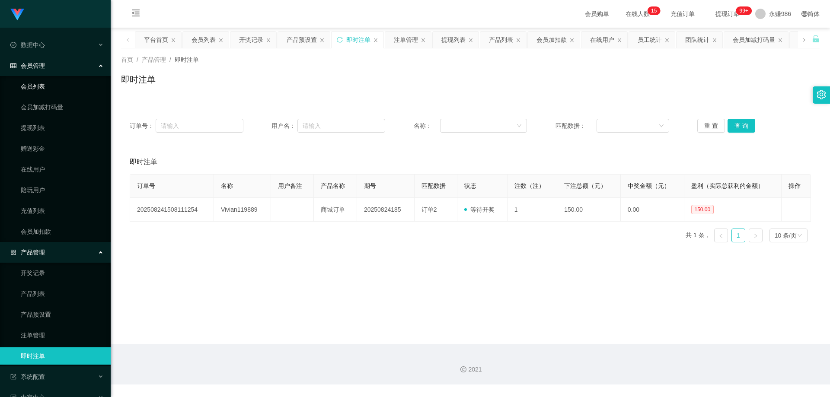
click at [46, 82] on link "会员列表" at bounding box center [62, 86] width 83 height 17
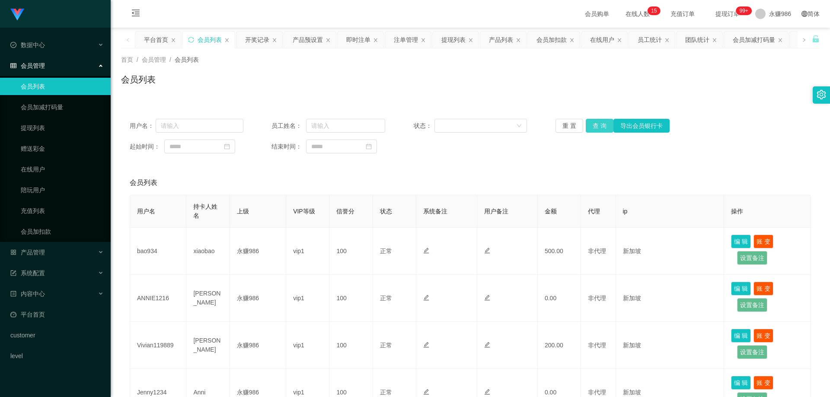
click at [593, 125] on button "查 询" at bounding box center [600, 126] width 28 height 14
click at [592, 124] on button "查 询" at bounding box center [600, 126] width 28 height 14
click at [594, 127] on button "查 询" at bounding box center [600, 126] width 28 height 14
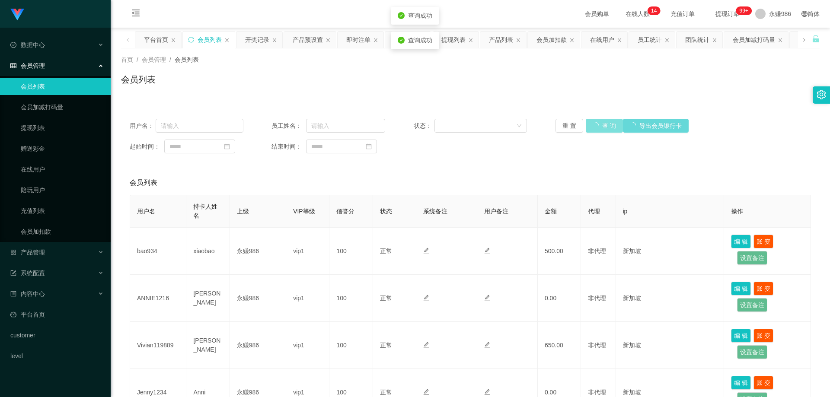
click at [594, 127] on button "查 询" at bounding box center [604, 126] width 37 height 14
click at [594, 127] on button "查 询" at bounding box center [600, 126] width 28 height 14
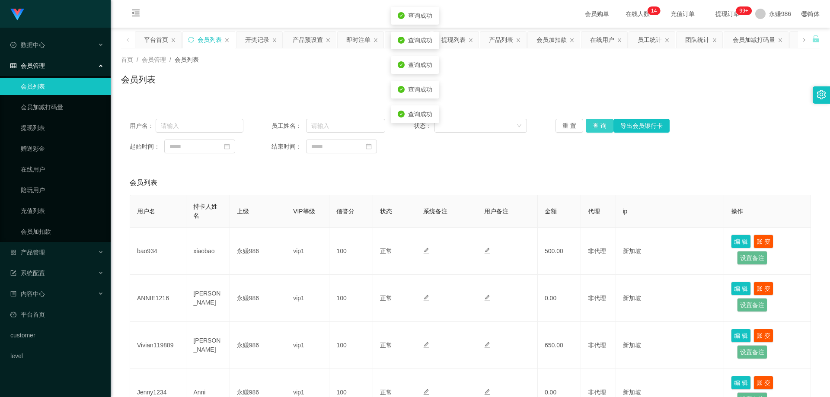
click at [594, 127] on button "查 询" at bounding box center [600, 126] width 28 height 14
click at [594, 127] on div "重 置 查 询 导出会员银行卡" at bounding box center [613, 126] width 114 height 14
click at [594, 127] on button "查 询" at bounding box center [600, 126] width 28 height 14
click at [594, 127] on div "重 置 查 询 导出会员银行卡" at bounding box center [613, 126] width 114 height 14
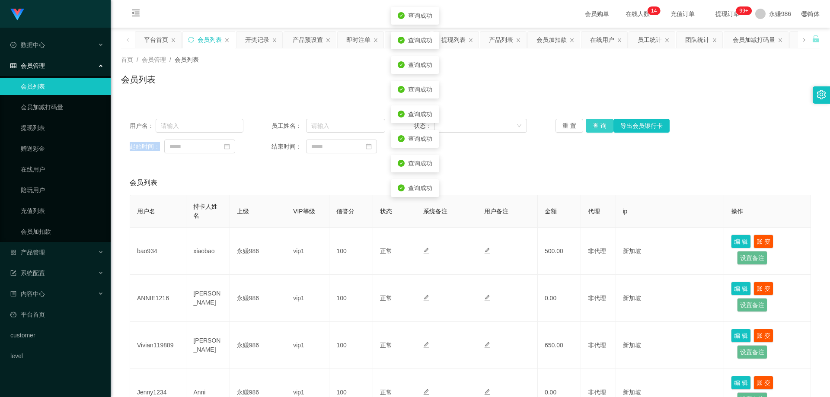
click at [594, 127] on button "查 询" at bounding box center [600, 126] width 28 height 14
click at [594, 127] on div "重 置 查 询 导出会员银行卡" at bounding box center [613, 126] width 114 height 14
click at [594, 127] on button "查 询" at bounding box center [600, 126] width 28 height 14
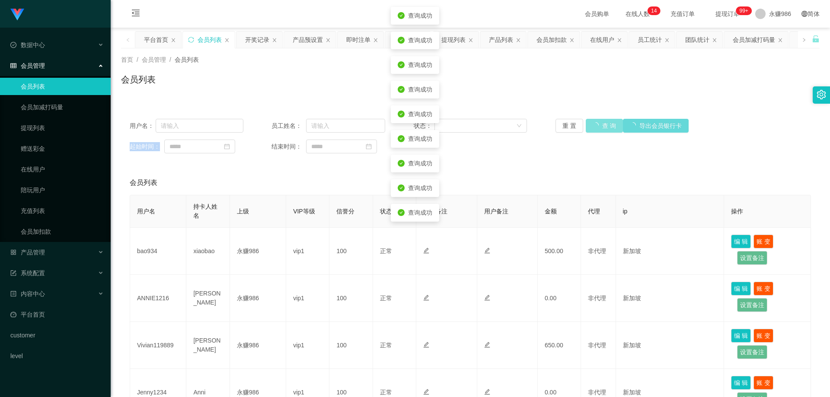
click at [594, 127] on button "查 询" at bounding box center [604, 126] width 37 height 14
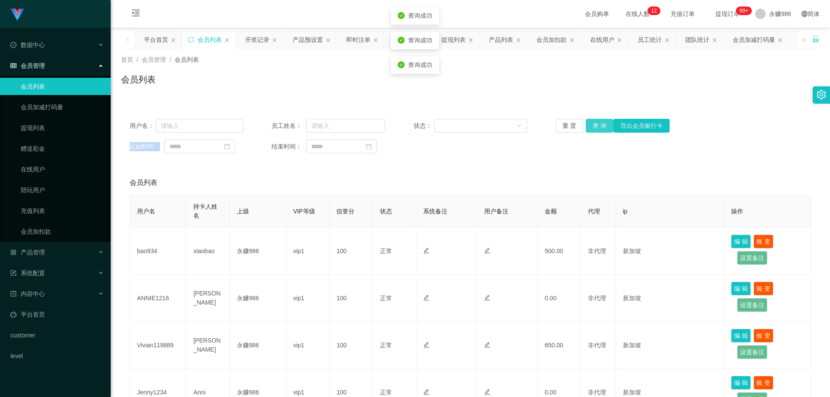
click at [594, 120] on button "查 询" at bounding box center [600, 126] width 28 height 14
click at [598, 124] on button "查 询" at bounding box center [600, 126] width 28 height 14
click at [598, 124] on div "重 置 查 询 导出会员银行卡" at bounding box center [613, 126] width 114 height 14
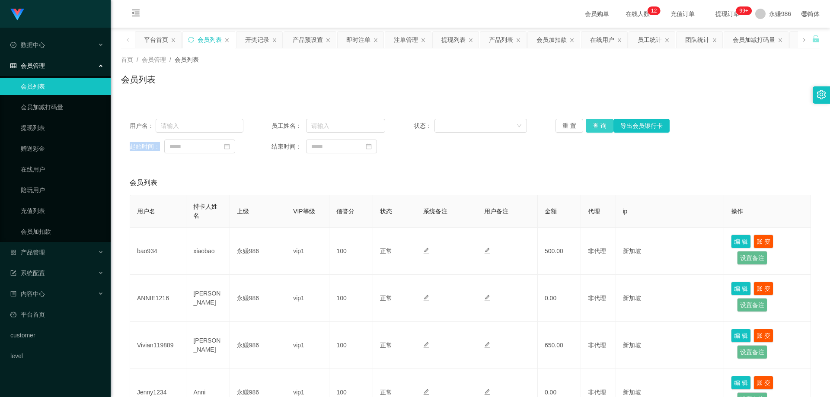
click at [599, 119] on button "查 询" at bounding box center [600, 126] width 28 height 14
click at [53, 127] on link "提现列表" at bounding box center [62, 127] width 83 height 17
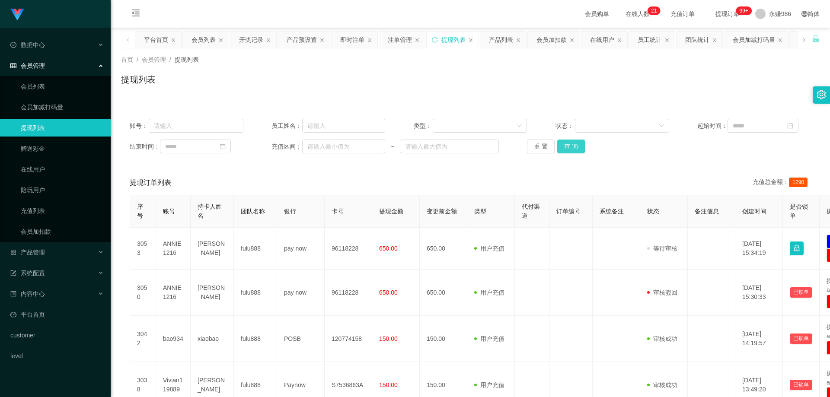
click at [580, 146] on button "查 询" at bounding box center [571, 147] width 28 height 14
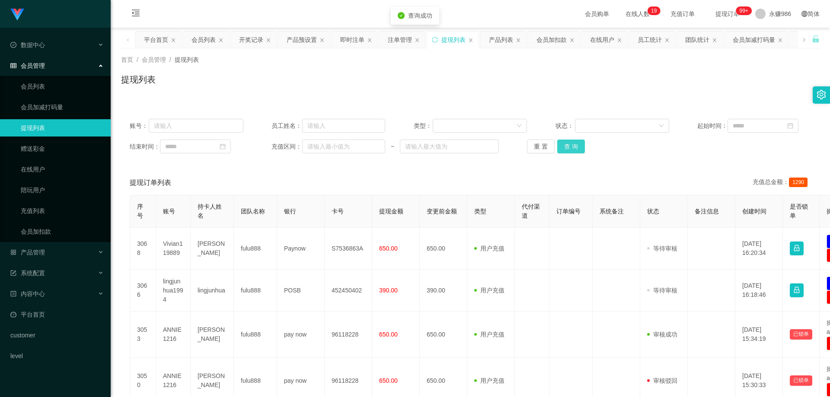
click at [580, 146] on button "查 询" at bounding box center [571, 147] width 28 height 14
click at [580, 146] on div "重 置 查 询" at bounding box center [584, 147] width 114 height 14
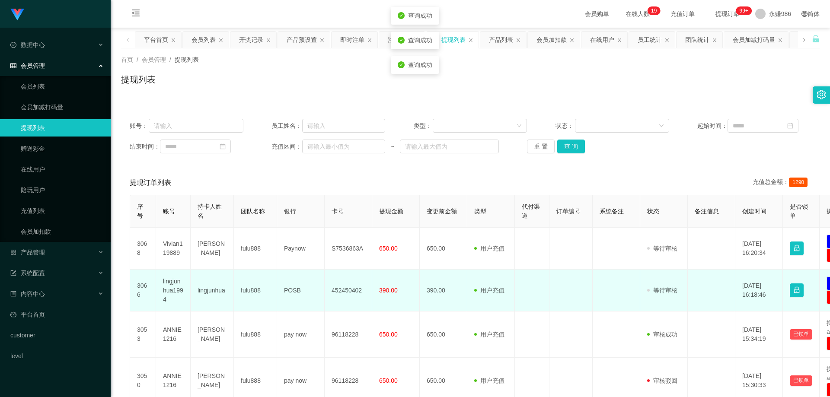
click at [172, 288] on td "lingjunhua1994" at bounding box center [173, 291] width 35 height 42
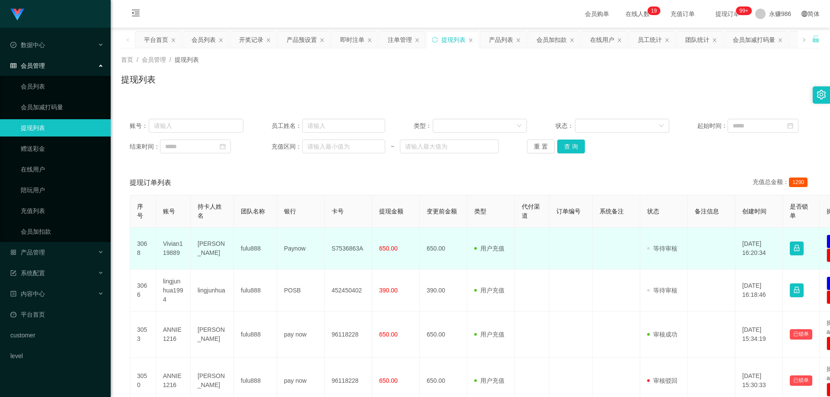
click at [177, 247] on td "Vivian119889" at bounding box center [173, 249] width 35 height 42
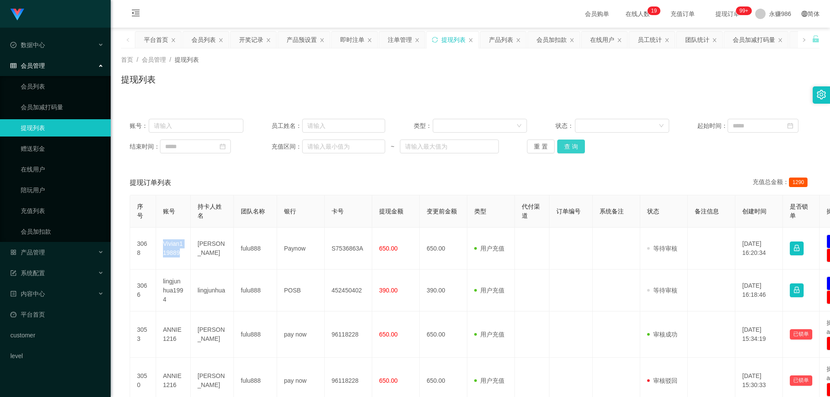
click at [567, 147] on button "查 询" at bounding box center [571, 147] width 28 height 14
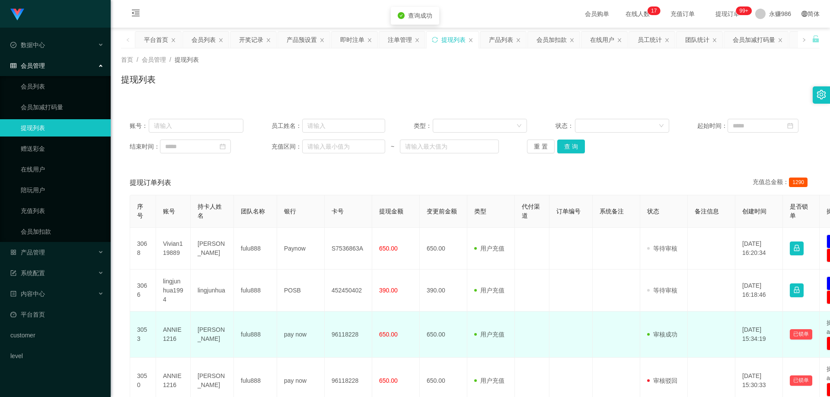
click at [556, 336] on td at bounding box center [571, 335] width 43 height 46
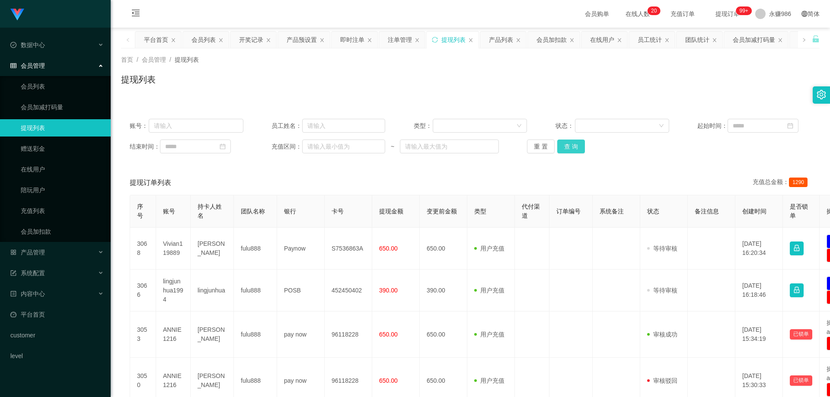
click at [576, 147] on button "查 询" at bounding box center [571, 147] width 28 height 14
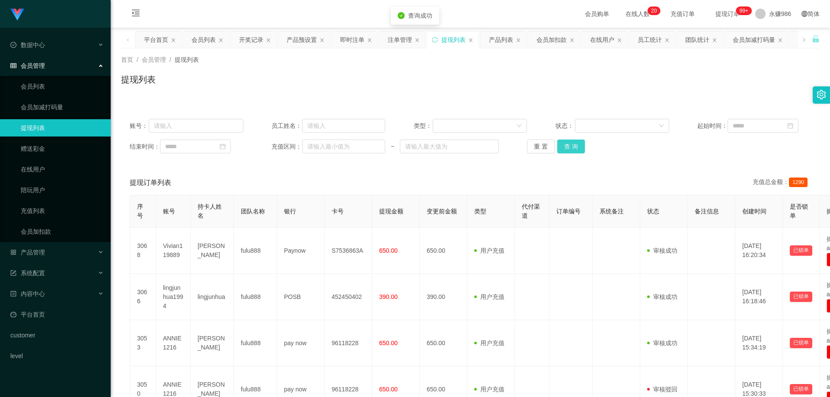
click at [576, 147] on button "查 询" at bounding box center [571, 147] width 28 height 14
click at [576, 147] on div "重 置 查 询" at bounding box center [584, 147] width 114 height 14
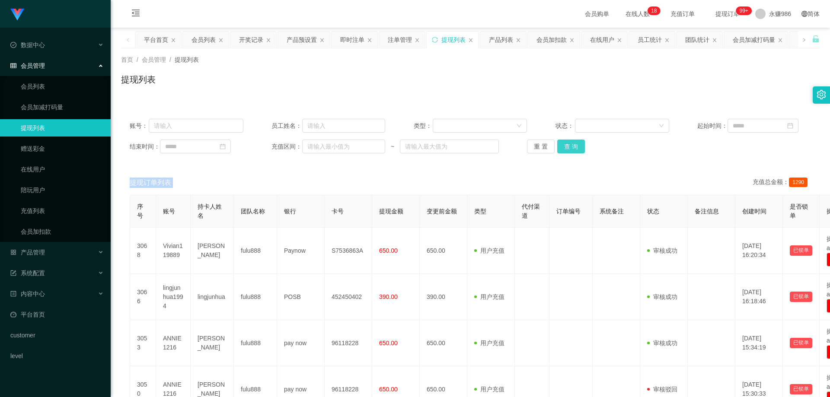
click at [571, 141] on button "查 询" at bounding box center [571, 147] width 28 height 14
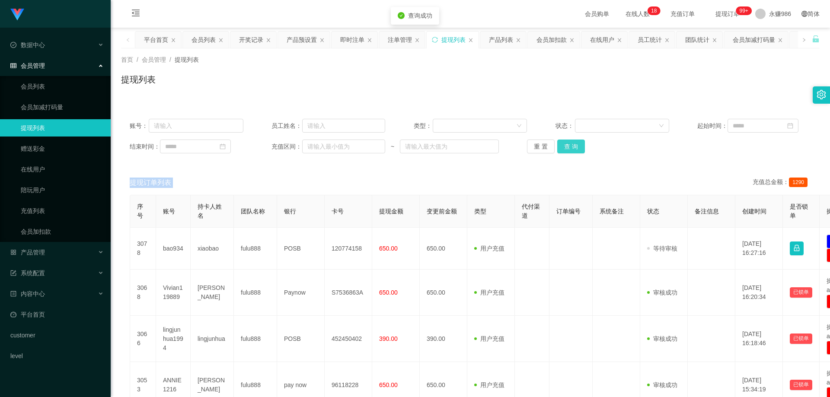
click at [573, 143] on button "查 询" at bounding box center [571, 147] width 28 height 14
click at [573, 143] on div "重 置 查 询" at bounding box center [584, 147] width 114 height 14
click at [573, 143] on button "查 询" at bounding box center [571, 147] width 28 height 14
click at [573, 143] on div "重 置 查 询" at bounding box center [584, 147] width 114 height 14
click at [573, 143] on button "查 询" at bounding box center [571, 147] width 28 height 14
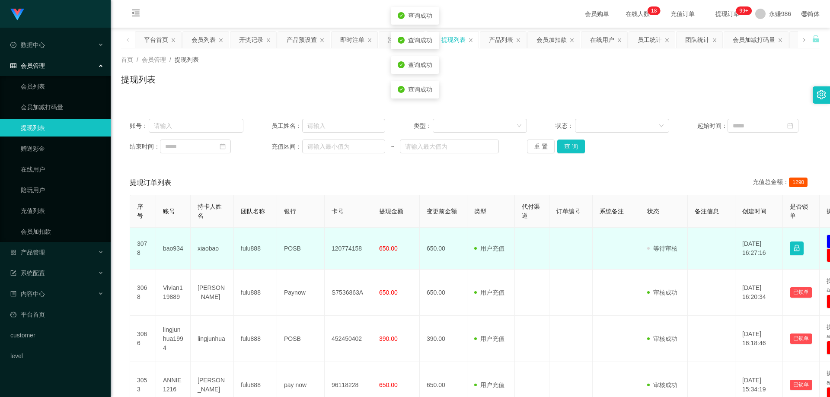
click at [172, 250] on td "bao934" at bounding box center [173, 249] width 35 height 42
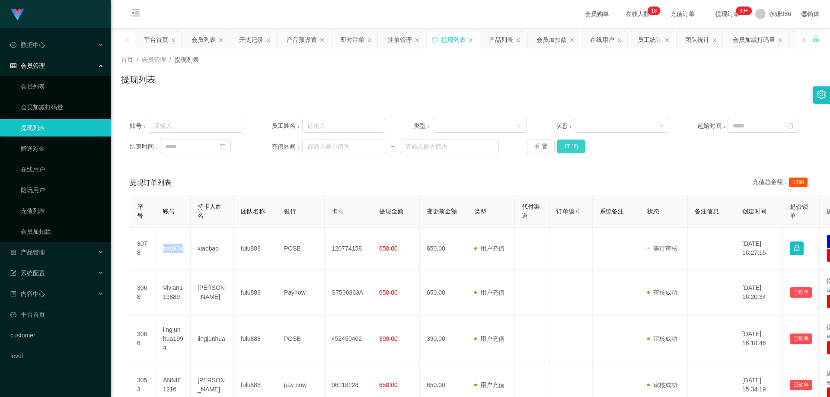
click at [571, 146] on button "查 询" at bounding box center [571, 147] width 28 height 14
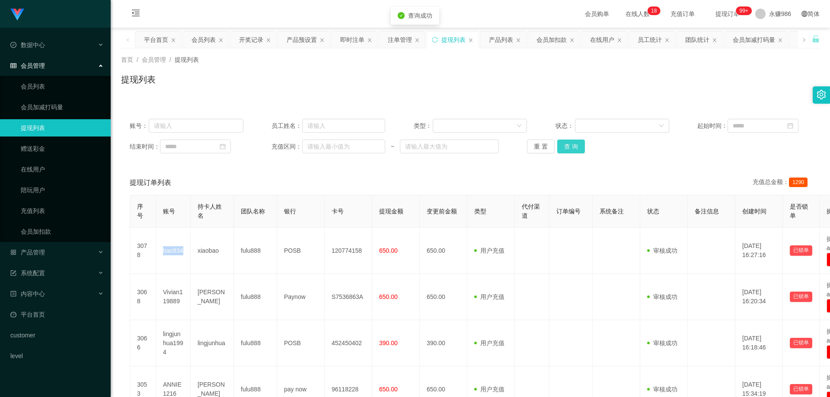
click at [571, 146] on button "查 询" at bounding box center [571, 147] width 28 height 14
click at [29, 86] on link "会员列表" at bounding box center [62, 86] width 83 height 17
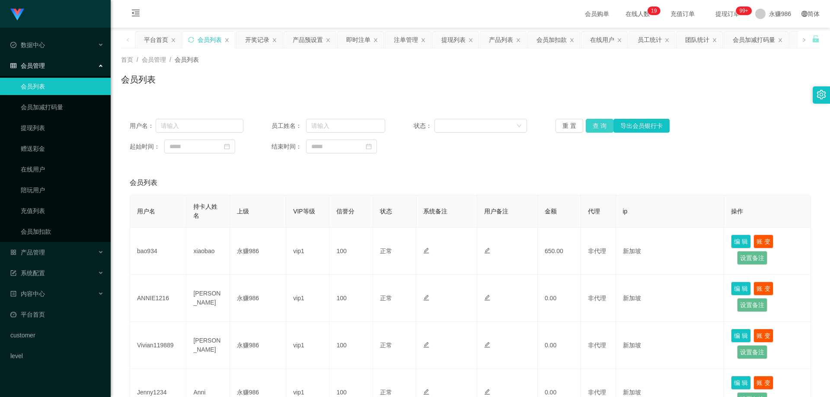
click at [590, 126] on button "查 询" at bounding box center [600, 126] width 28 height 14
click at [595, 124] on button "查 询" at bounding box center [600, 126] width 28 height 14
click at [55, 82] on link "会员列表" at bounding box center [62, 86] width 83 height 17
click at [53, 87] on link "会员列表" at bounding box center [62, 86] width 83 height 17
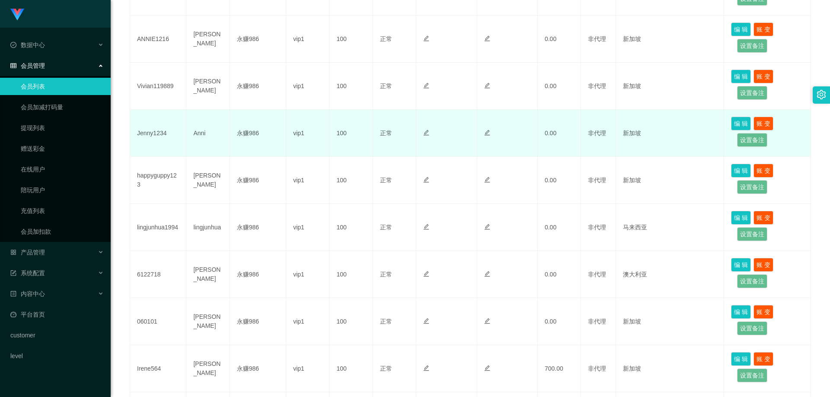
scroll to position [303, 0]
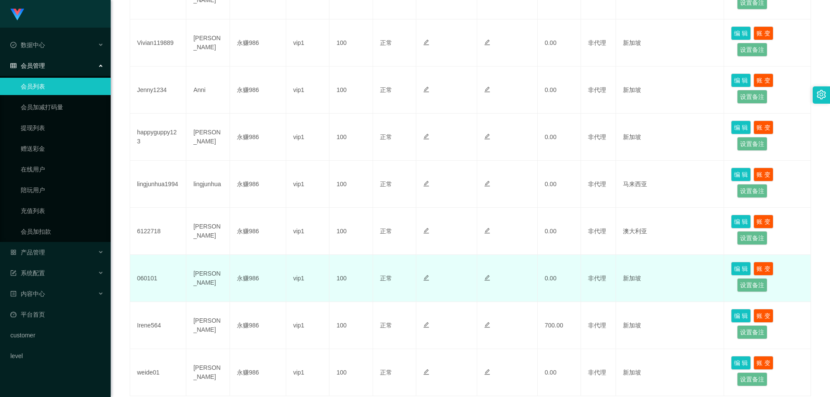
click at [420, 255] on td at bounding box center [446, 278] width 61 height 47
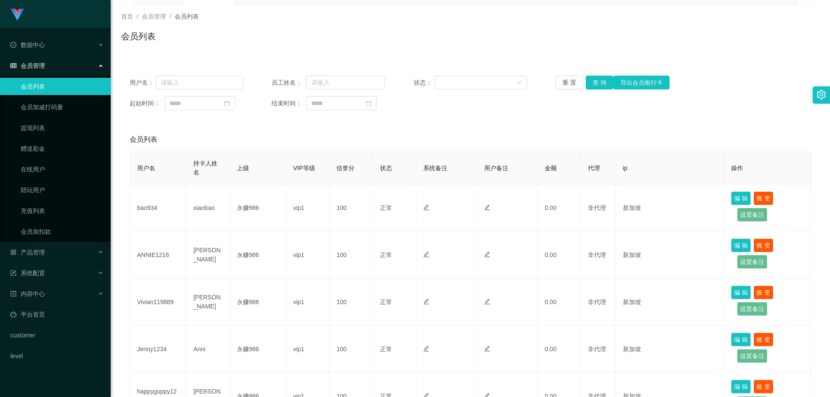
scroll to position [0, 0]
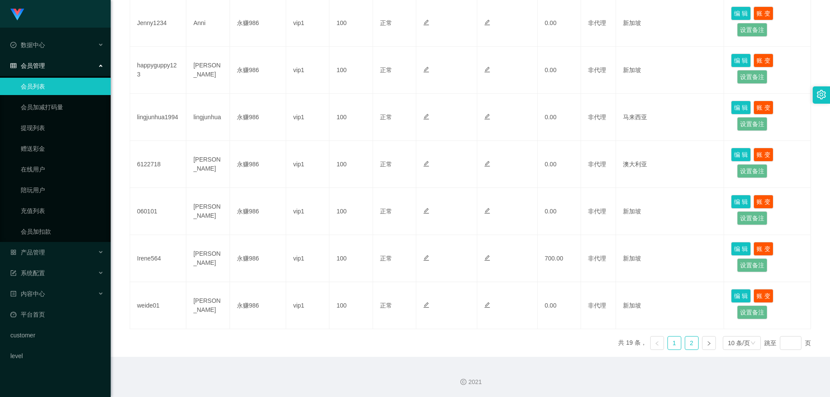
click at [685, 341] on link "2" at bounding box center [691, 343] width 13 height 13
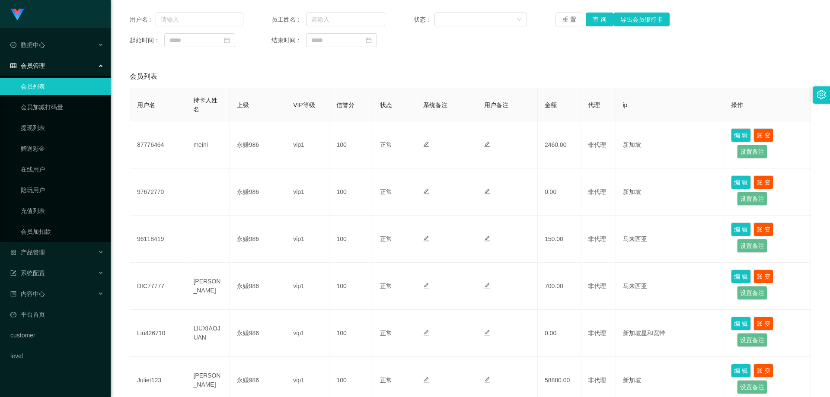
scroll to position [20, 0]
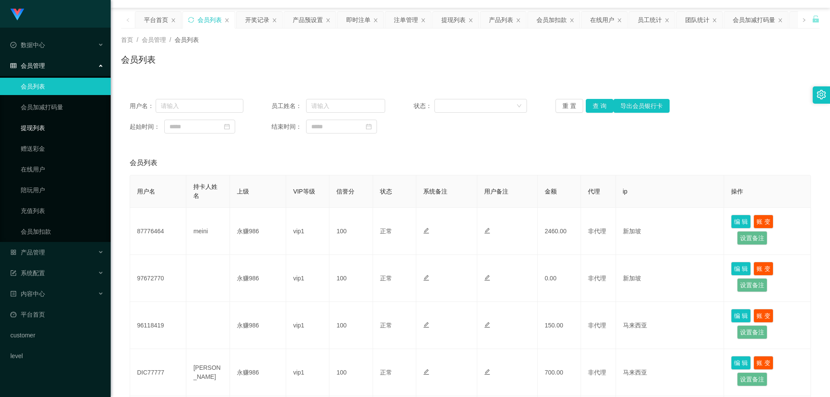
click at [56, 131] on link "提现列表" at bounding box center [62, 127] width 83 height 17
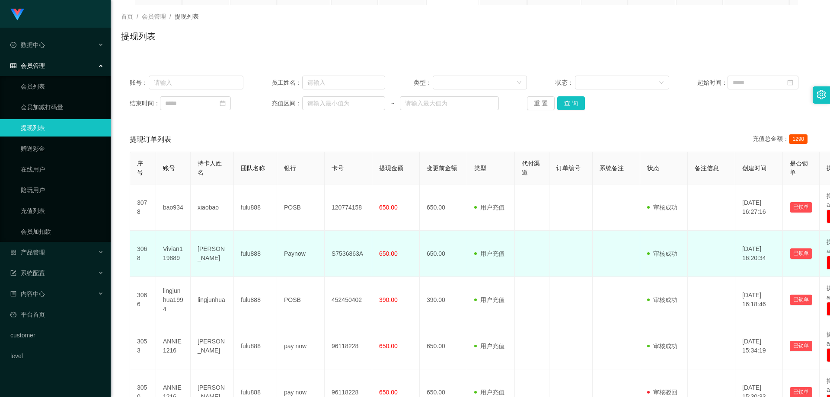
scroll to position [86, 0]
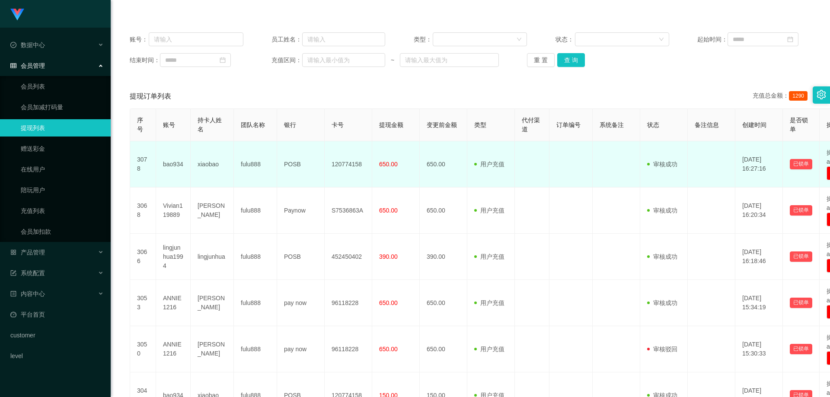
click at [164, 163] on td "bao934" at bounding box center [173, 164] width 35 height 46
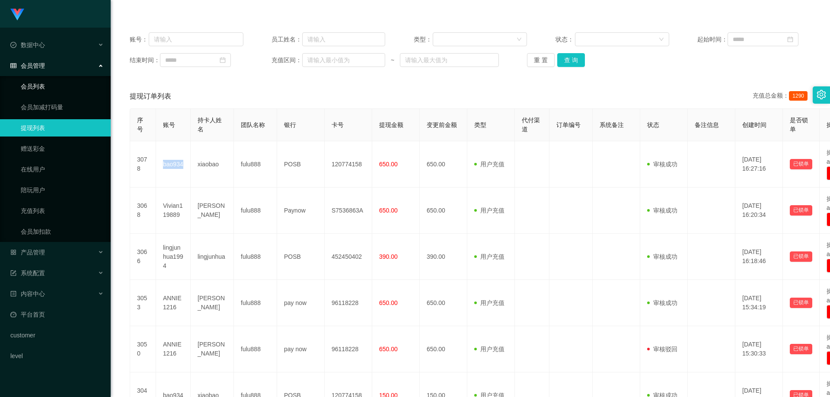
click at [49, 90] on link "会员列表" at bounding box center [62, 86] width 83 height 17
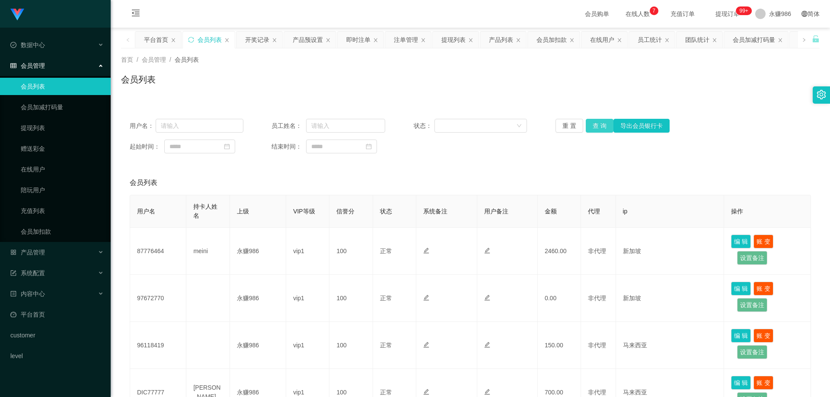
click at [590, 126] on button "查 询" at bounding box center [600, 126] width 28 height 14
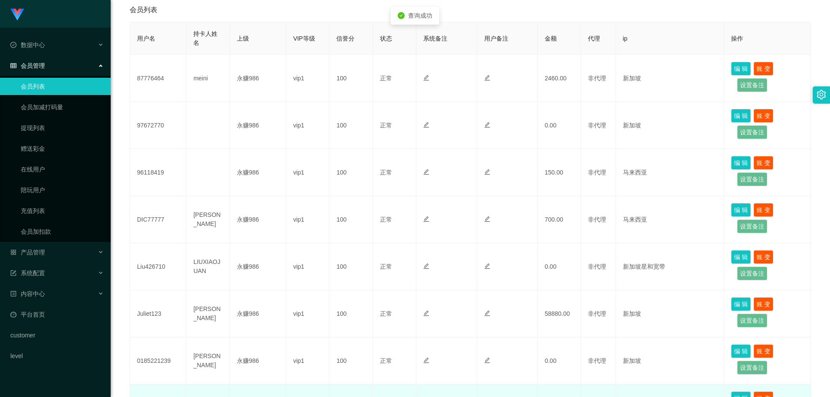
scroll to position [303, 0]
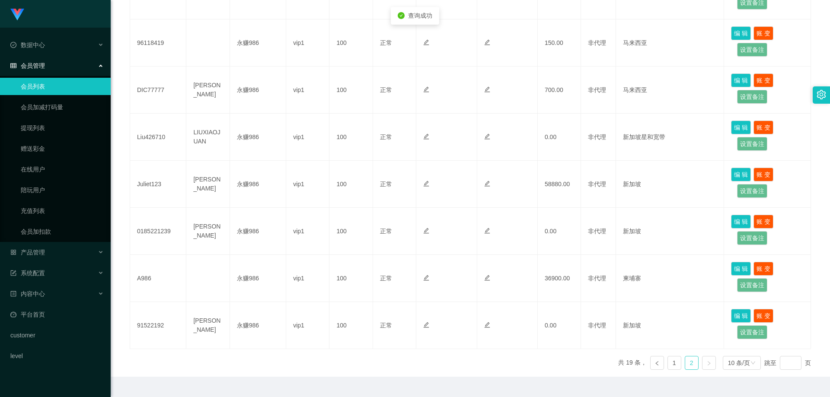
click at [685, 360] on link "2" at bounding box center [691, 363] width 13 height 13
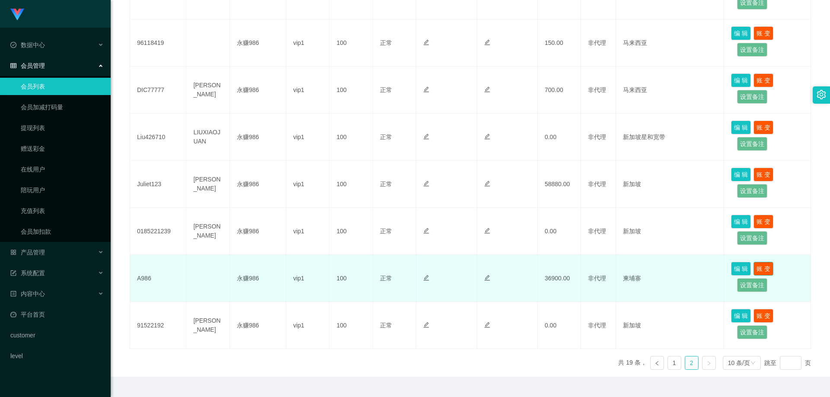
click at [767, 269] on button "账 变" at bounding box center [764, 269] width 20 height 14
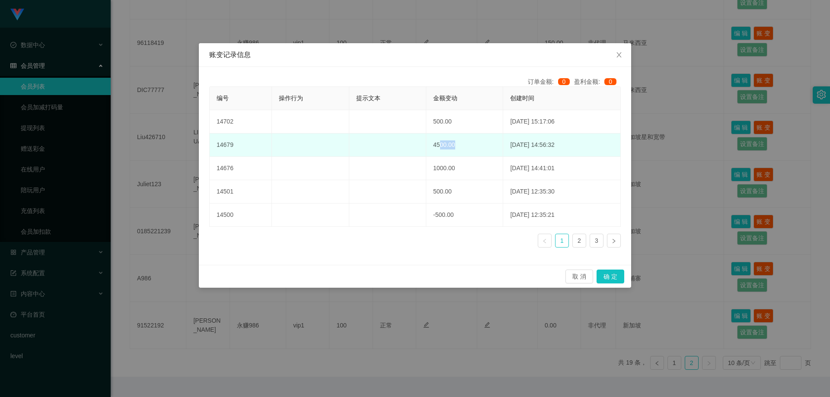
drag, startPoint x: 430, startPoint y: 149, endPoint x: 442, endPoint y: 152, distance: 12.4
click at [442, 152] on td "4500.00" at bounding box center [464, 145] width 77 height 23
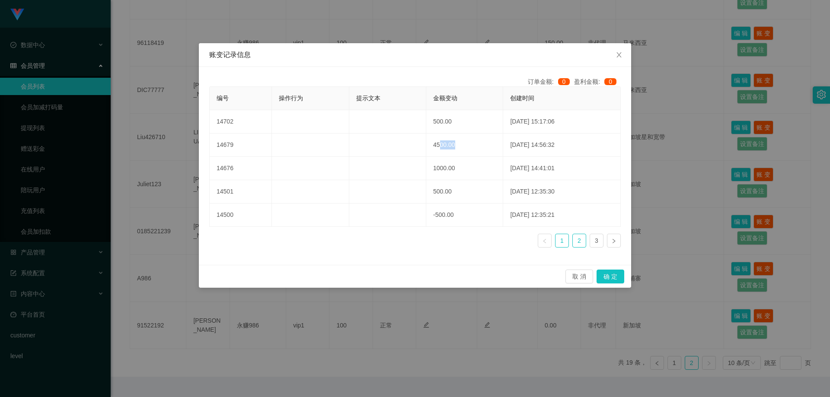
click at [577, 242] on link "2" at bounding box center [579, 240] width 13 height 13
click at [592, 240] on link "3" at bounding box center [596, 240] width 13 height 13
click at [580, 243] on link "2" at bounding box center [579, 240] width 13 height 13
click at [622, 59] on span "Close" at bounding box center [619, 55] width 24 height 24
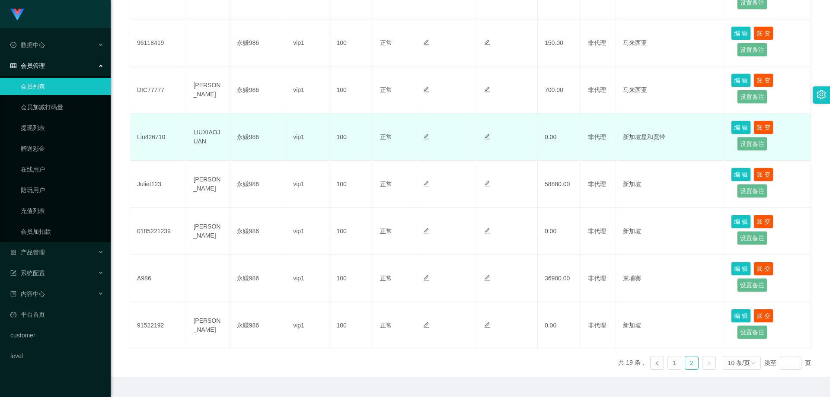
click at [208, 147] on td "LIUXIAOJUAN" at bounding box center [207, 137] width 43 height 47
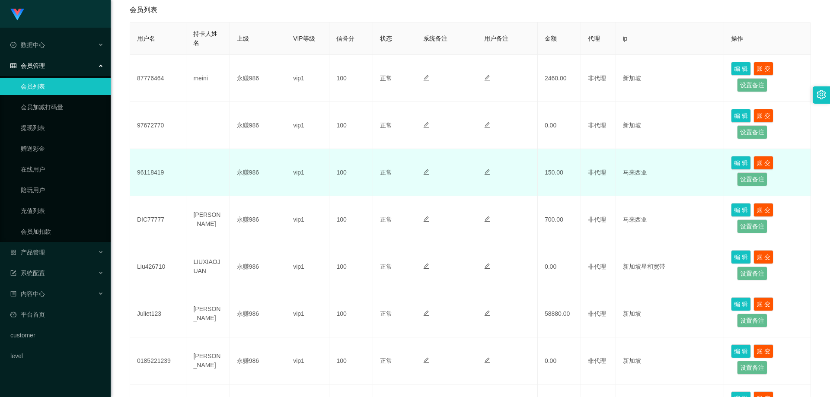
scroll to position [43, 0]
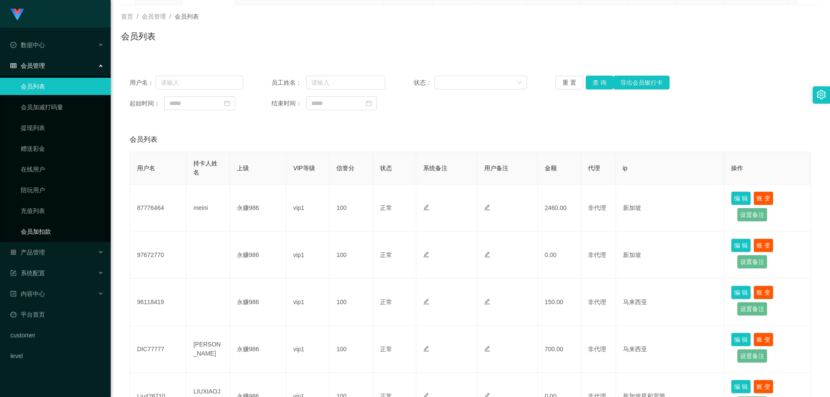
click at [59, 229] on link "会员加扣款" at bounding box center [62, 231] width 83 height 17
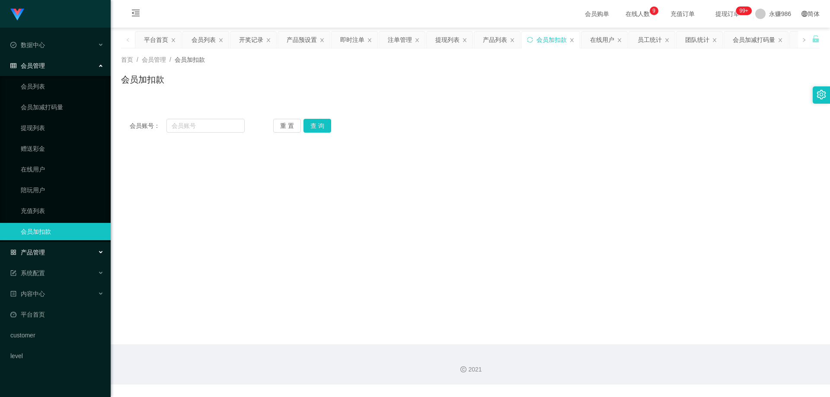
click at [59, 252] on div "产品管理" at bounding box center [55, 252] width 111 height 17
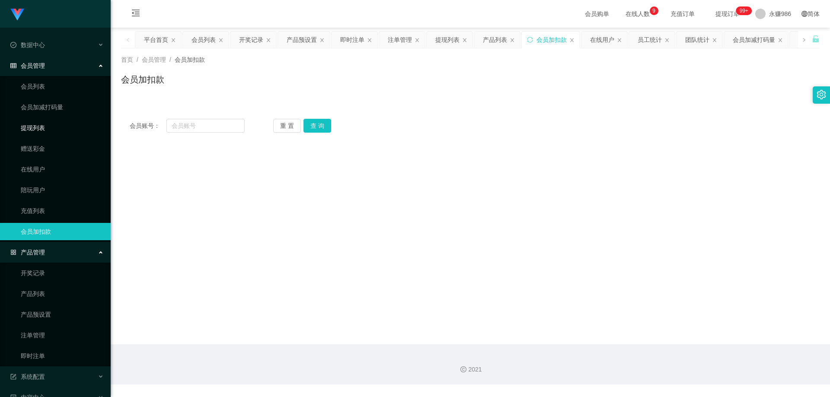
click at [42, 132] on link "提现列表" at bounding box center [62, 127] width 83 height 17
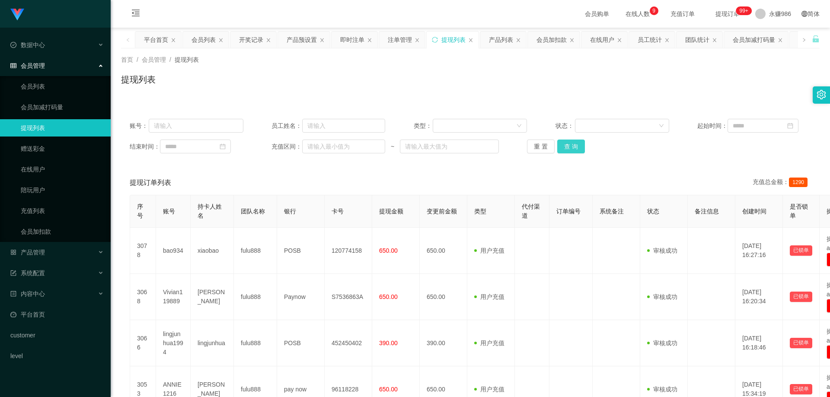
click at [563, 144] on button "查 询" at bounding box center [571, 147] width 28 height 14
click at [564, 145] on button "查 询" at bounding box center [571, 147] width 28 height 14
click at [561, 147] on button "查 询" at bounding box center [571, 147] width 28 height 14
click at [51, 212] on link "充值列表" at bounding box center [62, 210] width 83 height 17
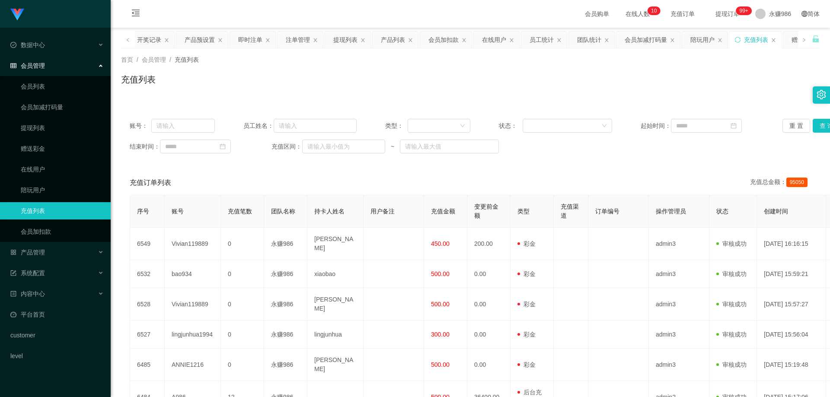
scroll to position [130, 0]
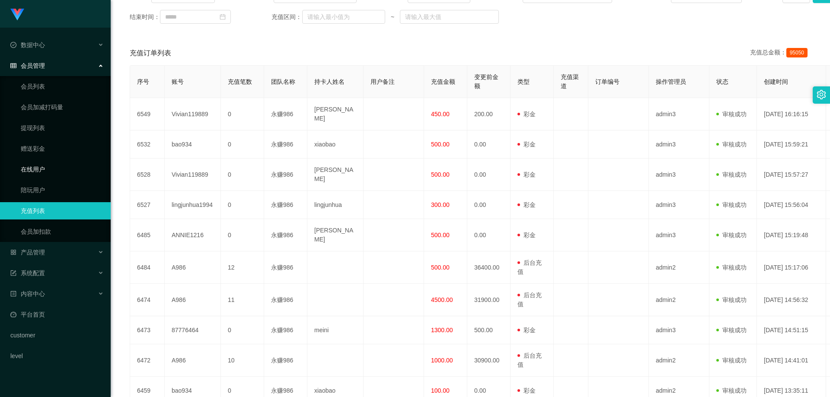
click at [31, 171] on link "在线用户" at bounding box center [62, 169] width 83 height 17
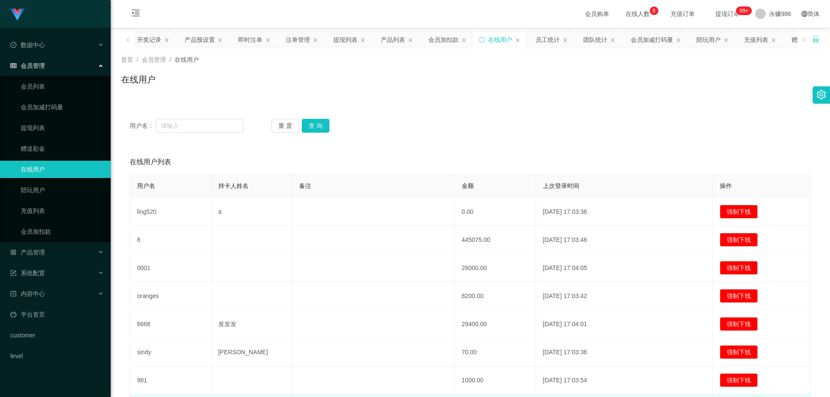
scroll to position [93, 0]
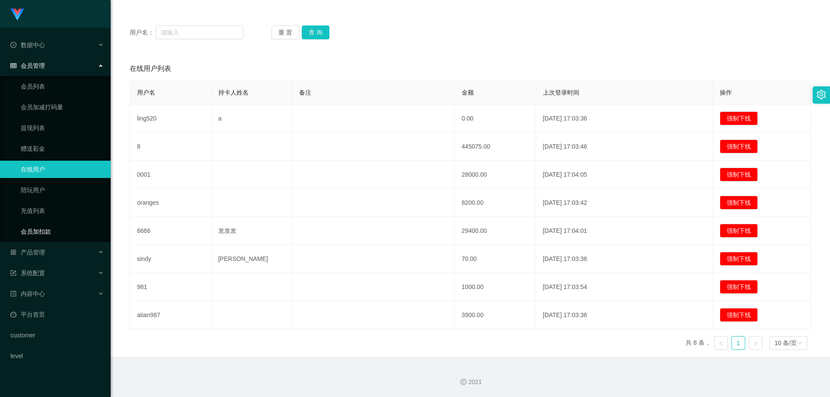
click at [60, 234] on link "会员加扣款" at bounding box center [62, 231] width 83 height 17
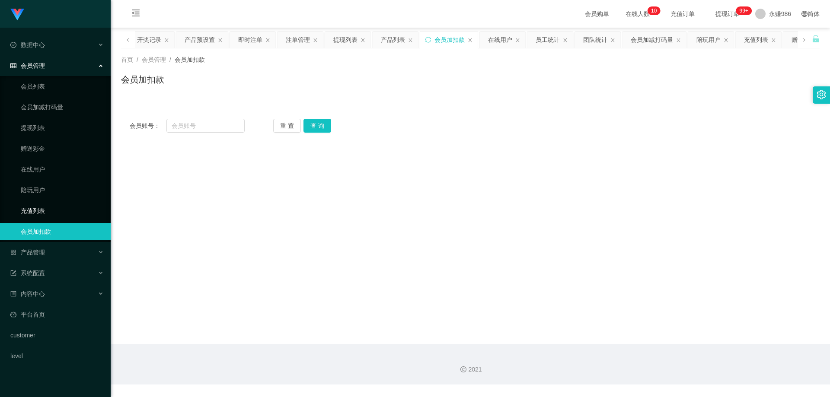
click at [66, 212] on link "充值列表" at bounding box center [62, 210] width 83 height 17
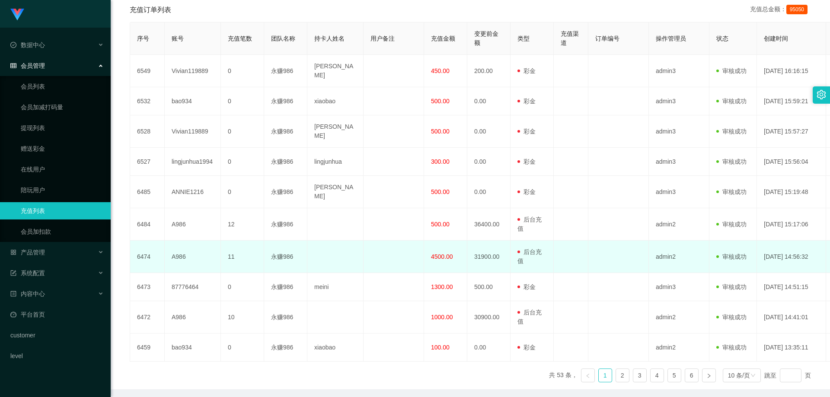
scroll to position [192, 0]
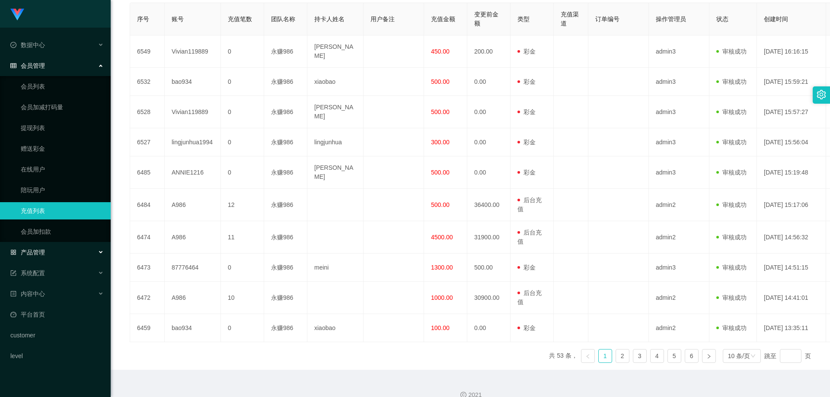
click at [74, 250] on div "产品管理" at bounding box center [55, 252] width 111 height 17
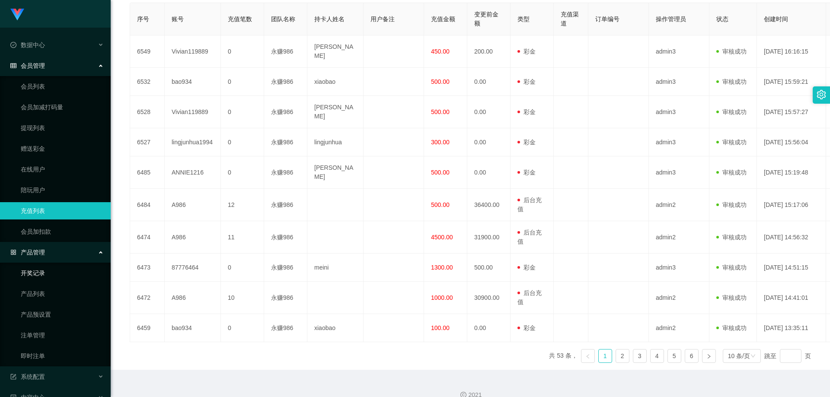
click at [67, 271] on link "开奖记录" at bounding box center [62, 273] width 83 height 17
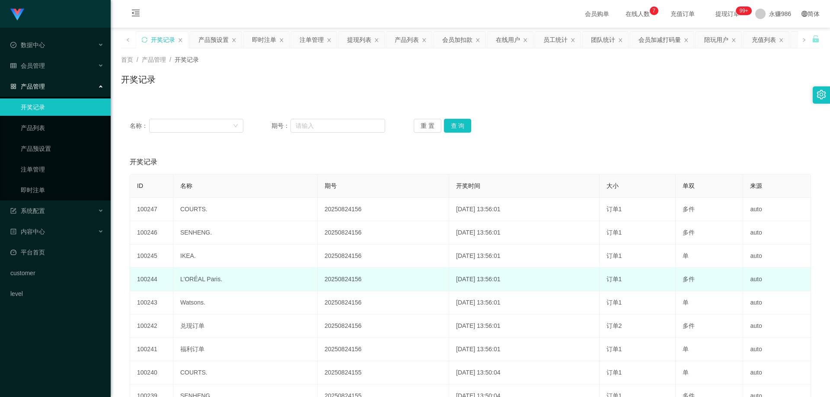
scroll to position [102, 0]
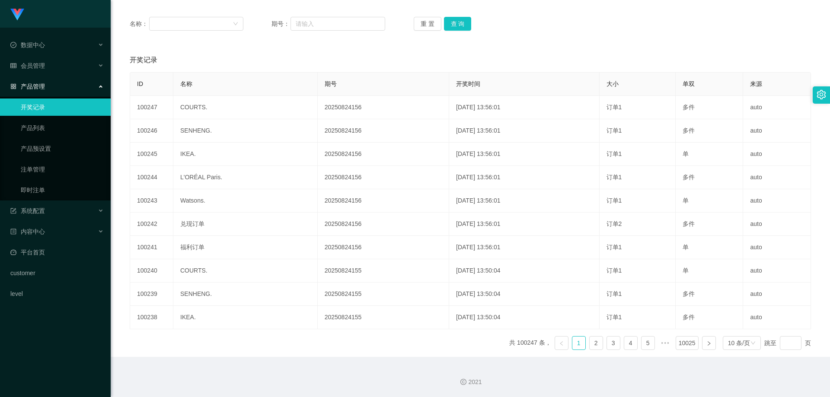
click at [83, 201] on ul "数据中心 员工统计 团队统计 会员管理 会员列表 会员加减打码量 提现列表 赠送彩金 在线用户 陪玩用户 充值列表 会员加扣款 产品管理 开奖记录 产品列表 …" at bounding box center [55, 170] width 111 height 284
click at [78, 214] on div "系统配置" at bounding box center [55, 210] width 111 height 17
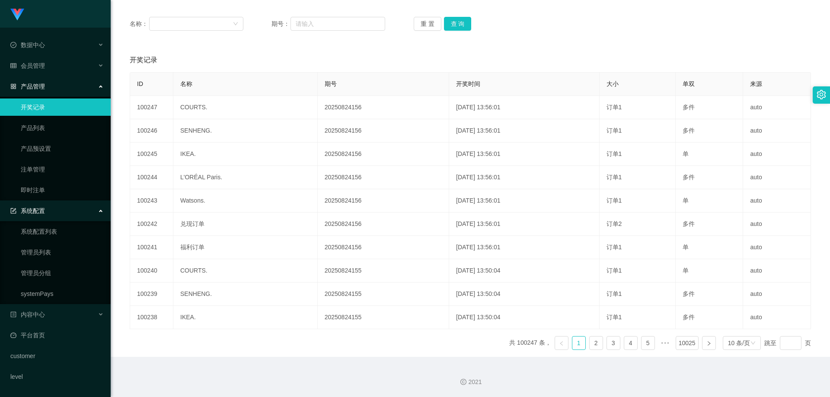
click at [80, 205] on div "系统配置" at bounding box center [55, 210] width 111 height 17
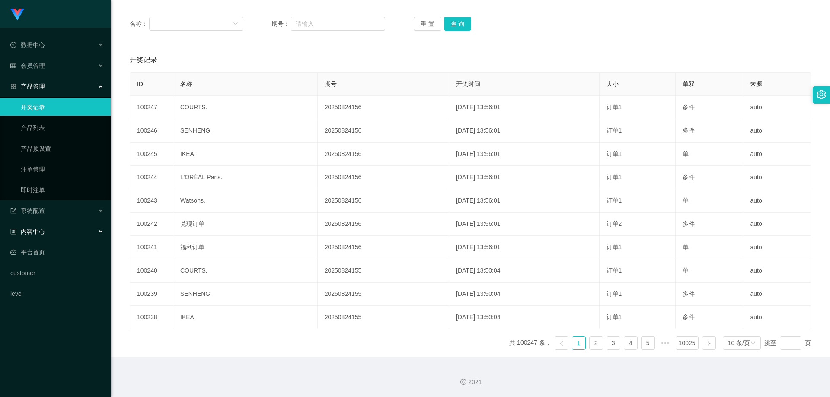
click at [74, 230] on div "内容中心" at bounding box center [55, 231] width 111 height 17
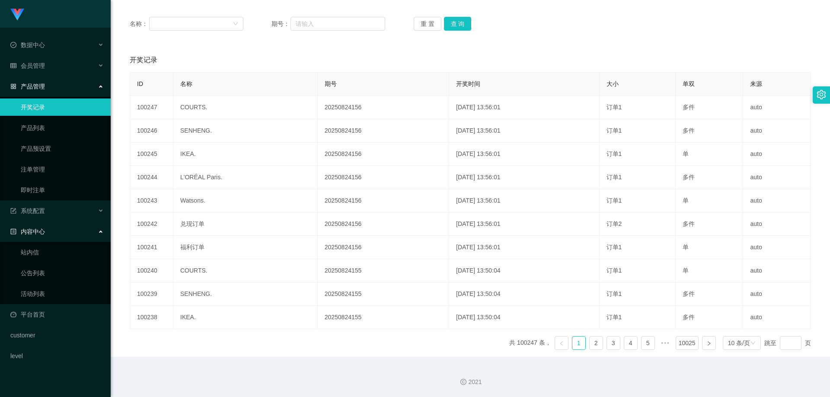
click at [67, 241] on li "内容中心 站内信 公告列表 活动列表" at bounding box center [55, 263] width 111 height 81
click at [75, 231] on div "内容中心" at bounding box center [55, 231] width 111 height 17
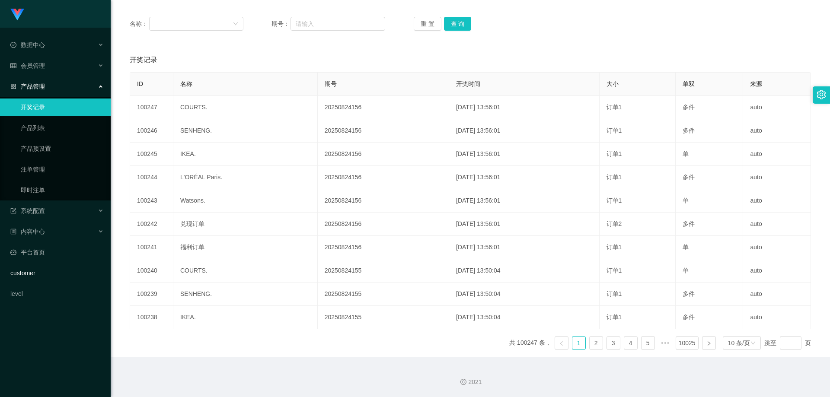
click at [63, 270] on link "customer" at bounding box center [56, 273] width 93 height 17
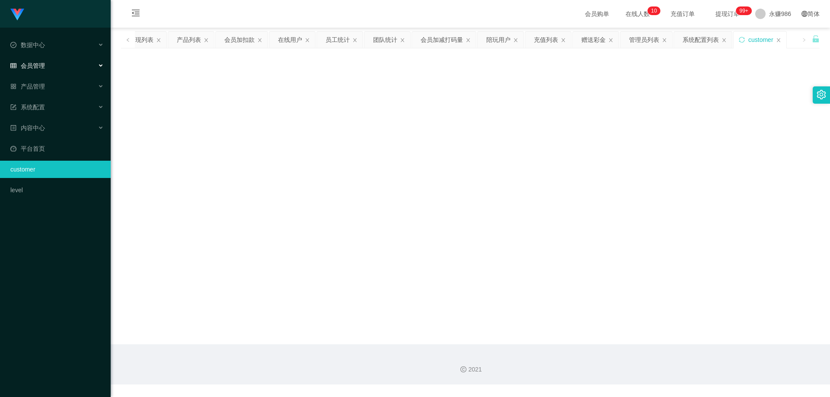
click at [65, 61] on div "会员管理" at bounding box center [55, 65] width 111 height 17
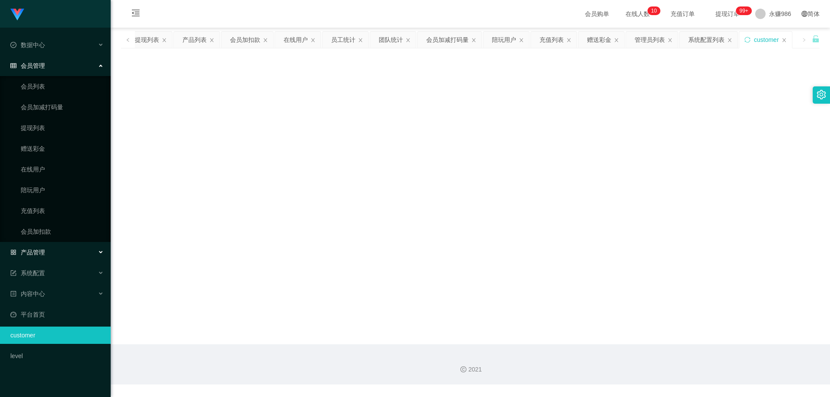
click at [63, 256] on div "产品管理" at bounding box center [55, 252] width 111 height 17
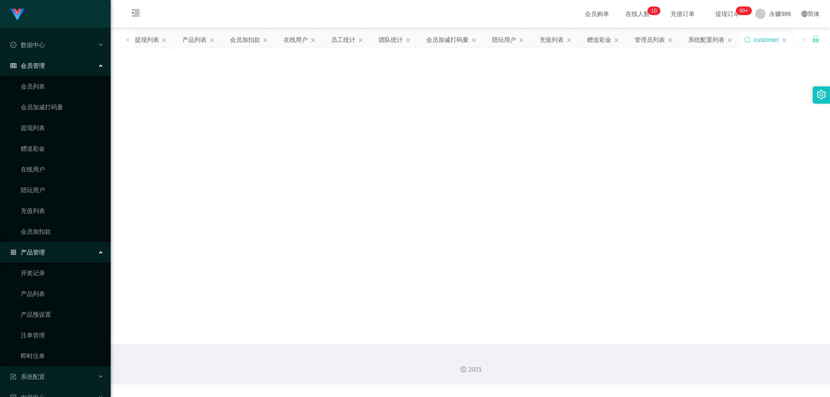
click at [53, 252] on div "产品管理" at bounding box center [55, 252] width 111 height 17
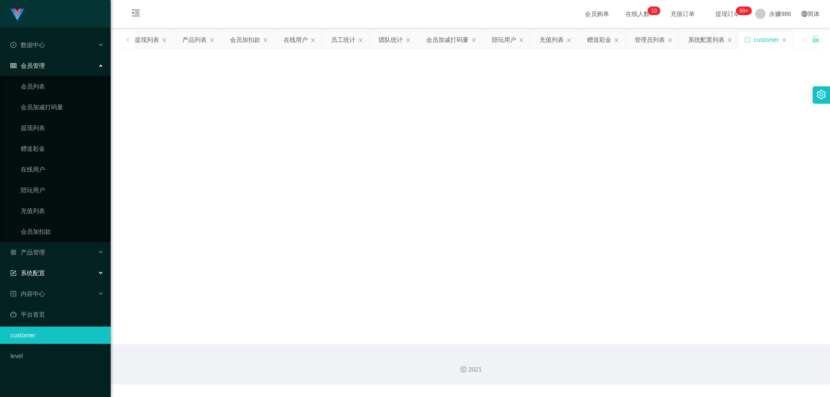
click at [50, 273] on div "系统配置" at bounding box center [55, 273] width 111 height 17
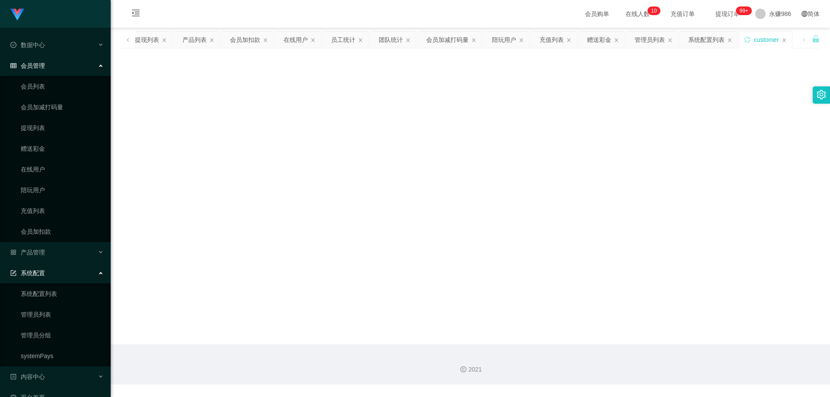
click at [50, 274] on div "系统配置" at bounding box center [55, 273] width 111 height 17
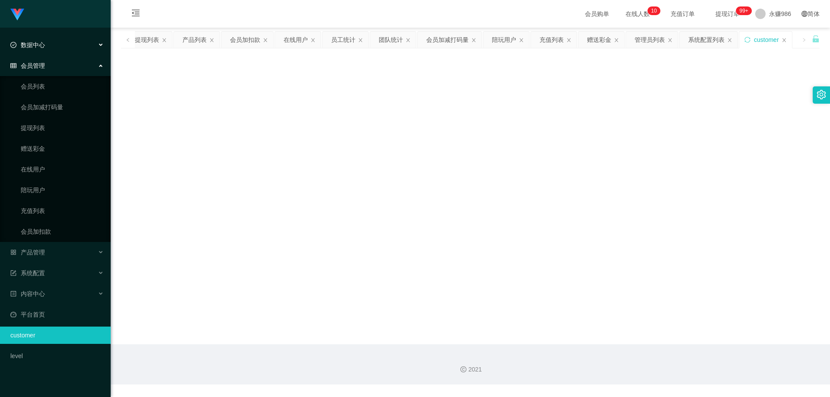
click at [52, 44] on div "数据中心" at bounding box center [55, 44] width 111 height 17
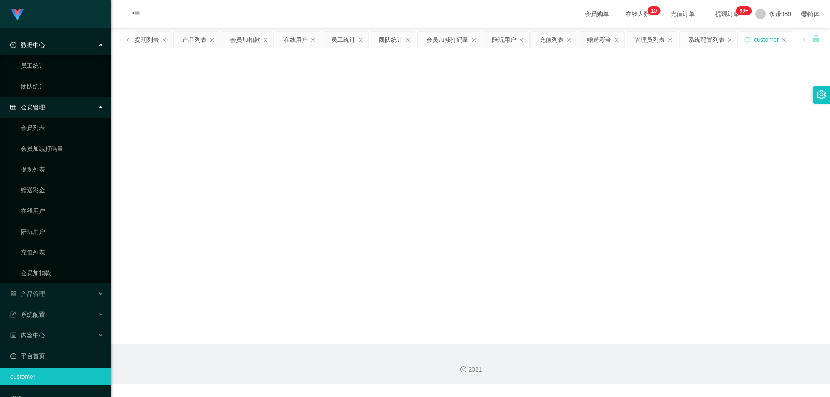
click at [52, 44] on div "数据中心" at bounding box center [55, 44] width 111 height 17
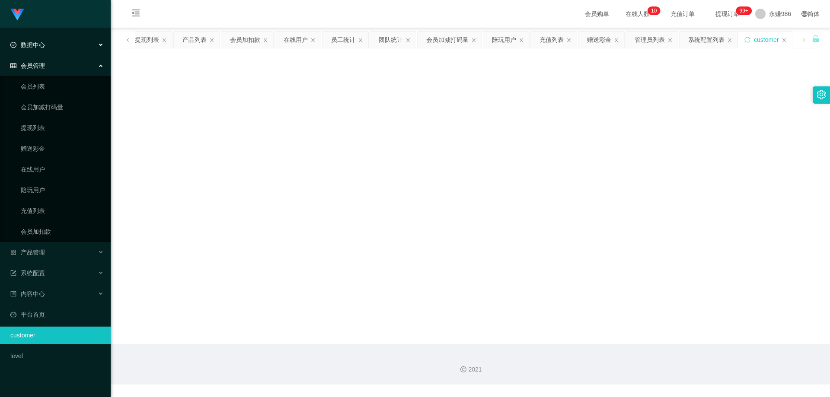
click at [52, 44] on div "数据中心" at bounding box center [55, 44] width 111 height 17
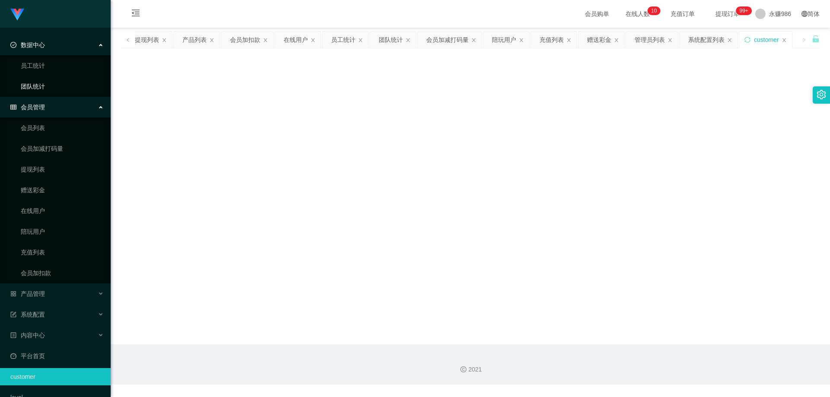
click at [46, 87] on link "团队统计" at bounding box center [62, 86] width 83 height 17
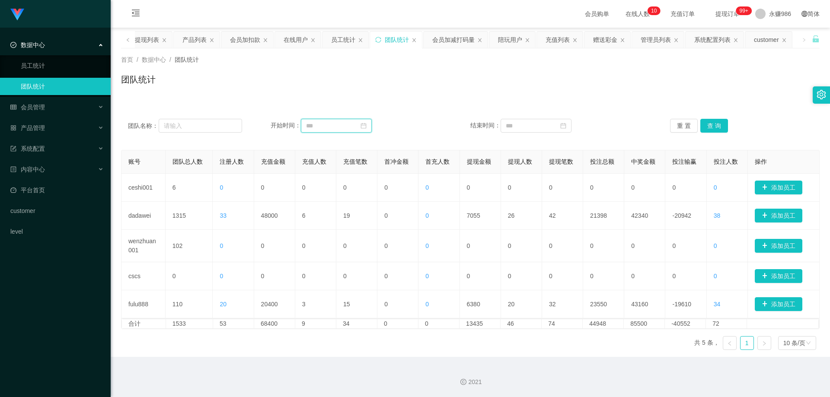
click at [320, 122] on input at bounding box center [336, 126] width 71 height 14
click at [400, 212] on td "24" at bounding box center [408, 211] width 16 height 13
type input "**********"
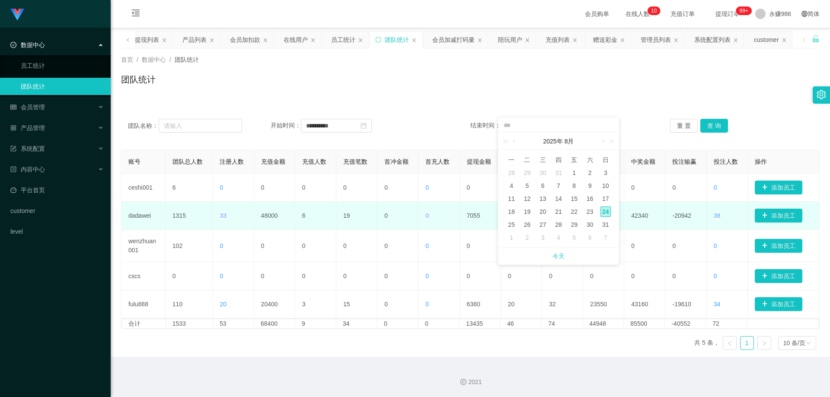
drag, startPoint x: 510, startPoint y: 223, endPoint x: 513, endPoint y: 219, distance: 5.2
click at [510, 223] on div "25" at bounding box center [511, 225] width 10 height 10
type input "**********"
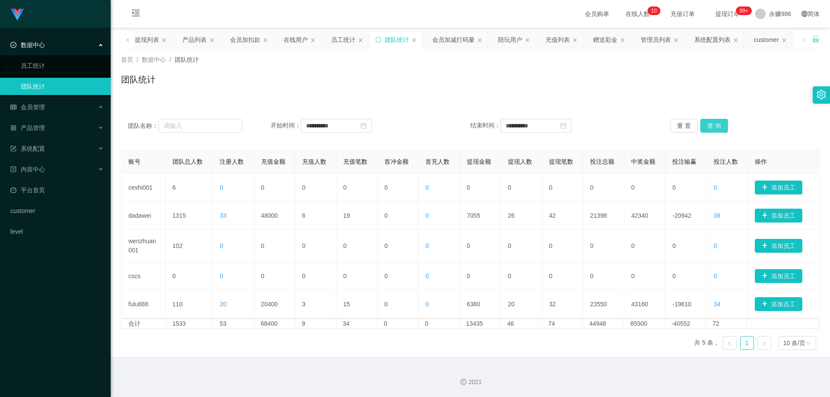
click at [707, 125] on button "查 询" at bounding box center [715, 126] width 28 height 14
click at [712, 122] on button "查 询" at bounding box center [715, 126] width 28 height 14
click at [327, 127] on input "**********" at bounding box center [336, 126] width 71 height 14
click at [374, 176] on div "1" at bounding box center [376, 173] width 10 height 10
type input "**********"
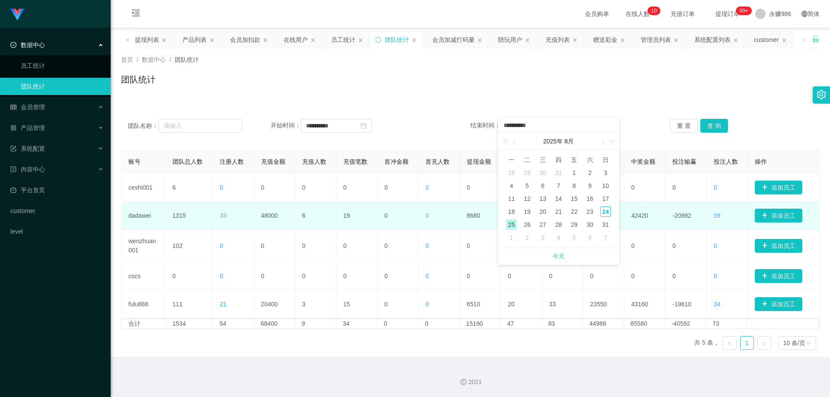
click at [514, 226] on div "25" at bounding box center [511, 225] width 10 height 10
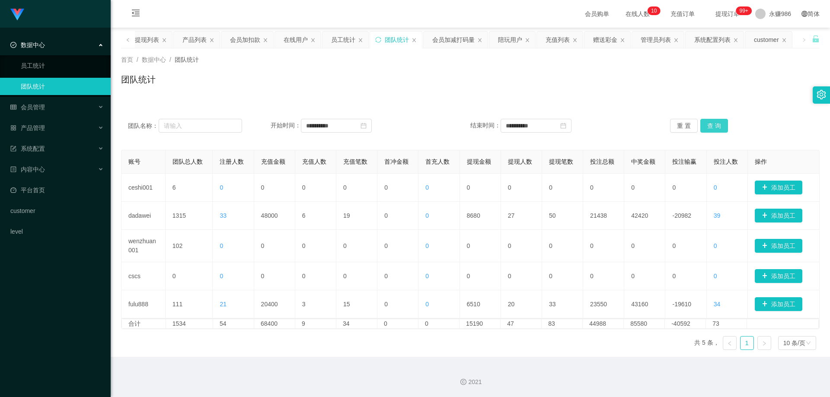
click at [704, 125] on button "查 询" at bounding box center [715, 126] width 28 height 14
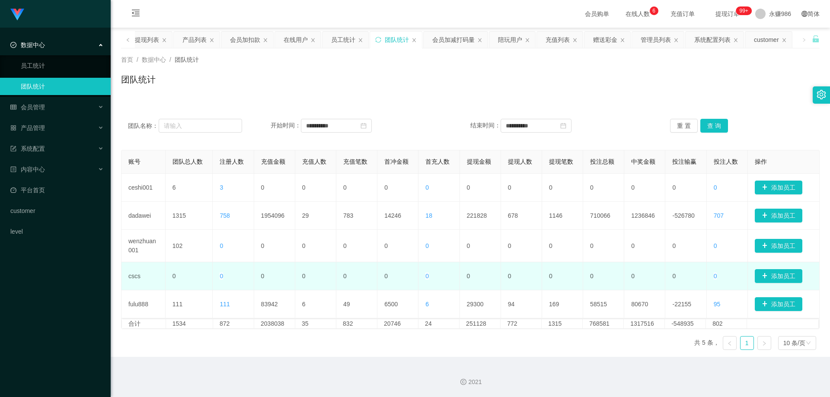
click at [423, 268] on td "0" at bounding box center [439, 276] width 41 height 28
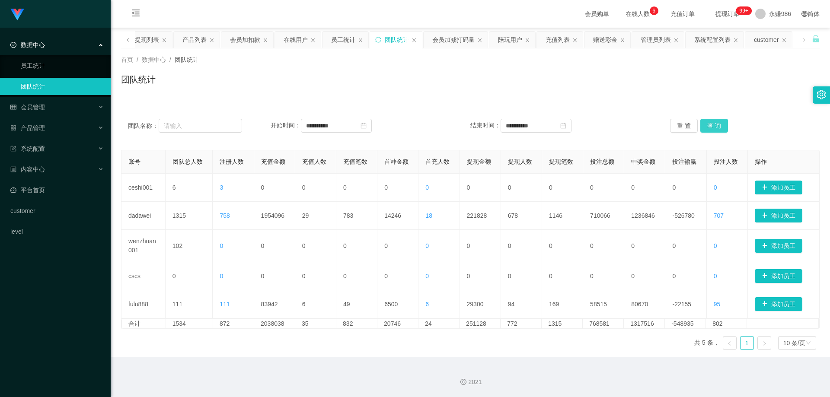
click at [715, 127] on button "查 询" at bounding box center [715, 126] width 28 height 14
click at [65, 103] on div "会员管理" at bounding box center [55, 107] width 111 height 17
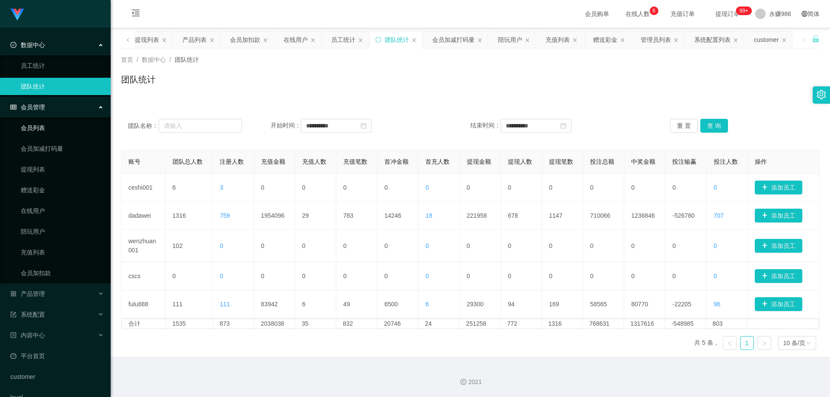
click at [52, 129] on link "会员列表" at bounding box center [62, 127] width 83 height 17
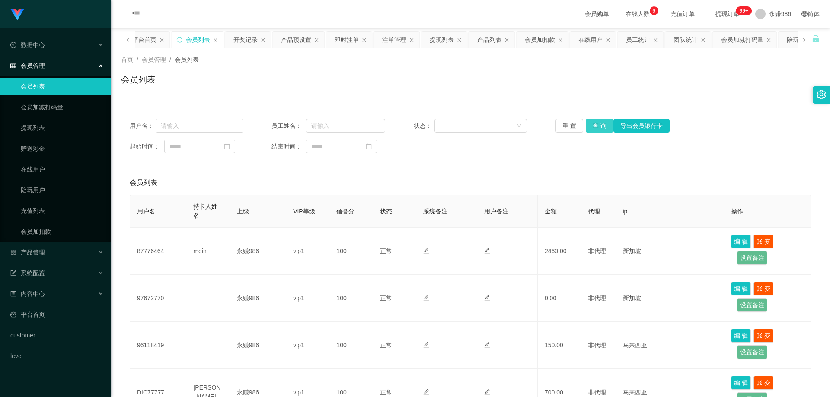
click at [601, 126] on button "查 询" at bounding box center [600, 126] width 28 height 14
click at [35, 86] on link "会员列表" at bounding box center [62, 86] width 83 height 17
click at [610, 128] on button "查 询" at bounding box center [600, 126] width 28 height 14
click at [46, 45] on div "数据中心" at bounding box center [55, 44] width 111 height 17
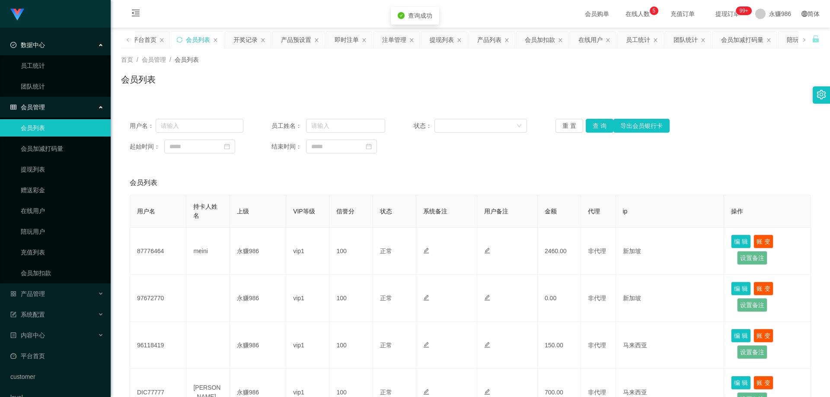
click at [45, 42] on span "数据中心" at bounding box center [27, 45] width 35 height 7
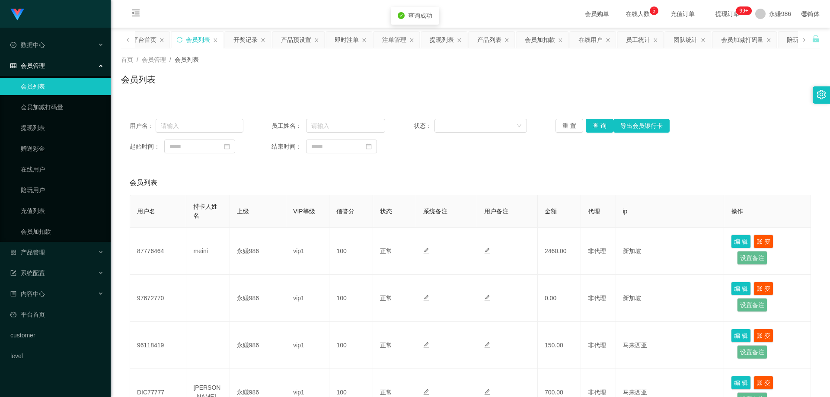
click at [50, 72] on div "会员管理" at bounding box center [55, 65] width 111 height 17
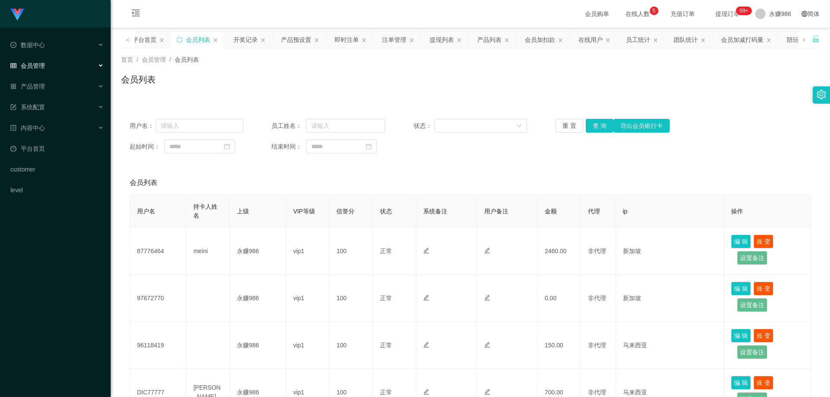
click at [50, 71] on div "会员管理" at bounding box center [55, 65] width 111 height 17
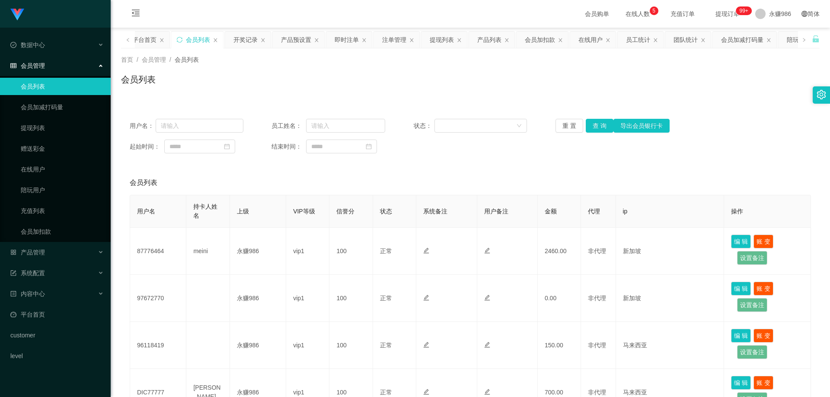
click at [50, 88] on link "会员列表" at bounding box center [62, 86] width 83 height 17
click at [586, 125] on button "查 询" at bounding box center [600, 126] width 28 height 14
click at [234, 122] on input "text" at bounding box center [200, 126] width 88 height 14
paste input "DIC77777"
type input "DIC77777"
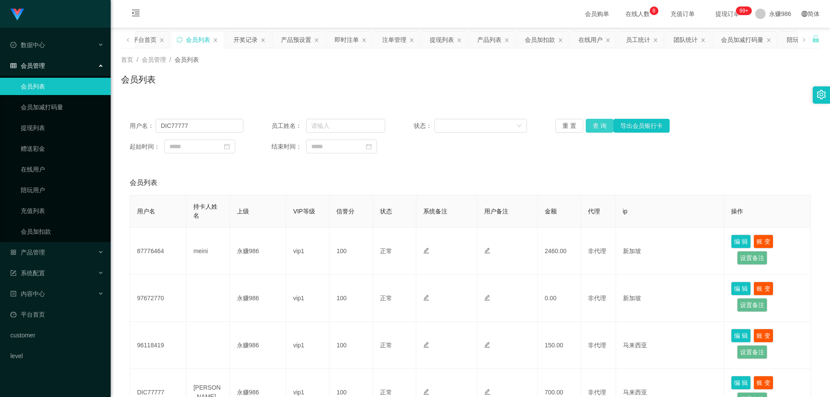
click at [586, 126] on button "查 询" at bounding box center [600, 126] width 28 height 14
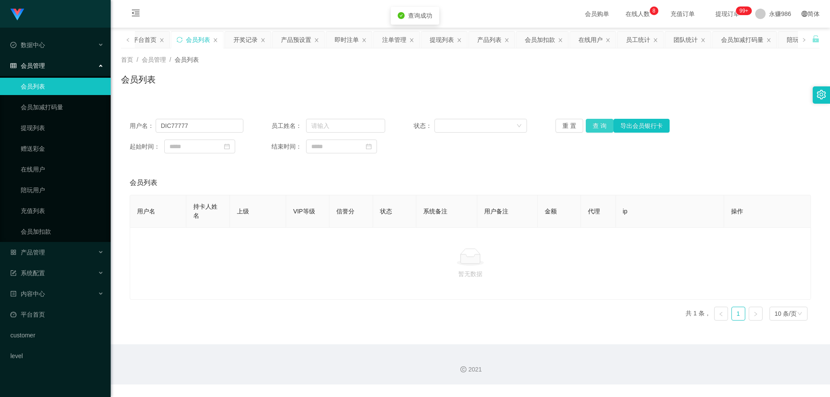
click at [587, 125] on button "查 询" at bounding box center [600, 126] width 28 height 14
click at [56, 88] on link "会员列表" at bounding box center [62, 86] width 83 height 17
click at [54, 106] on link "会员加减打码量" at bounding box center [62, 107] width 83 height 17
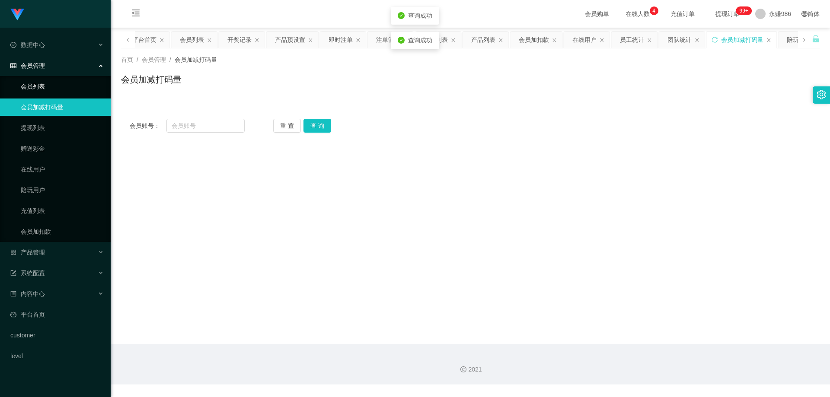
click at [42, 90] on link "会员列表" at bounding box center [62, 86] width 83 height 17
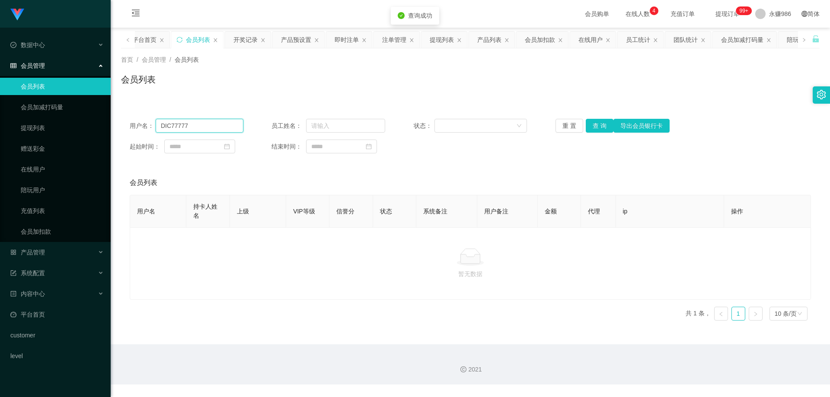
click at [212, 125] on input "DIC77777" at bounding box center [200, 126] width 88 height 14
click at [224, 130] on input "DIC77777" at bounding box center [200, 126] width 88 height 14
drag, startPoint x: 602, startPoint y: 125, endPoint x: 580, endPoint y: 140, distance: 26.5
click at [602, 125] on button "查 询" at bounding box center [600, 126] width 28 height 14
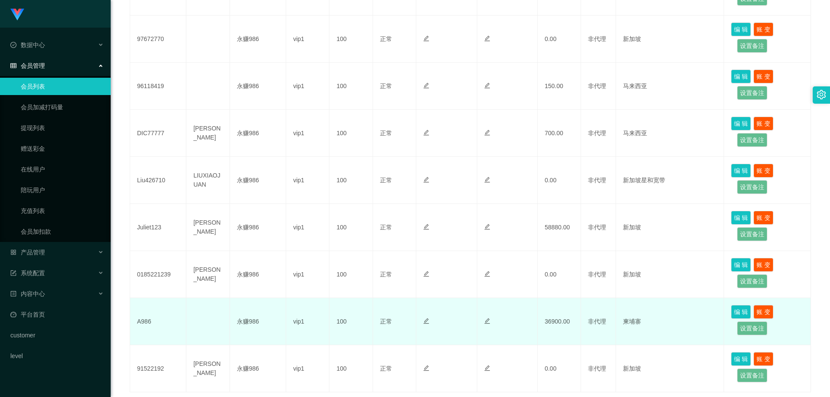
scroll to position [323, 0]
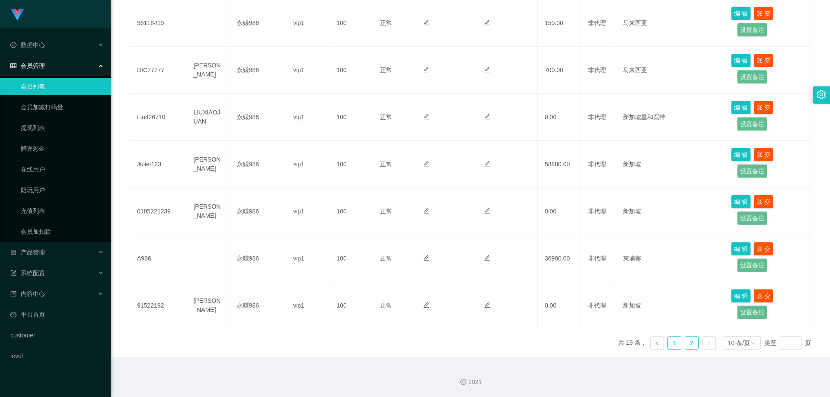
click at [671, 346] on link "1" at bounding box center [674, 343] width 13 height 13
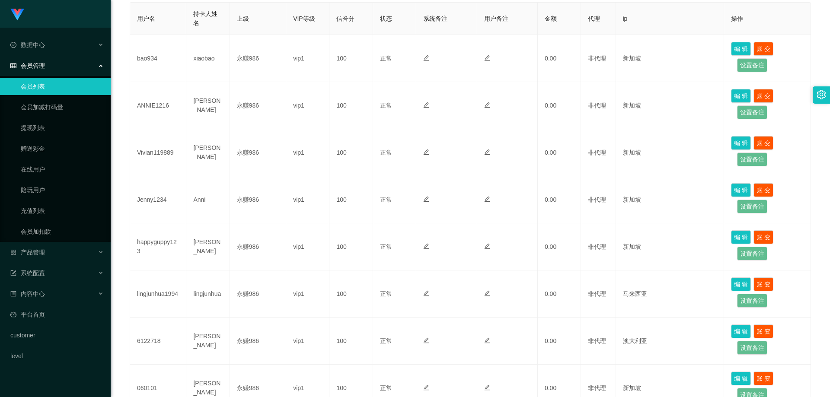
scroll to position [366, 0]
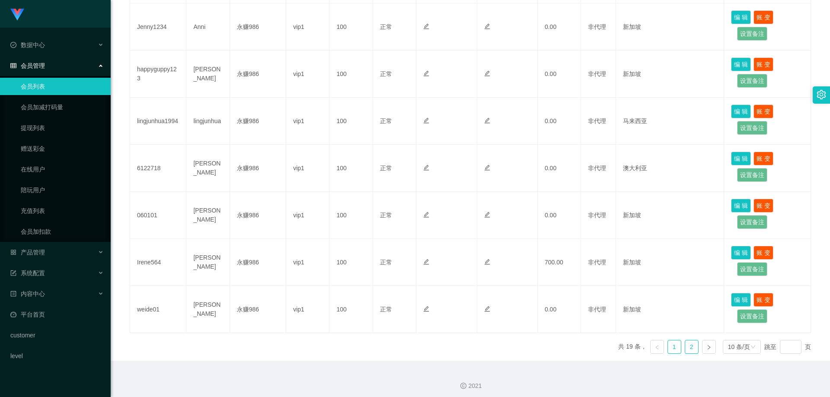
click at [685, 346] on link "2" at bounding box center [691, 347] width 13 height 13
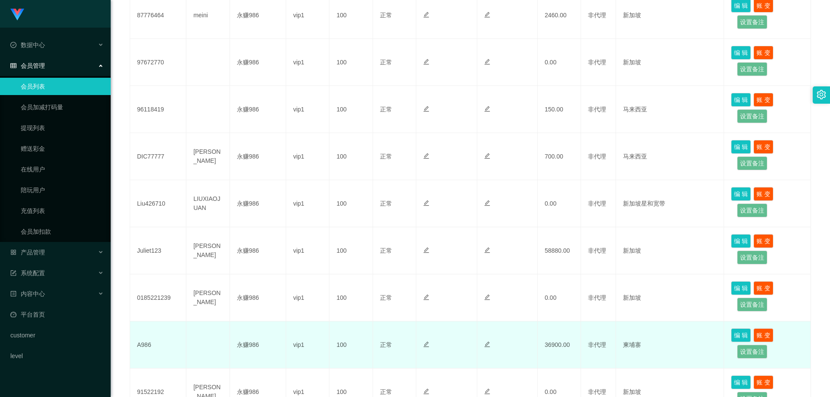
scroll to position [193, 0]
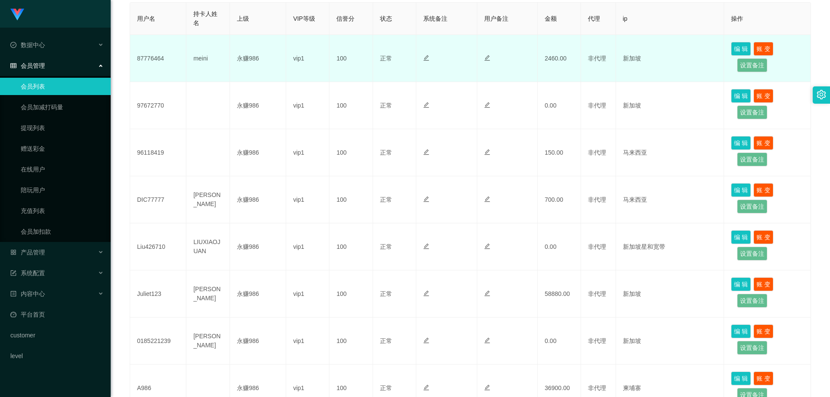
click at [161, 58] on td "87776464" at bounding box center [158, 58] width 56 height 47
click at [212, 54] on td "meini" at bounding box center [207, 58] width 43 height 47
click at [205, 57] on td "meini" at bounding box center [207, 58] width 43 height 47
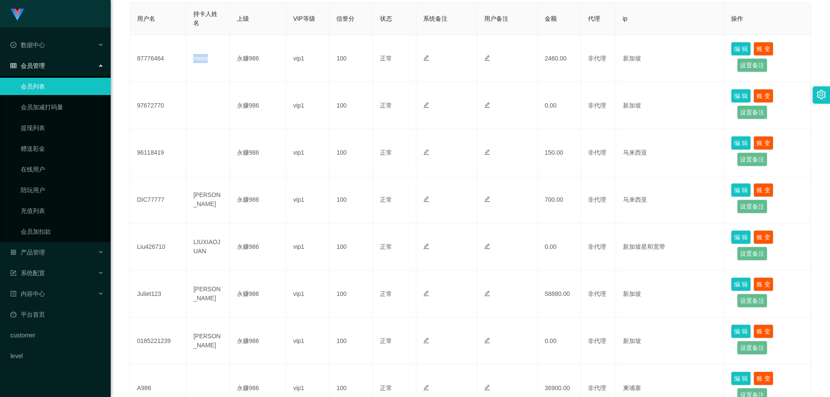
scroll to position [63, 0]
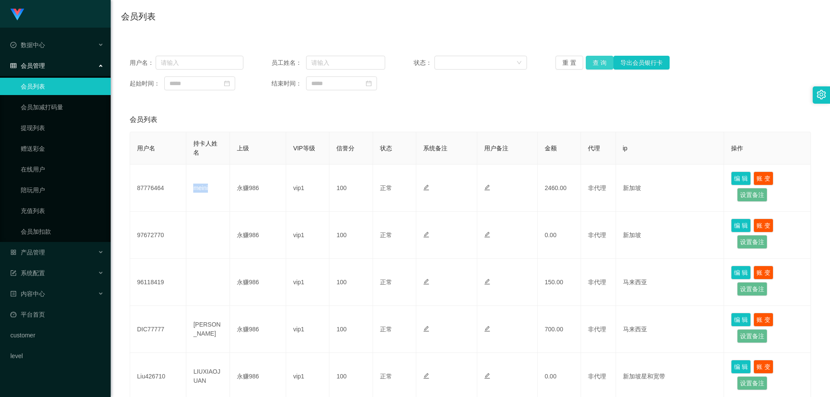
click at [597, 62] on button "查 询" at bounding box center [600, 63] width 28 height 14
click at [588, 67] on button "查 询" at bounding box center [600, 63] width 28 height 14
click at [45, 90] on link "会员列表" at bounding box center [62, 86] width 83 height 17
click at [48, 69] on div "会员管理" at bounding box center [55, 65] width 111 height 17
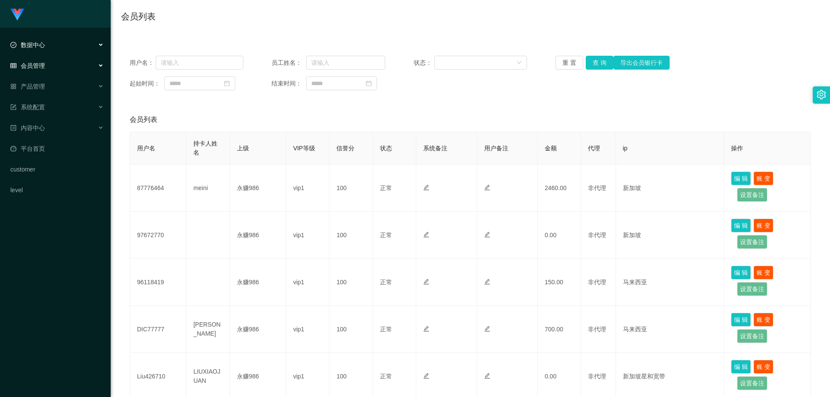
click at [54, 47] on div "数据中心" at bounding box center [55, 44] width 111 height 17
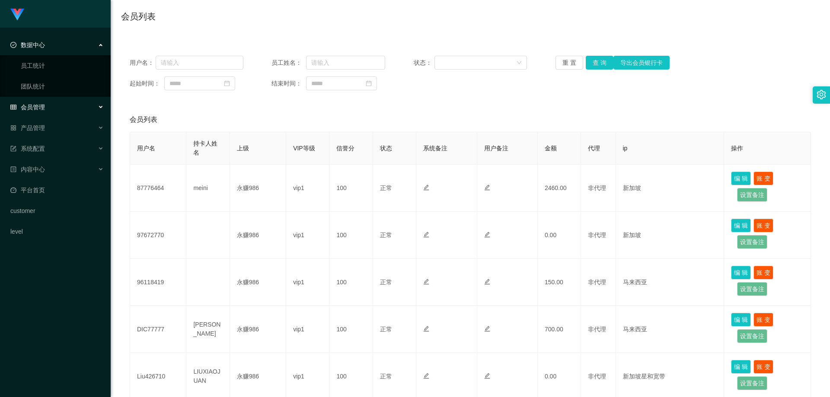
click at [52, 46] on div "数据中心" at bounding box center [55, 44] width 111 height 17
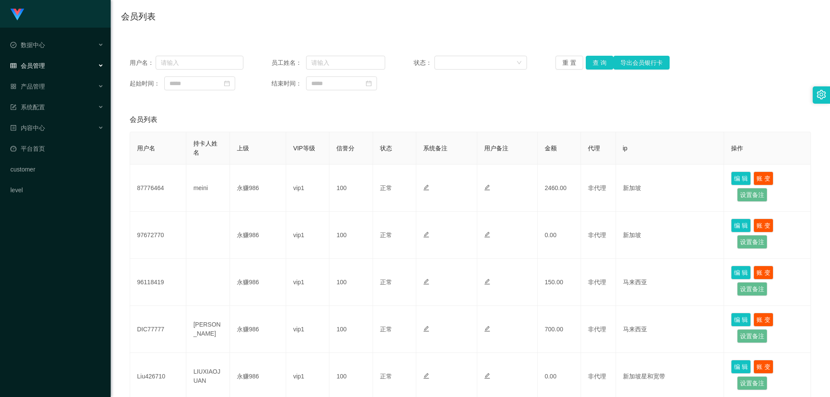
click at [52, 75] on li "会员管理 会员列表 会员加减打码量 提现列表 赠送彩金 在线用户 陪玩用户 充值列表 会员加扣款" at bounding box center [55, 66] width 111 height 19
click at [53, 65] on div "会员管理" at bounding box center [55, 65] width 111 height 17
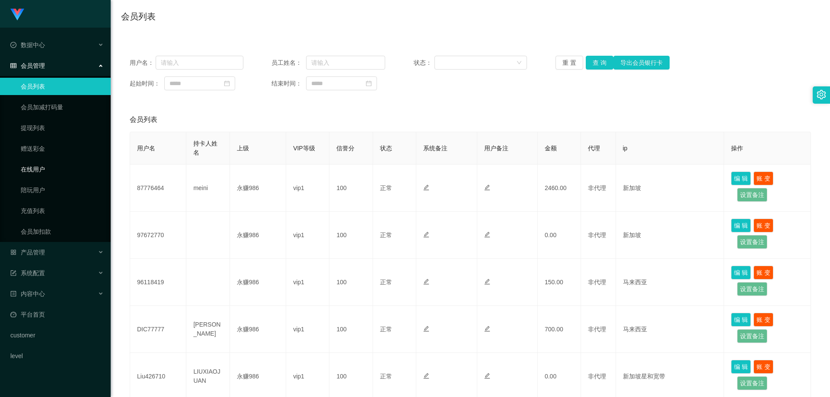
click at [50, 169] on link "在线用户" at bounding box center [62, 169] width 83 height 17
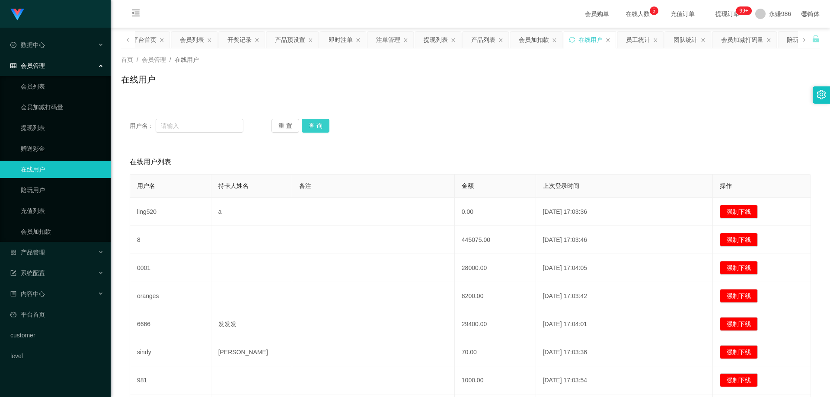
click at [325, 122] on button "查 询" at bounding box center [316, 126] width 28 height 14
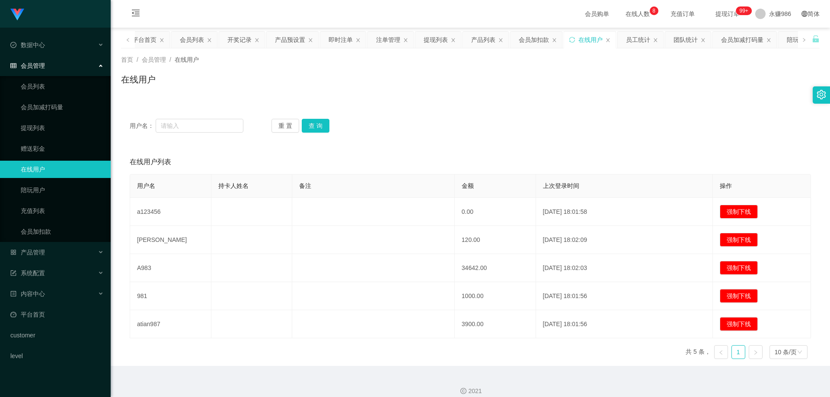
click at [318, 134] on div "用户名： 重 置 查 询" at bounding box center [470, 125] width 699 height 31
click at [322, 130] on button "查 询" at bounding box center [316, 126] width 28 height 14
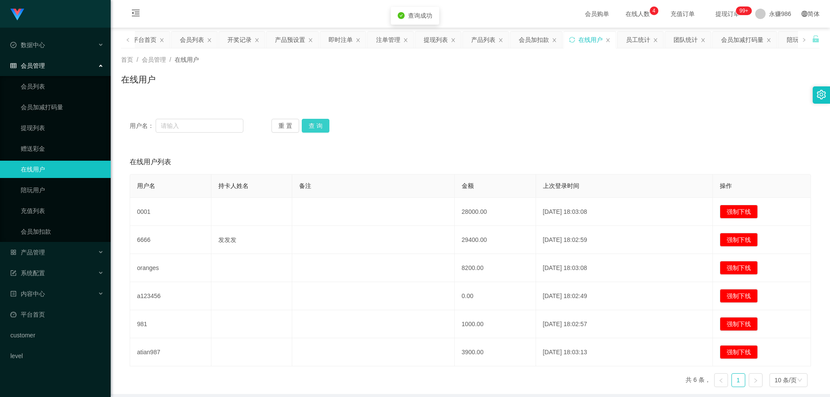
click at [322, 130] on button "查 询" at bounding box center [316, 126] width 28 height 14
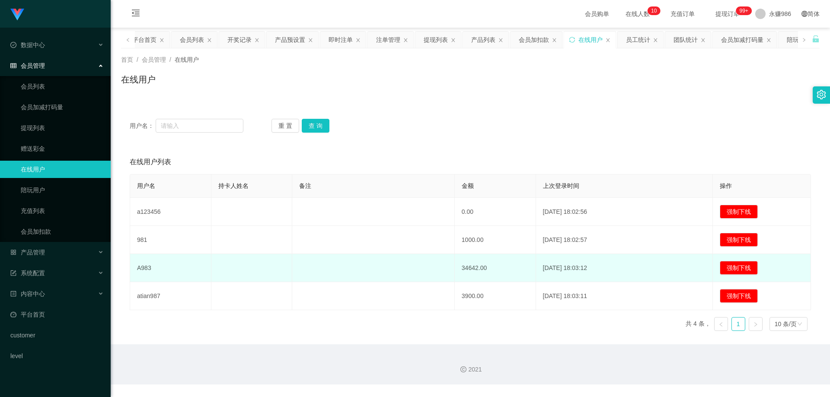
click at [471, 272] on td "34642.00" at bounding box center [495, 268] width 81 height 28
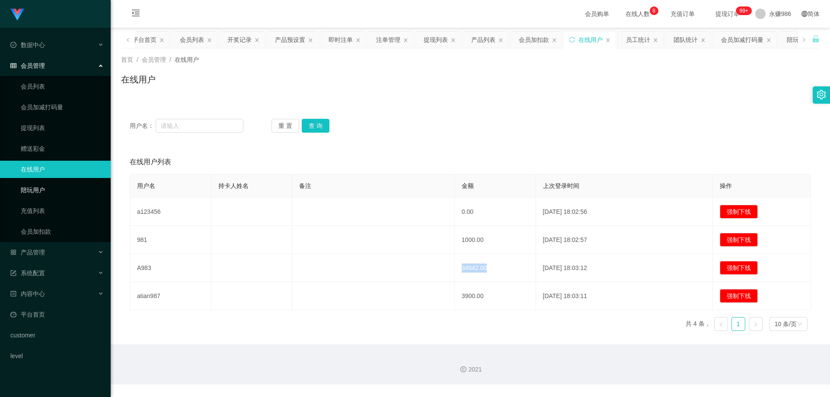
click at [36, 196] on link "陪玩用户" at bounding box center [62, 190] width 83 height 17
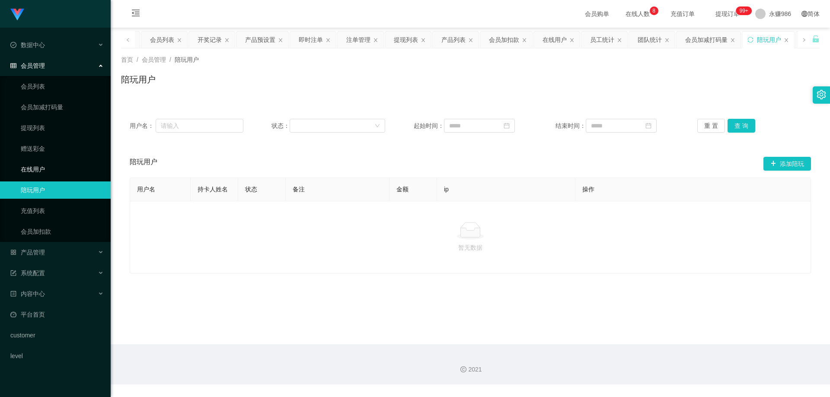
click at [38, 165] on link "在线用户" at bounding box center [62, 169] width 83 height 17
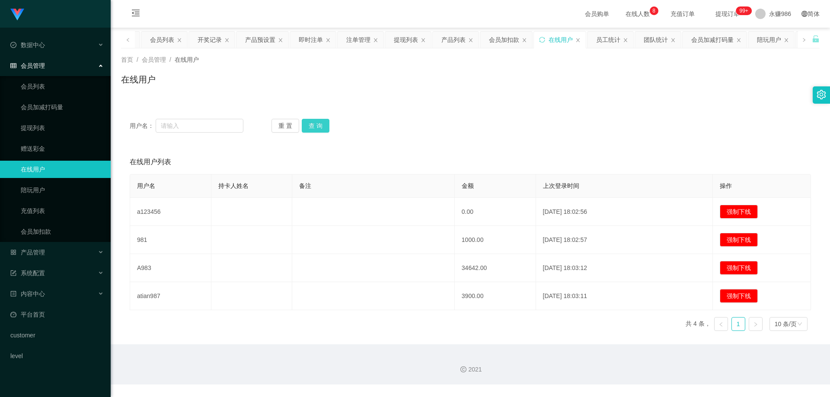
click at [315, 127] on button "查 询" at bounding box center [316, 126] width 28 height 14
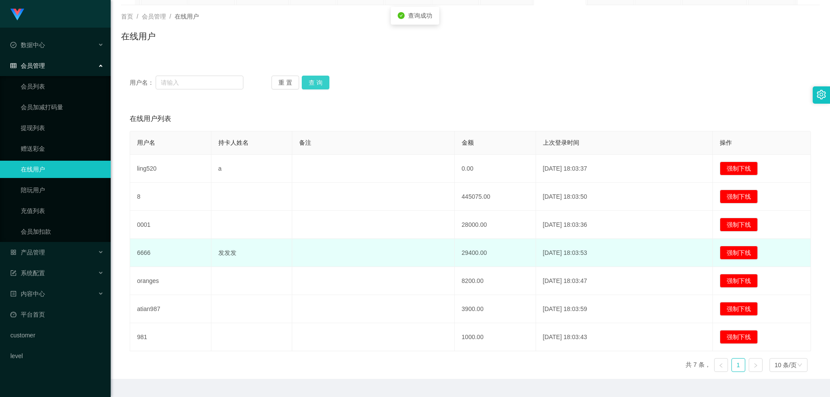
scroll to position [65, 0]
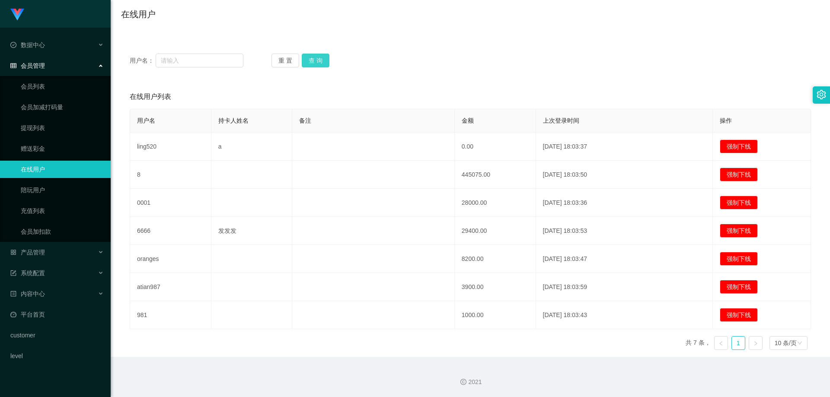
click at [316, 63] on button "查 询" at bounding box center [316, 61] width 28 height 14
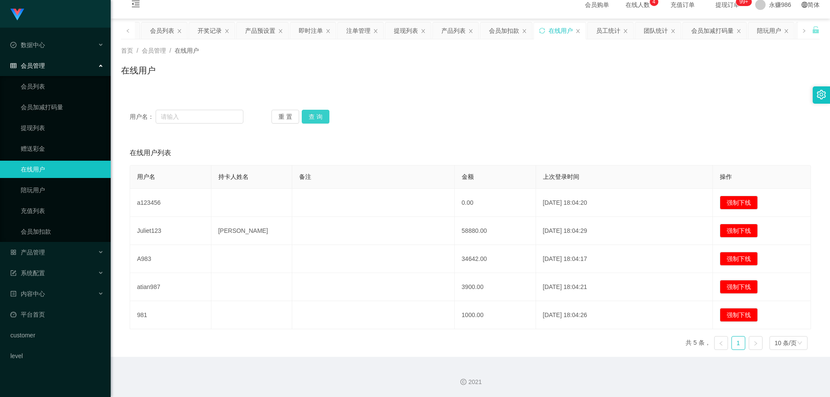
click at [321, 115] on button "查 询" at bounding box center [316, 117] width 28 height 14
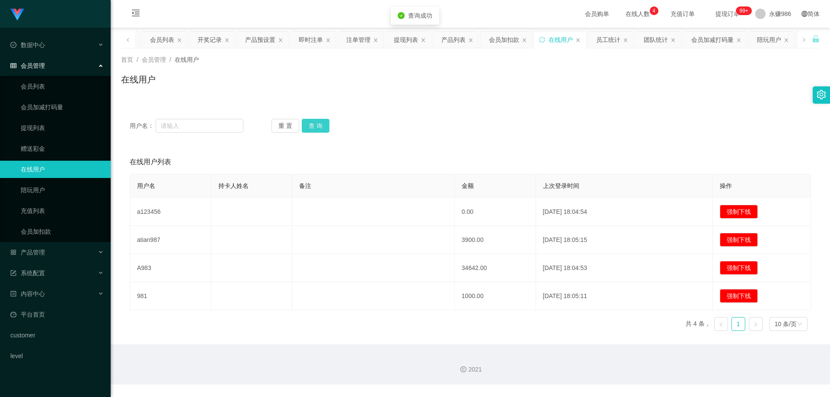
click at [315, 123] on button "查 询" at bounding box center [316, 126] width 28 height 14
click at [318, 126] on button "查 询" at bounding box center [316, 126] width 28 height 14
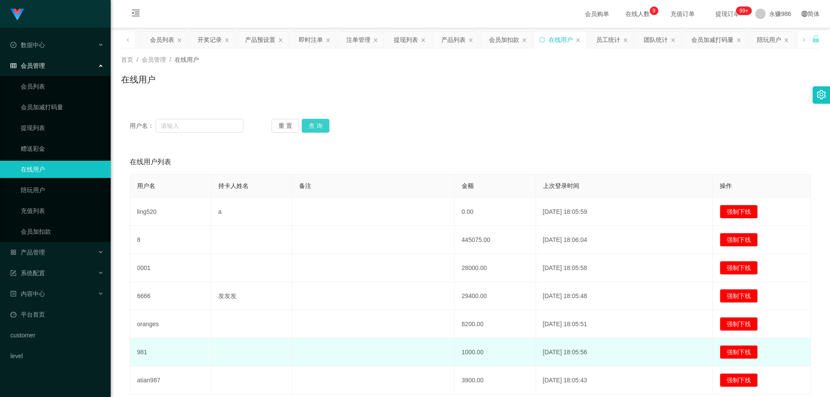
scroll to position [43, 0]
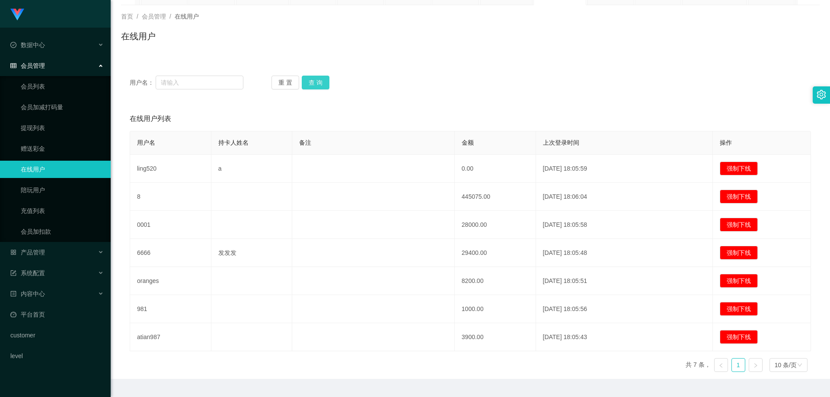
click at [310, 76] on button "查 询" at bounding box center [316, 83] width 28 height 14
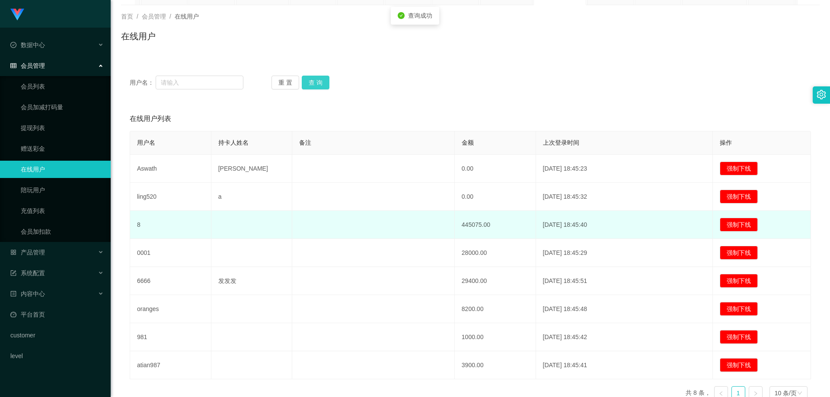
scroll to position [86, 0]
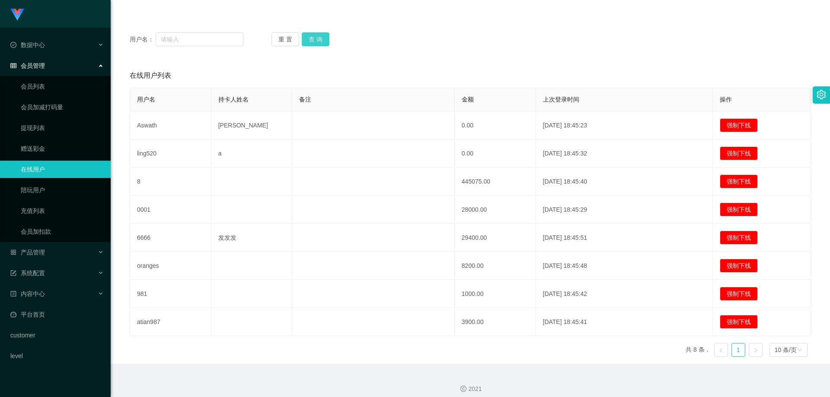
click at [320, 42] on button "查 询" at bounding box center [316, 39] width 28 height 14
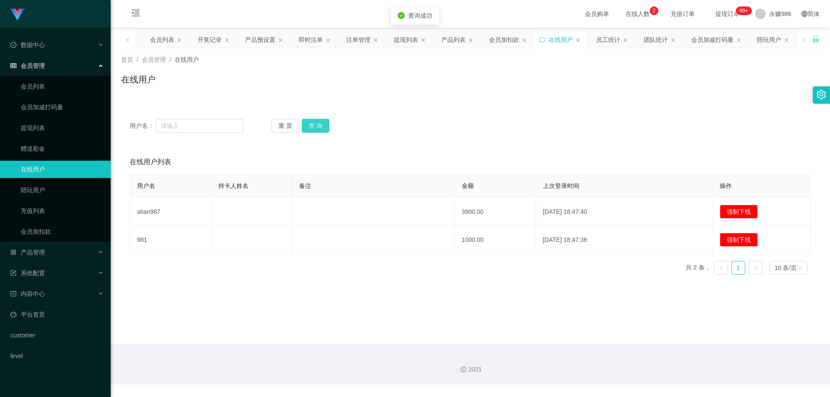
click at [319, 127] on button "查 询" at bounding box center [316, 126] width 28 height 14
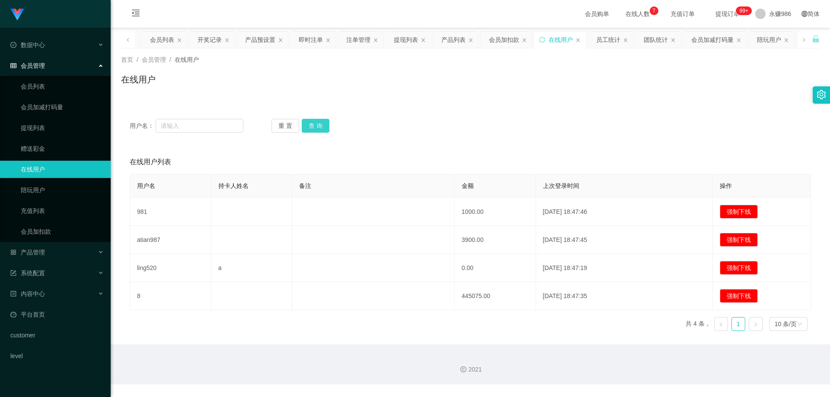
click at [319, 127] on button "查 询" at bounding box center [316, 126] width 28 height 14
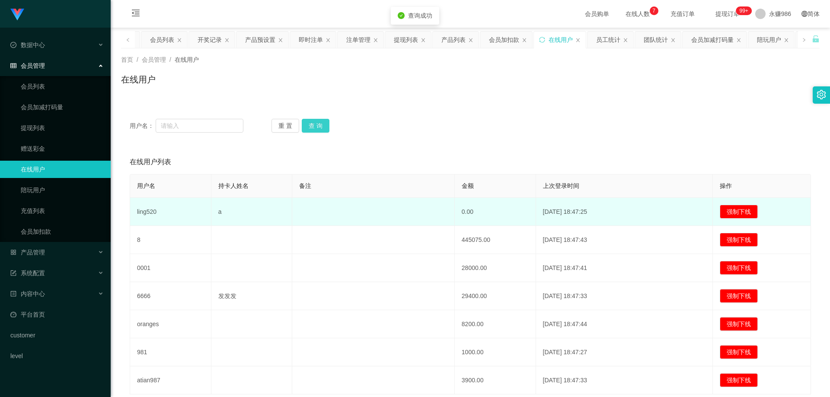
scroll to position [43, 0]
